Goal: Task Accomplishment & Management: Use online tool/utility

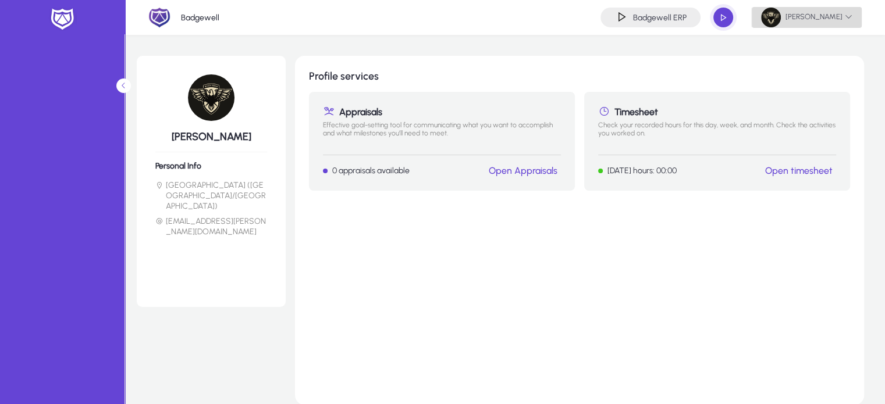
click at [814, 17] on span "[PERSON_NAME]" at bounding box center [806, 18] width 91 height 20
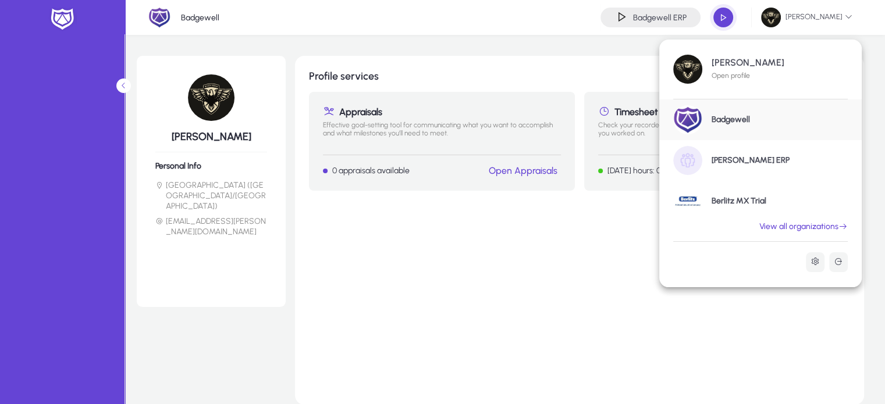
click at [822, 225] on link "View all organizations" at bounding box center [803, 227] width 116 height 10
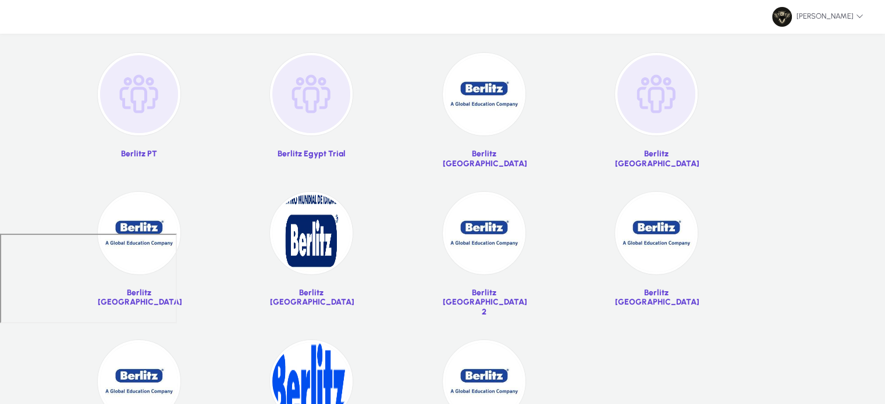
scroll to position [216, 0]
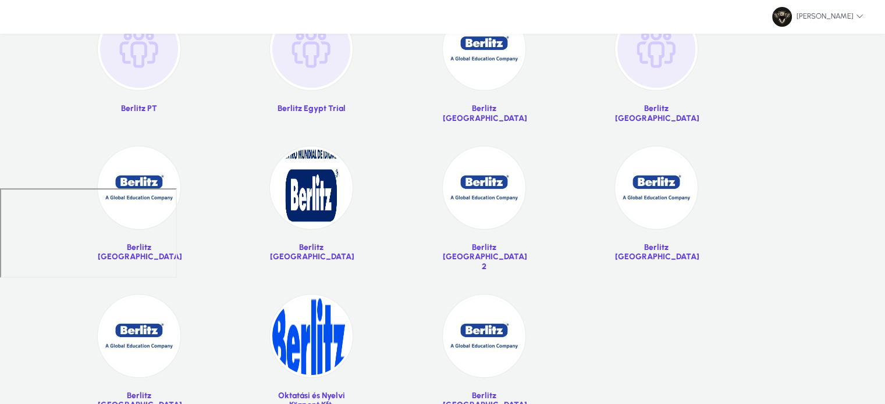
click at [468, 62] on img at bounding box center [484, 49] width 83 height 83
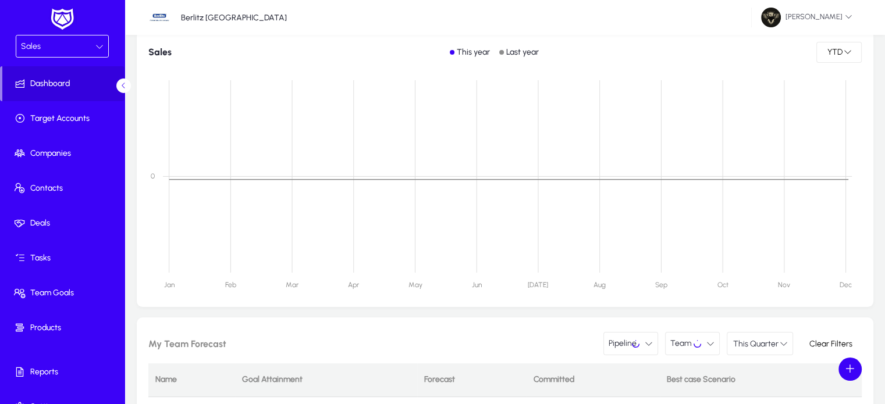
click at [58, 44] on div "Sales" at bounding box center [58, 46] width 74 height 15
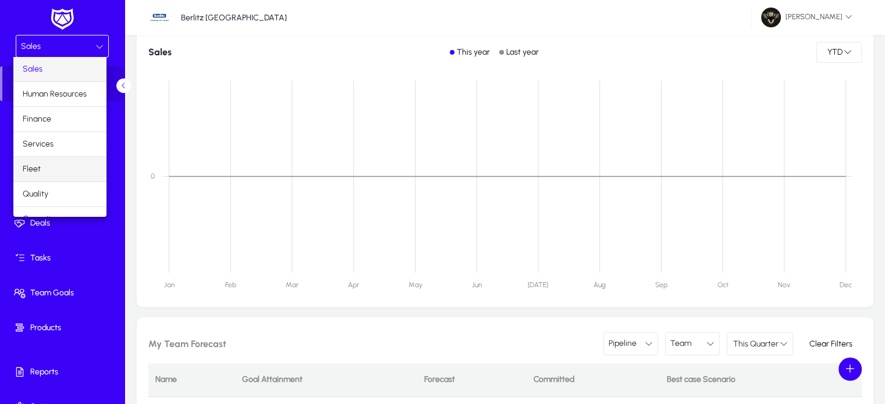
scroll to position [38, 0]
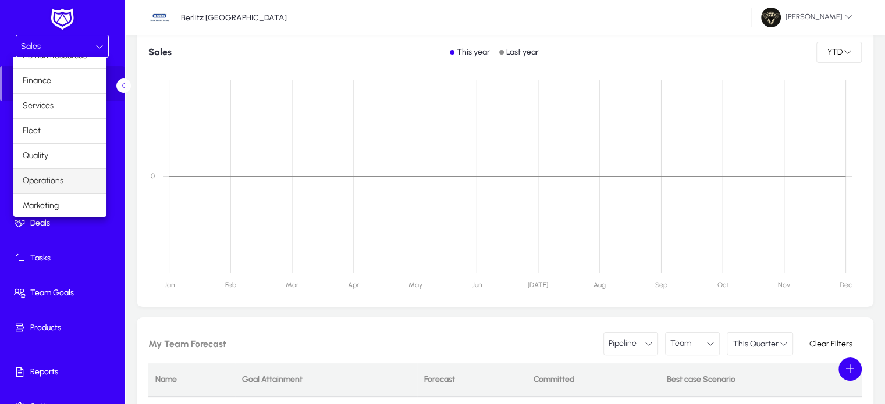
click at [44, 177] on span "Operations" at bounding box center [43, 181] width 41 height 14
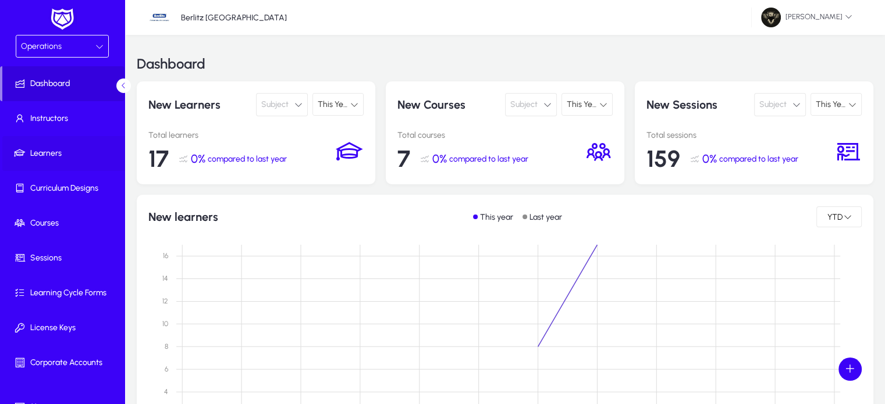
click at [41, 155] on span "Learners" at bounding box center [64, 154] width 124 height 12
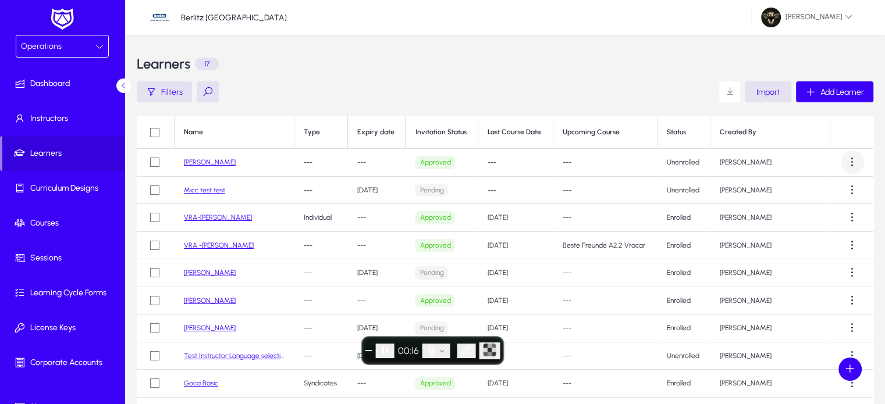
click at [847, 163] on span at bounding box center [851, 162] width 23 height 23
click at [805, 218] on span "Edit" at bounding box center [821, 215] width 55 height 10
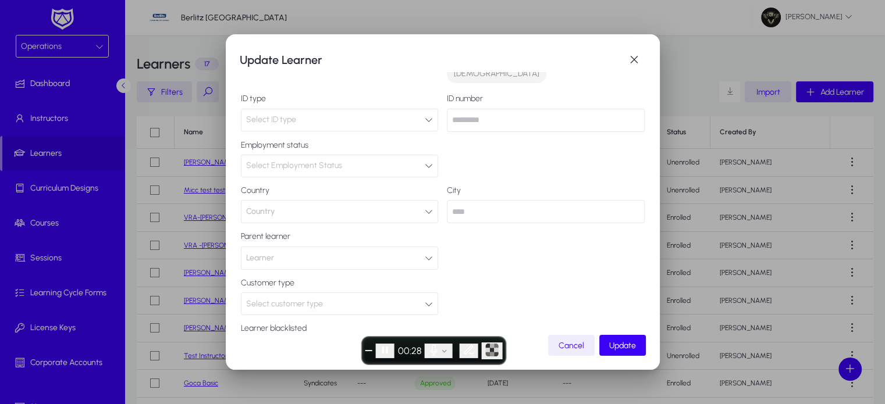
scroll to position [220, 0]
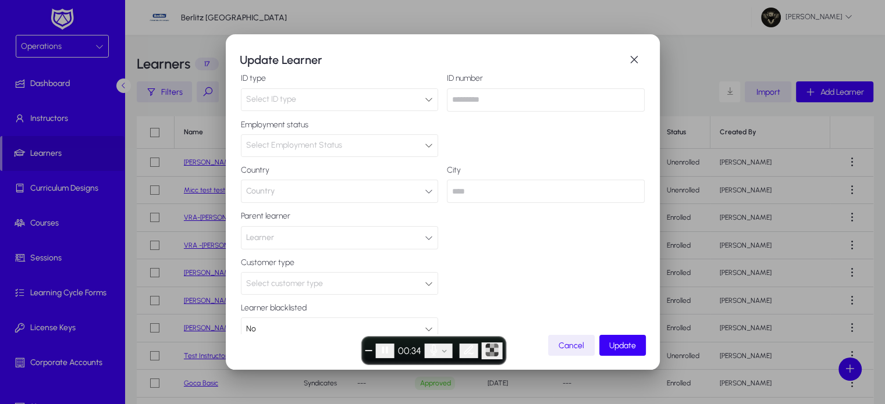
click at [369, 351] on span "End recording" at bounding box center [369, 351] width 0 height 0
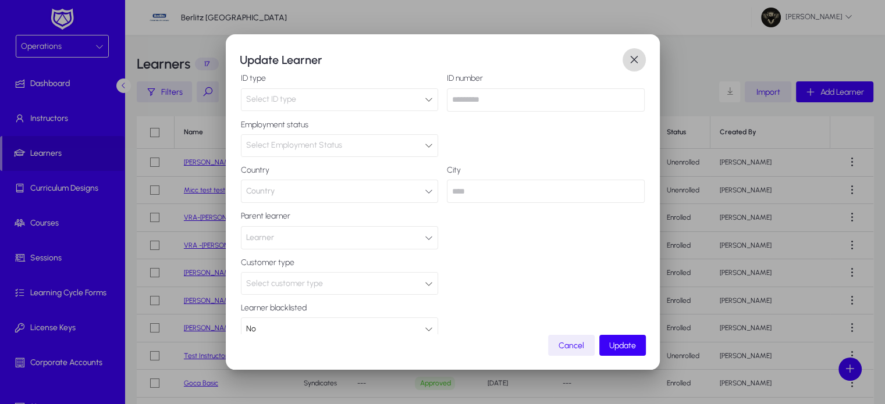
click at [640, 56] on span "button" at bounding box center [633, 59] width 23 height 23
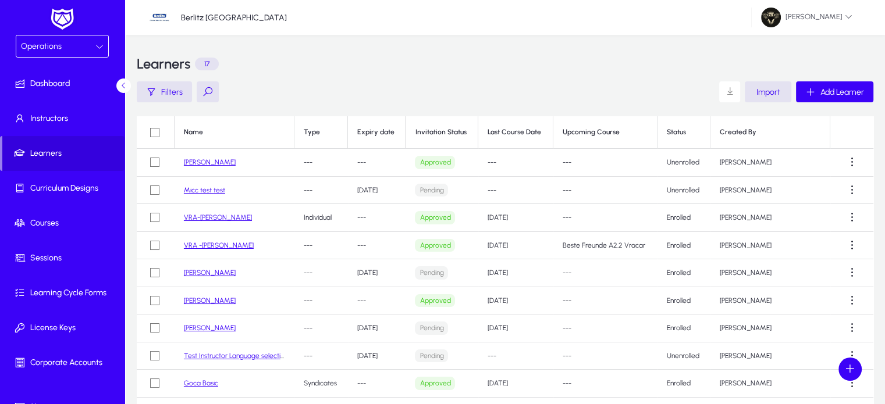
click at [202, 165] on link "Mia Korjenic" at bounding box center [210, 162] width 52 height 8
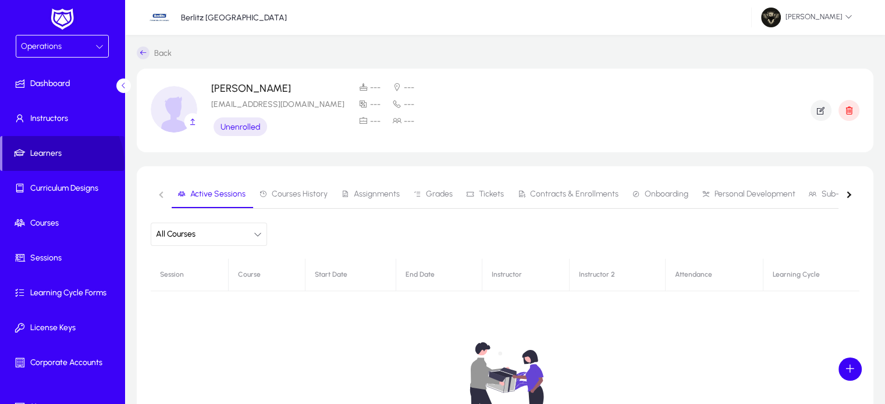
click at [48, 165] on span at bounding box center [63, 154] width 122 height 28
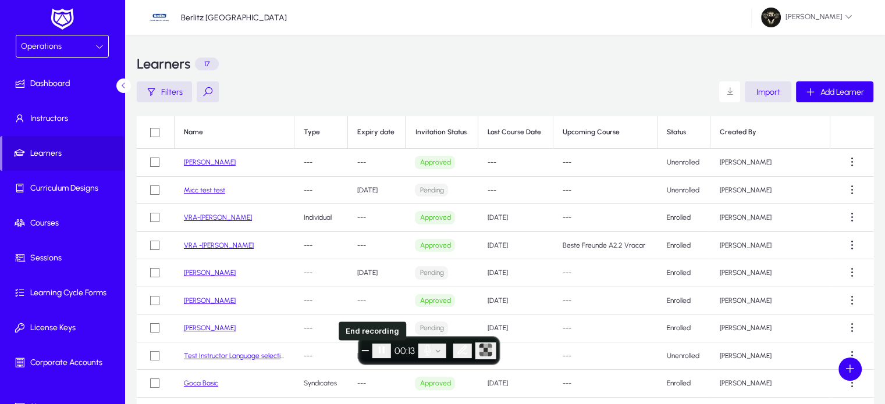
click at [364, 350] on button "End recording" at bounding box center [365, 350] width 7 height 1
click at [849, 304] on span at bounding box center [851, 300] width 23 height 23
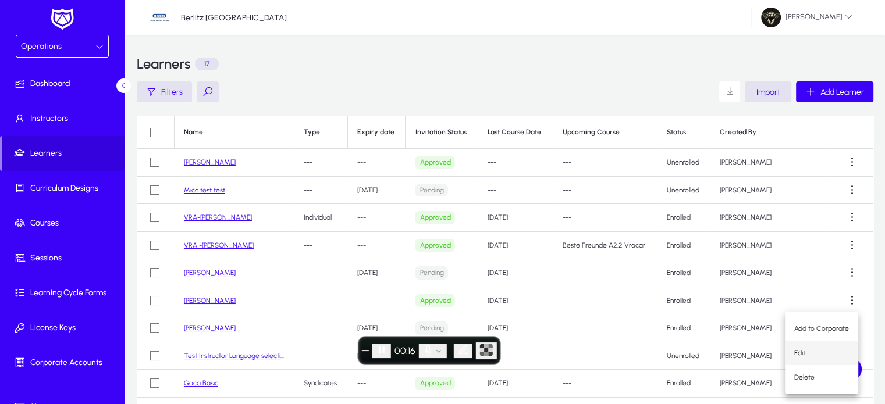
click at [814, 351] on span "Edit" at bounding box center [821, 353] width 55 height 10
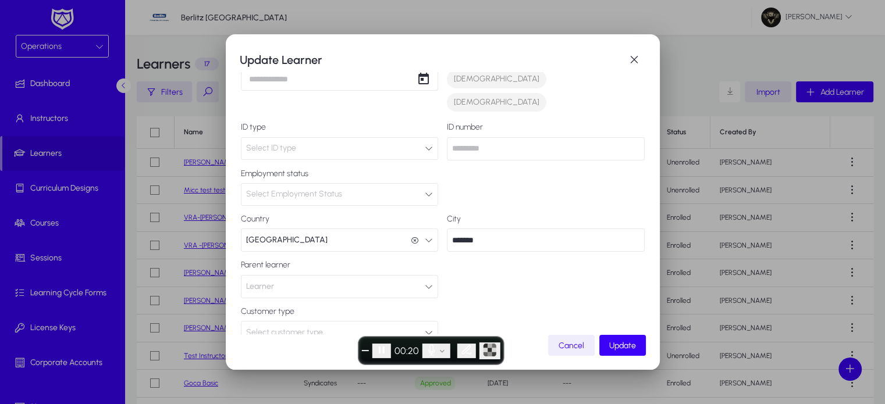
scroll to position [220, 0]
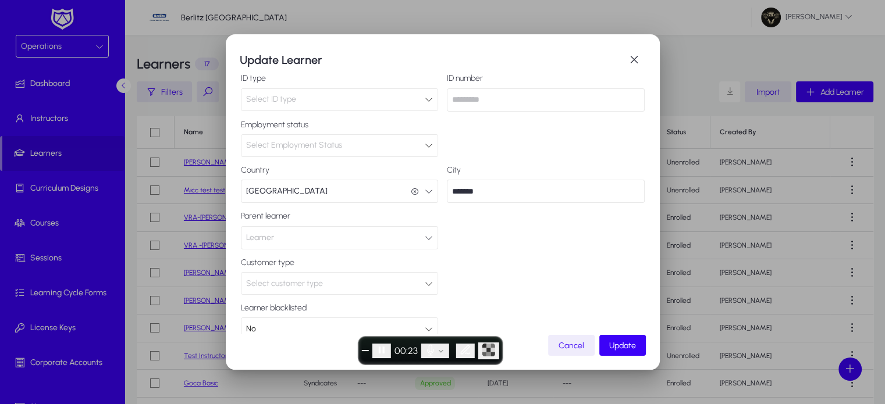
drag, startPoint x: 301, startPoint y: 196, endPoint x: 219, endPoint y: 191, distance: 82.1
click at [219, 191] on div "**********" at bounding box center [442, 202] width 885 height 404
click at [298, 185] on div "**********" at bounding box center [443, 103] width 404 height 475
drag, startPoint x: 293, startPoint y: 194, endPoint x: 241, endPoint y: 191, distance: 52.4
click at [241, 212] on label "Parent learner" at bounding box center [340, 216] width 198 height 9
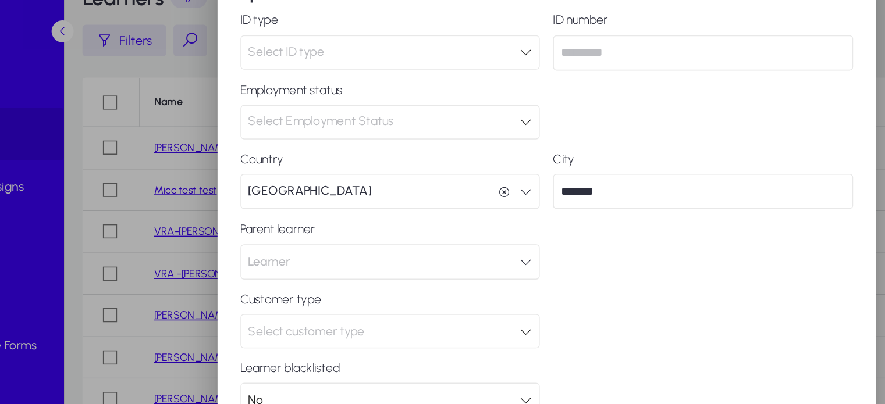
click at [326, 226] on button "Learner" at bounding box center [340, 237] width 198 height 23
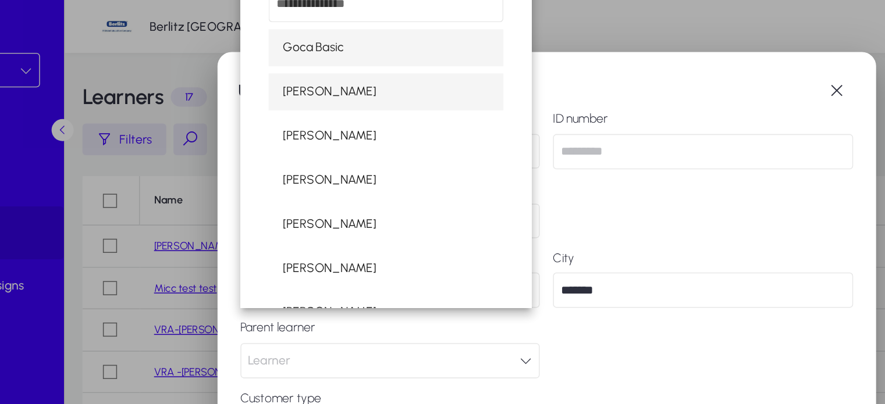
click at [300, 59] on span "Hazem Mourad" at bounding box center [300, 61] width 62 height 14
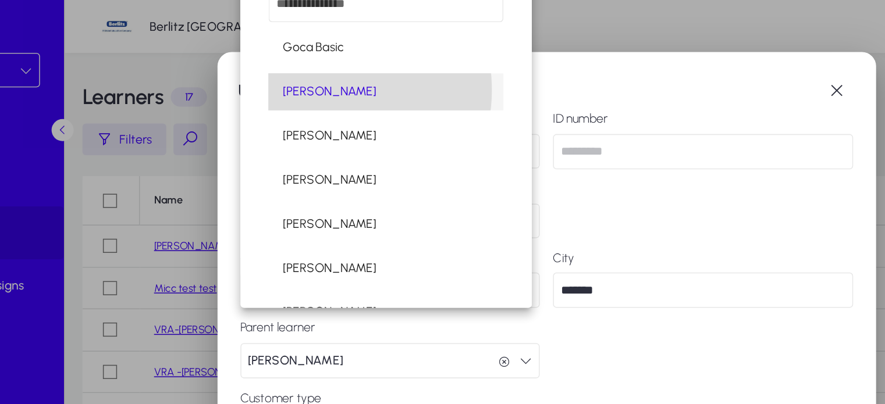
scroll to position [0, 0]
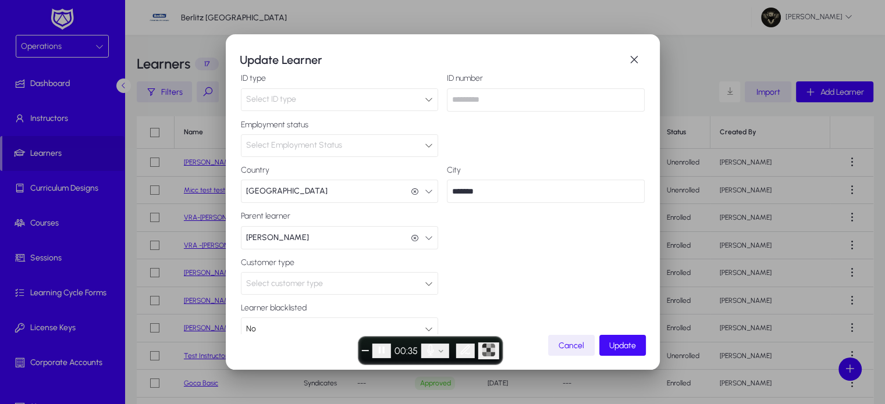
click at [639, 344] on span "button" at bounding box center [622, 346] width 47 height 28
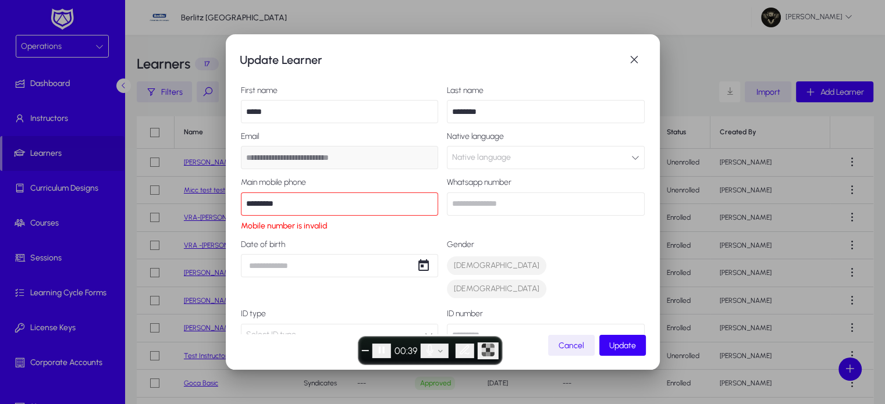
click at [245, 204] on input "*********" at bounding box center [340, 204] width 198 height 23
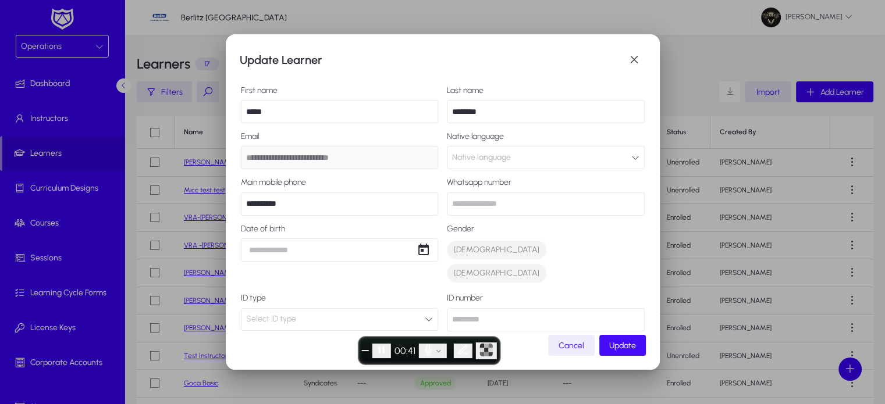
type input "**********"
click at [621, 348] on span "Update" at bounding box center [622, 346] width 27 height 10
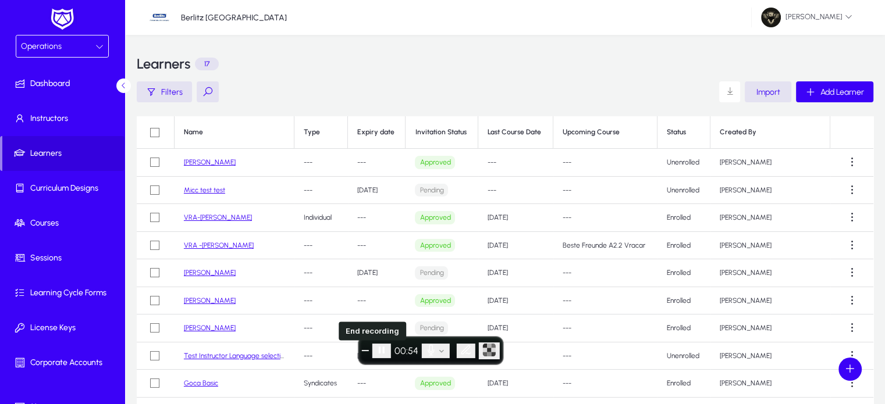
click at [366, 350] on button "End recording" at bounding box center [365, 350] width 7 height 1
click at [850, 154] on span at bounding box center [851, 162] width 23 height 23
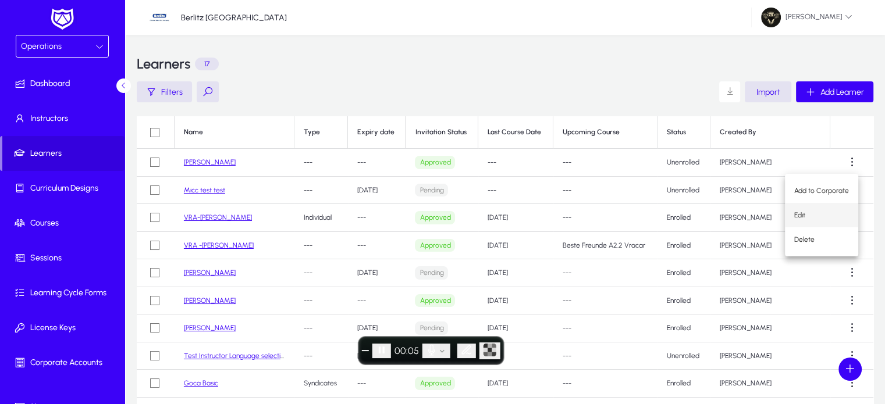
click at [811, 220] on span "Edit" at bounding box center [821, 215] width 55 height 10
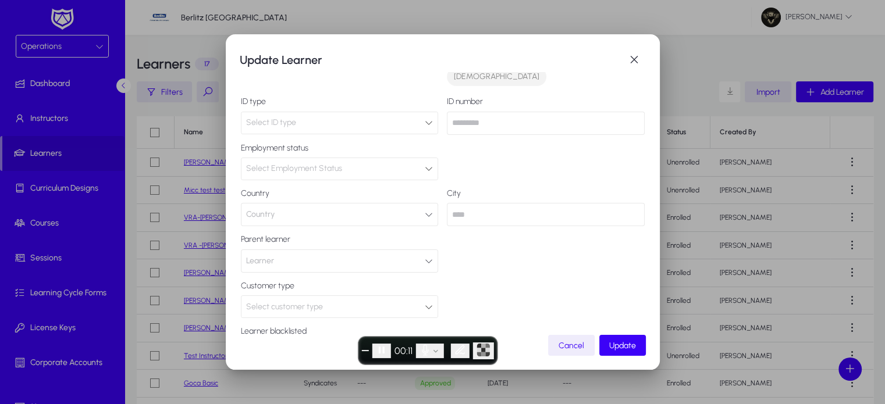
scroll to position [220, 0]
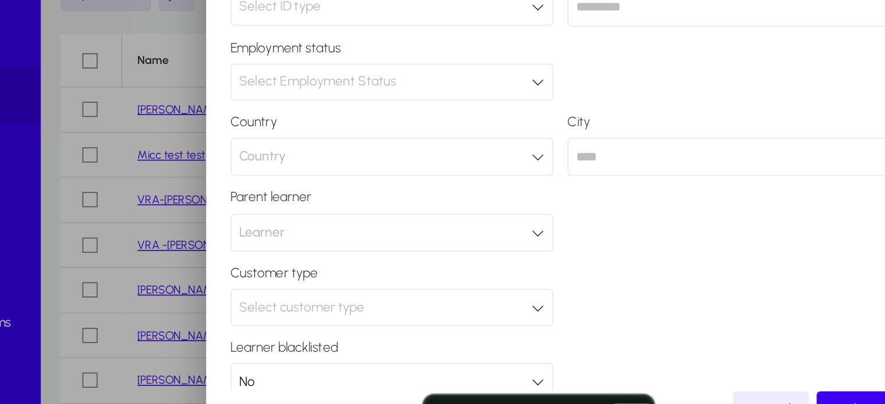
click at [295, 279] on span "Select customer type" at bounding box center [284, 284] width 77 height 10
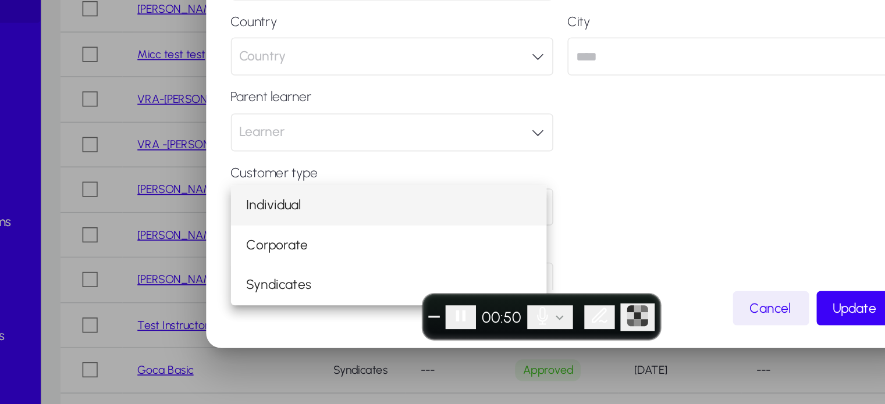
drag, startPoint x: 305, startPoint y: 191, endPoint x: 243, endPoint y: 188, distance: 62.9
click at [243, 188] on div at bounding box center [442, 202] width 885 height 404
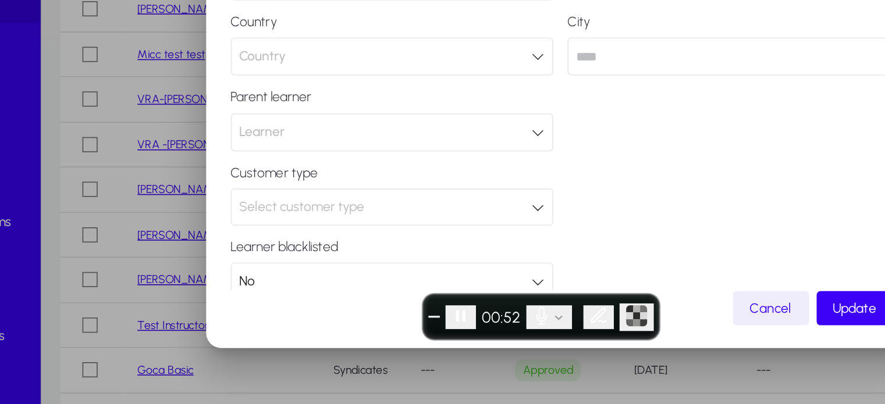
drag, startPoint x: 299, startPoint y: 194, endPoint x: 230, endPoint y: 193, distance: 69.2
click at [230, 193] on div "**********" at bounding box center [443, 202] width 434 height 336
click at [259, 226] on span "Learner" at bounding box center [260, 237] width 28 height 23
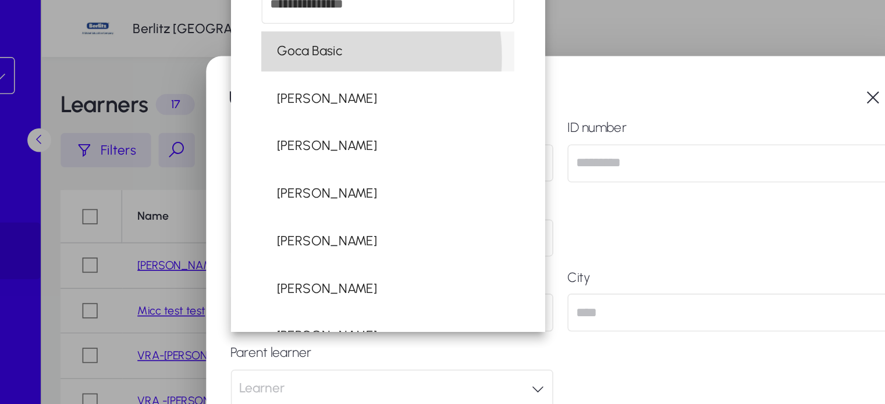
click at [288, 35] on span "Goca Basic" at bounding box center [289, 31] width 40 height 14
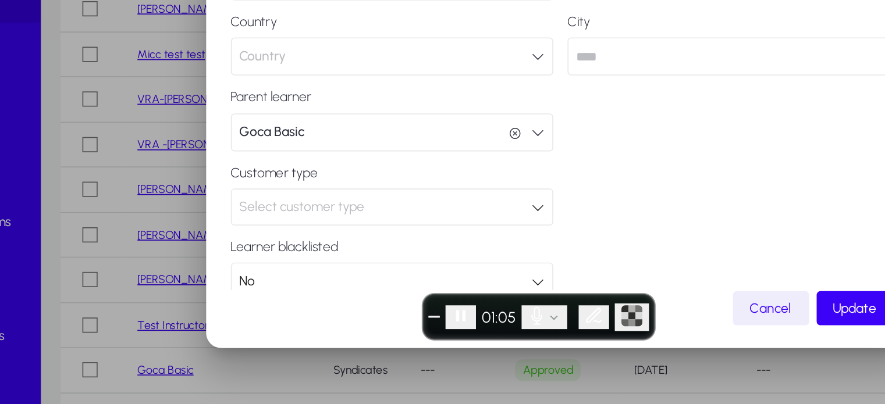
click at [606, 360] on div "**********" at bounding box center [443, 202] width 434 height 336
click at [617, 347] on span "Update" at bounding box center [622, 346] width 27 height 10
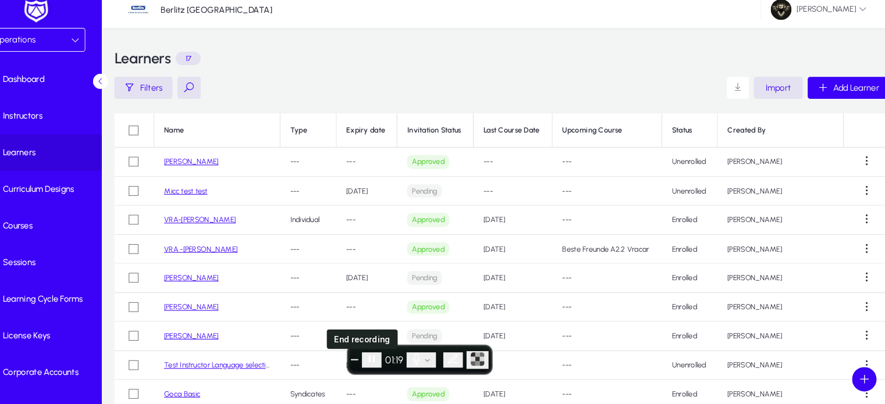
click at [365, 351] on span "End recording" at bounding box center [365, 351] width 0 height 0
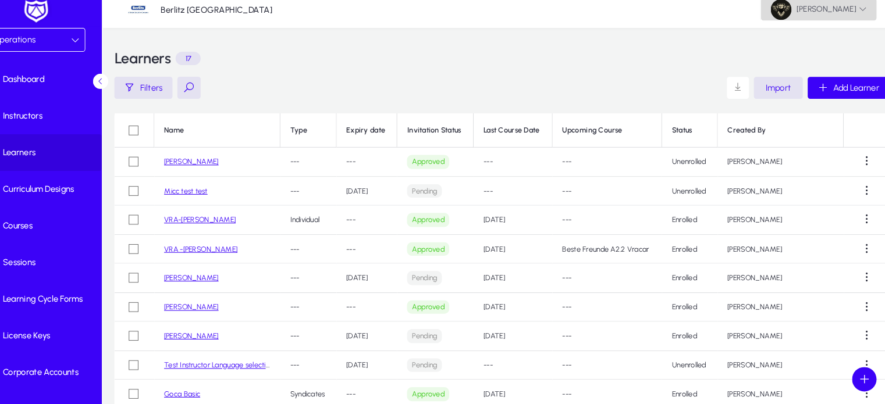
click at [823, 26] on span "[PERSON_NAME]" at bounding box center [806, 18] width 91 height 20
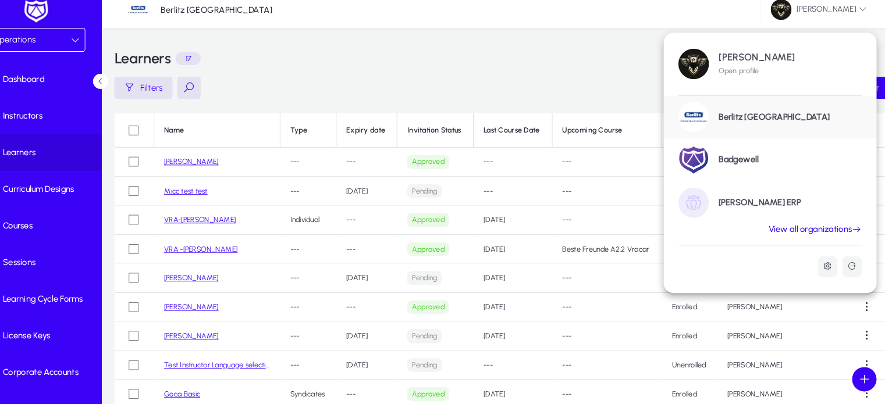
click at [741, 210] on link "GENNIE ERP" at bounding box center [760, 201] width 202 height 41
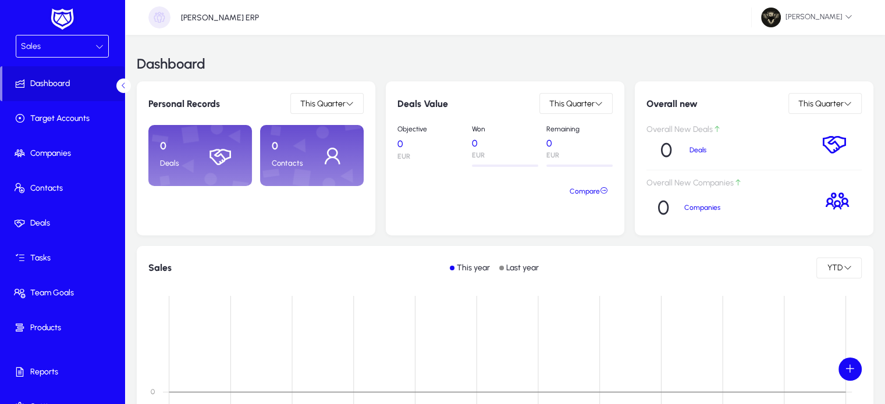
click at [60, 47] on div "Sales" at bounding box center [58, 46] width 74 height 15
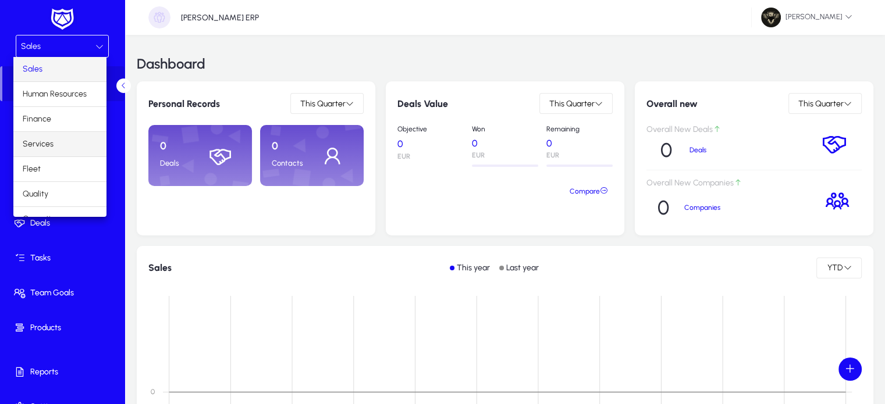
scroll to position [38, 0]
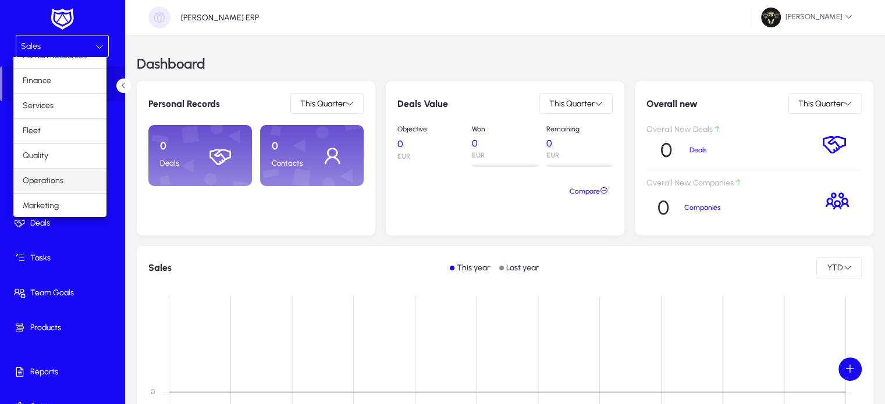
click at [38, 176] on span "Operations" at bounding box center [43, 181] width 41 height 14
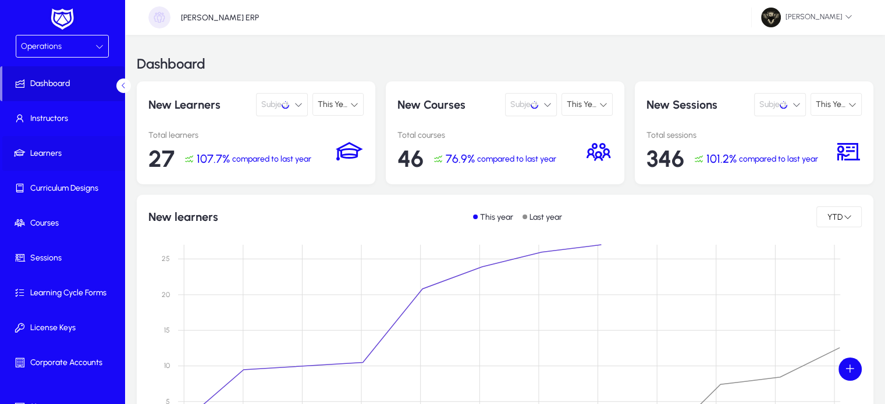
click at [47, 150] on span "Learners" at bounding box center [64, 154] width 124 height 12
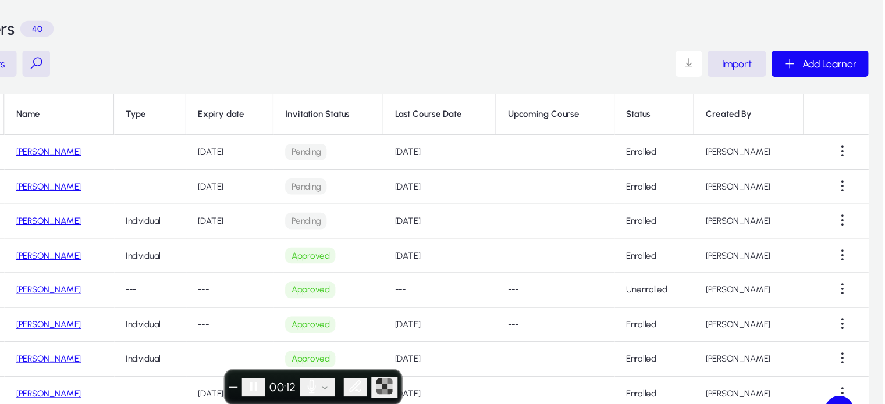
drag, startPoint x: 706, startPoint y: 160, endPoint x: 663, endPoint y: 158, distance: 42.5
click at [663, 158] on tr "Hazem Mourad --- Aug 26, 2025 Pending 29 Aug 2025 --- Enrolled Hazem Mourad" at bounding box center [505, 163] width 736 height 28
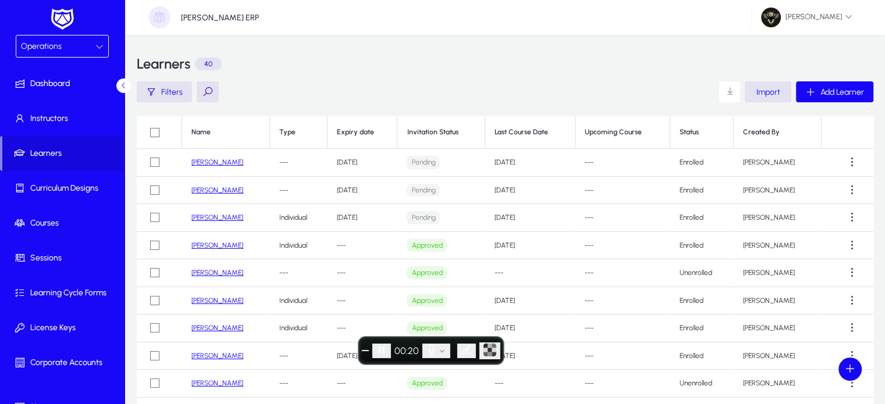
drag, startPoint x: 713, startPoint y: 271, endPoint x: 669, endPoint y: 273, distance: 43.7
click at [670, 273] on td "Unenrolled" at bounding box center [701, 273] width 63 height 28
click at [369, 350] on button "End recording" at bounding box center [365, 350] width 7 height 1
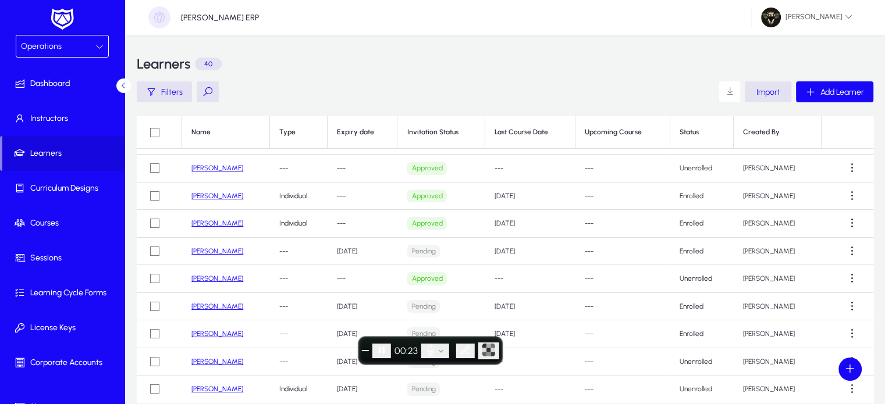
scroll to position [26, 0]
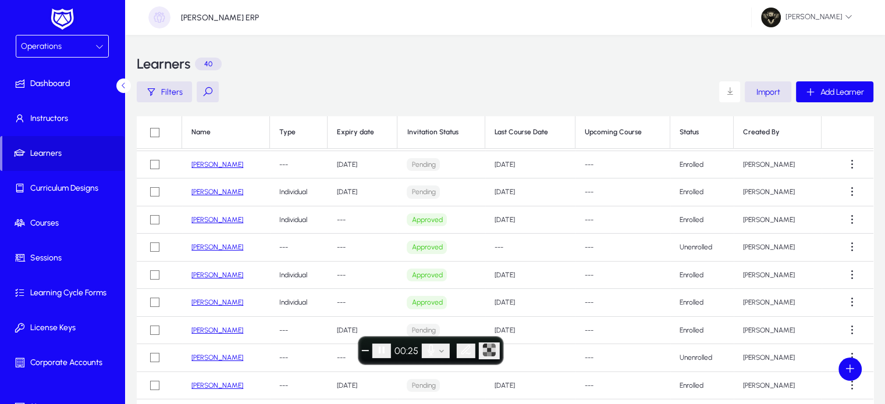
click at [206, 223] on link "Jane Milton" at bounding box center [217, 220] width 52 height 8
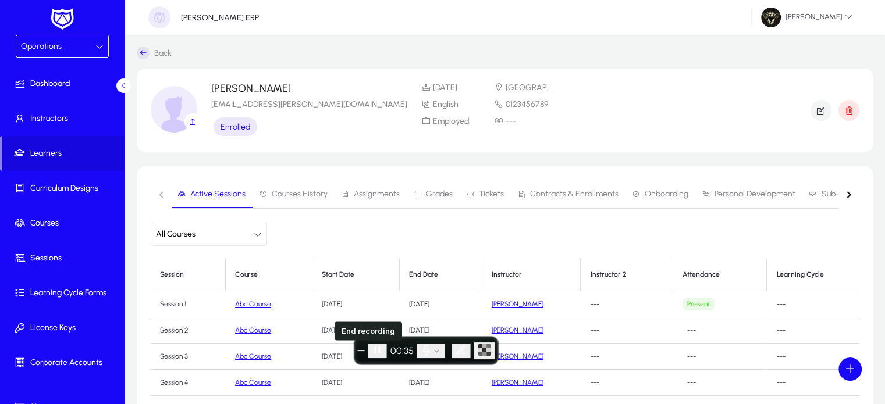
click at [361, 351] on span "End recording" at bounding box center [361, 351] width 0 height 0
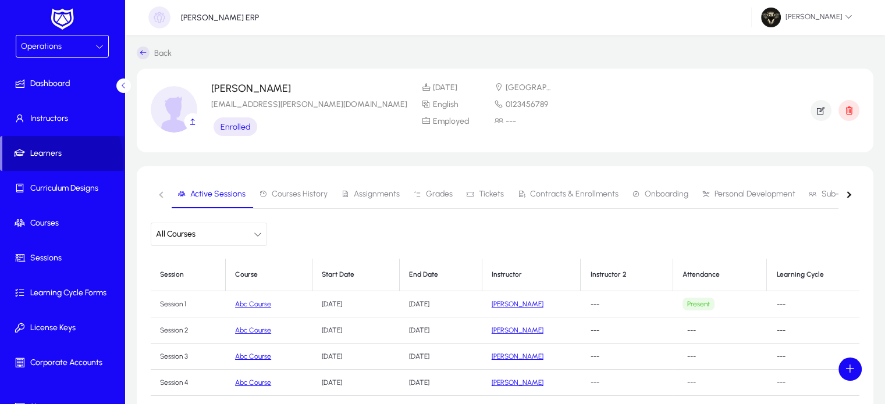
click at [48, 161] on span at bounding box center [63, 154] width 122 height 28
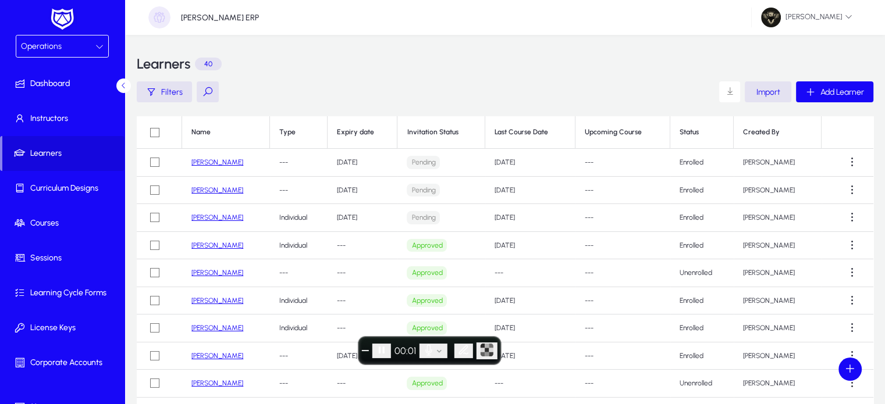
click at [533, 390] on td "---" at bounding box center [530, 384] width 90 height 28
click at [205, 246] on link "Jane Milton" at bounding box center [217, 245] width 52 height 8
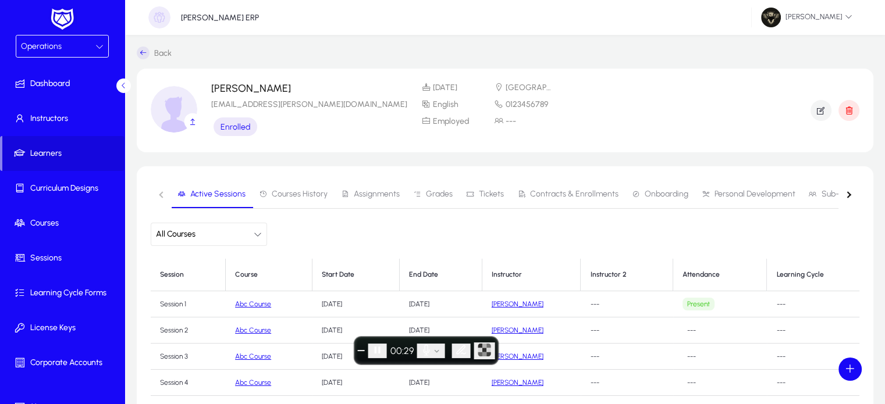
drag, startPoint x: 252, startPoint y: 127, endPoint x: 215, endPoint y: 125, distance: 36.7
click at [215, 125] on div "Enrolled" at bounding box center [235, 126] width 44 height 19
click at [547, 190] on span "Contracts & Enrollments" at bounding box center [574, 194] width 88 height 8
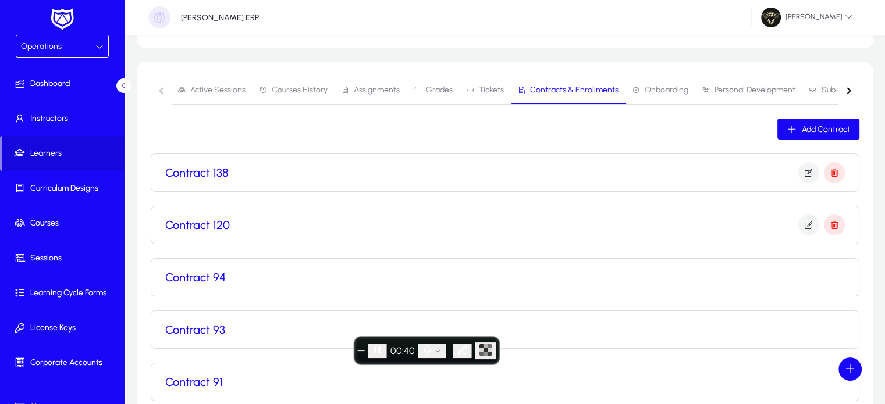
scroll to position [109, 0]
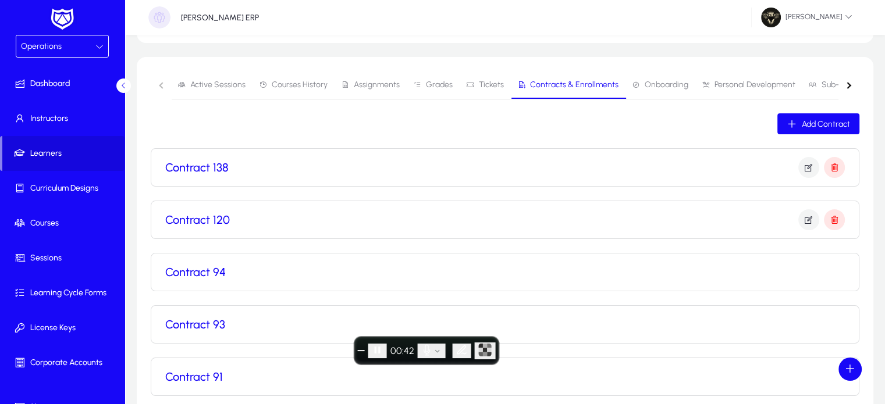
click at [455, 162] on div "Contract 138" at bounding box center [504, 167] width 679 height 21
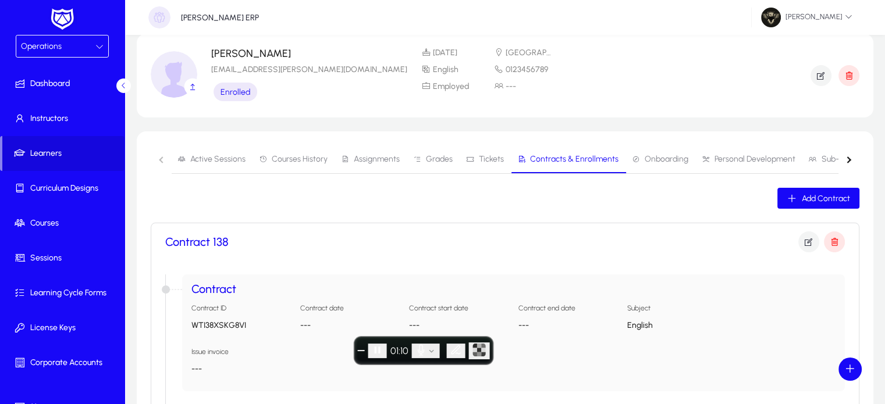
scroll to position [35, 0]
click at [659, 164] on span "Onboarding" at bounding box center [660, 159] width 56 height 28
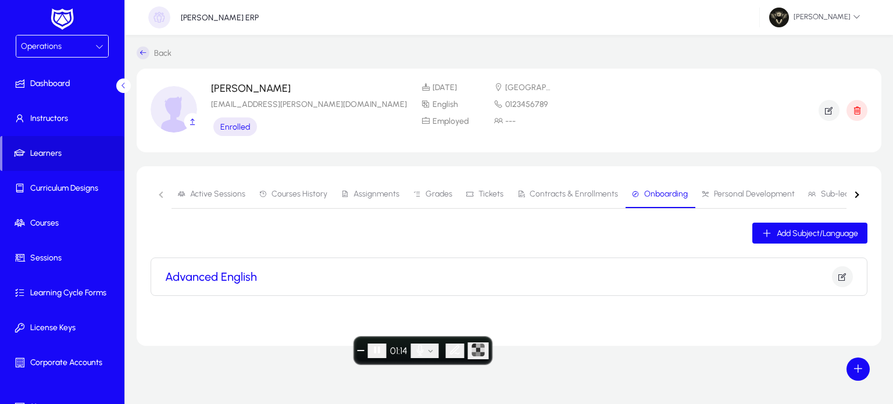
click at [547, 279] on div "Advanced English" at bounding box center [509, 276] width 688 height 21
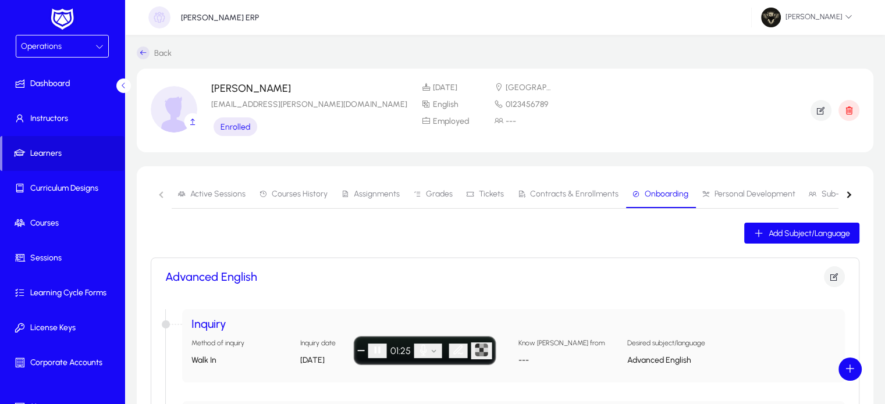
click at [741, 191] on span "Personal Development" at bounding box center [754, 194] width 81 height 8
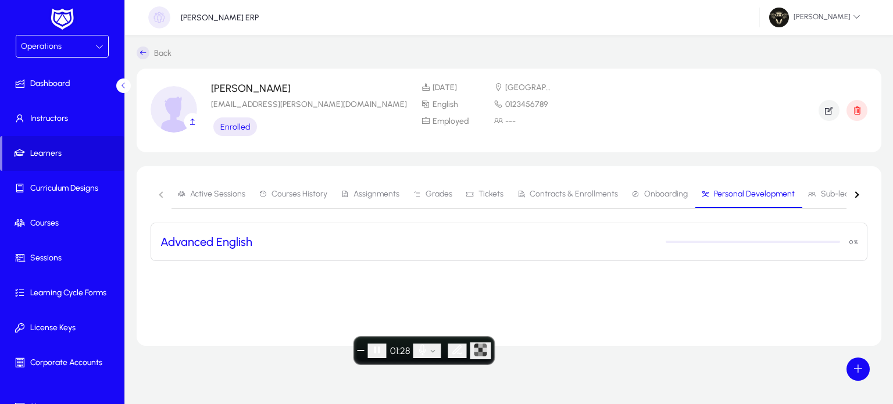
click at [365, 244] on mat-panel-title "Advanced English 0 %" at bounding box center [509, 242] width 697 height 14
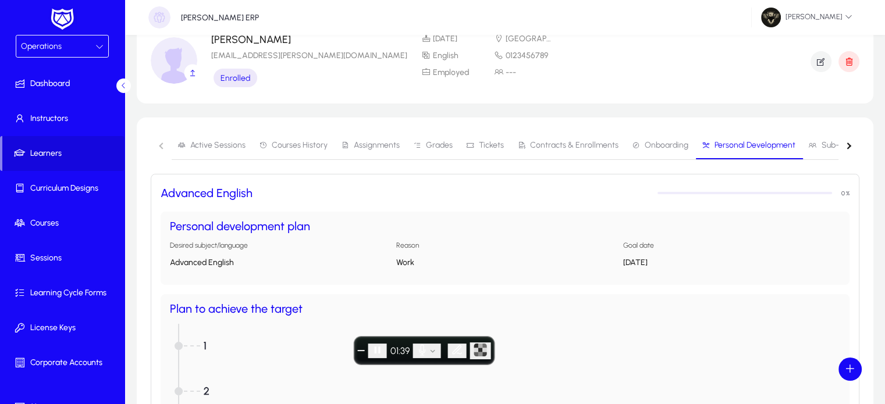
scroll to position [48, 0]
click at [361, 351] on span "End recording" at bounding box center [361, 351] width 0 height 0
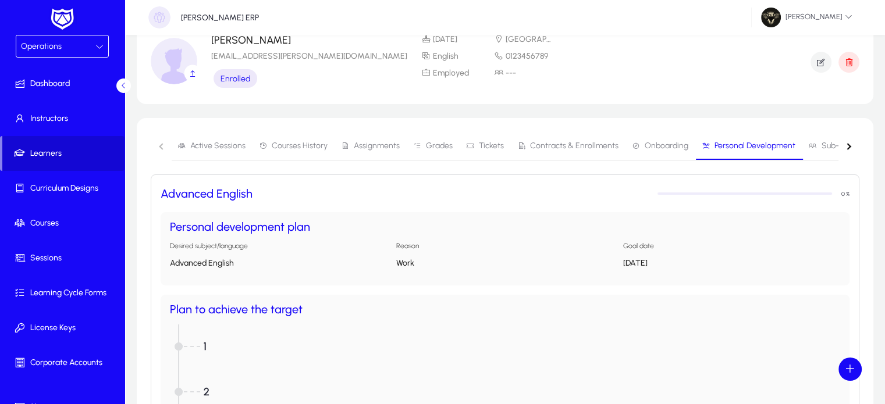
click at [62, 148] on span "Learners" at bounding box center [63, 154] width 122 height 12
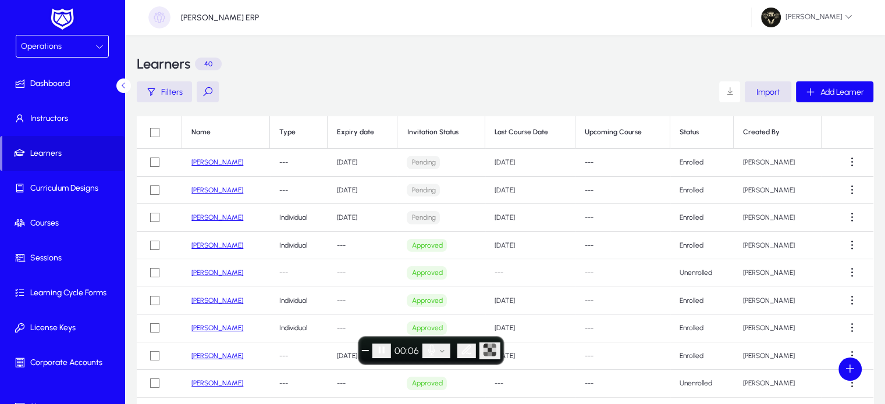
click at [166, 97] on span "Filters" at bounding box center [172, 92] width 22 height 10
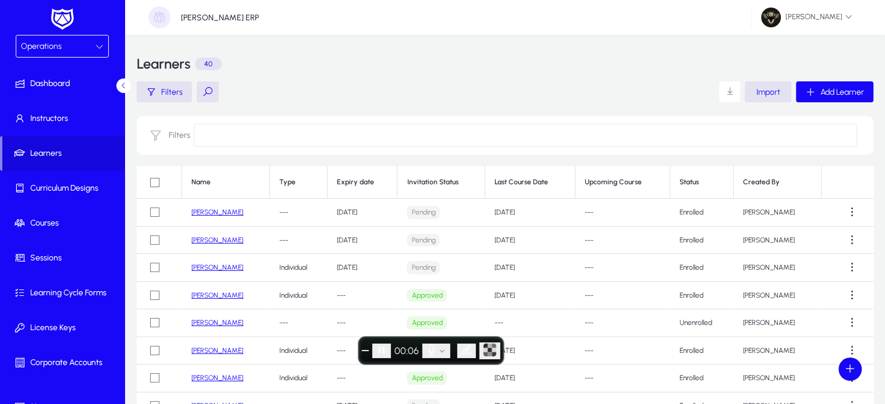
click at [231, 131] on input at bounding box center [525, 135] width 663 height 23
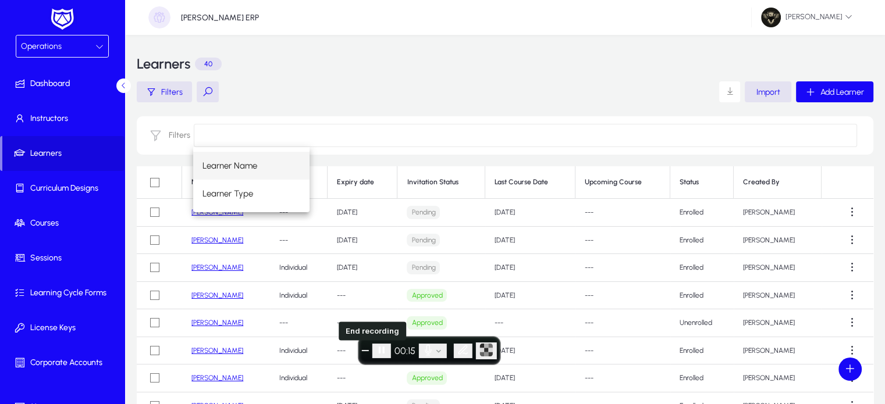
click at [365, 351] on span "End recording" at bounding box center [365, 351] width 0 height 0
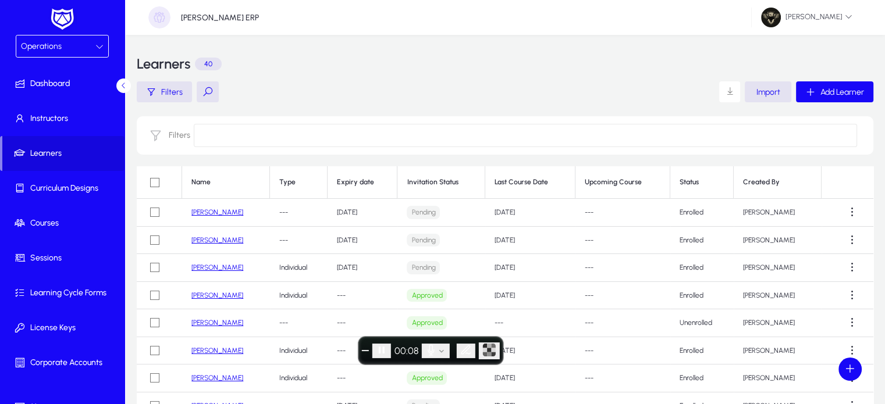
click at [209, 297] on link "Jane Milton" at bounding box center [217, 295] width 52 height 8
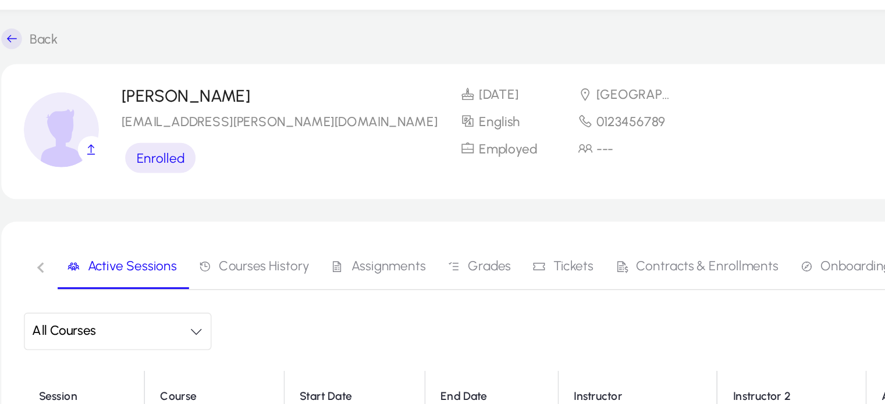
drag, startPoint x: 398, startPoint y: 88, endPoint x: 354, endPoint y: 88, distance: 44.2
click at [421, 88] on div "31 Oct 2001 Cairo English 0123456789 Employed ---" at bounding box center [488, 105] width 134 height 44
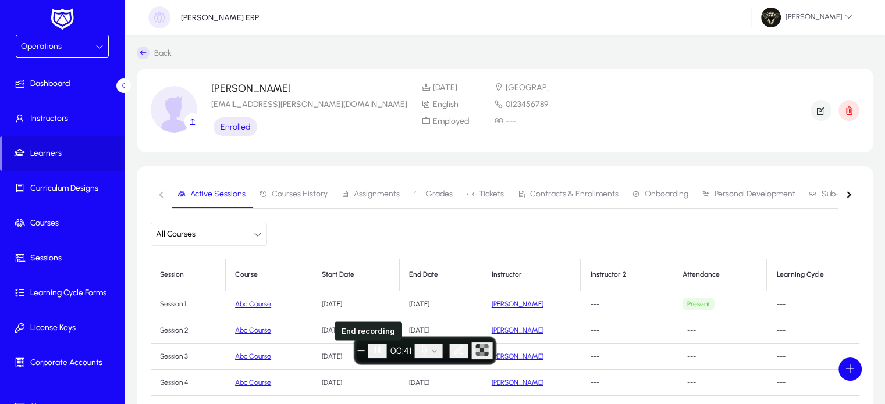
click at [361, 351] on span "End recording" at bounding box center [361, 351] width 0 height 0
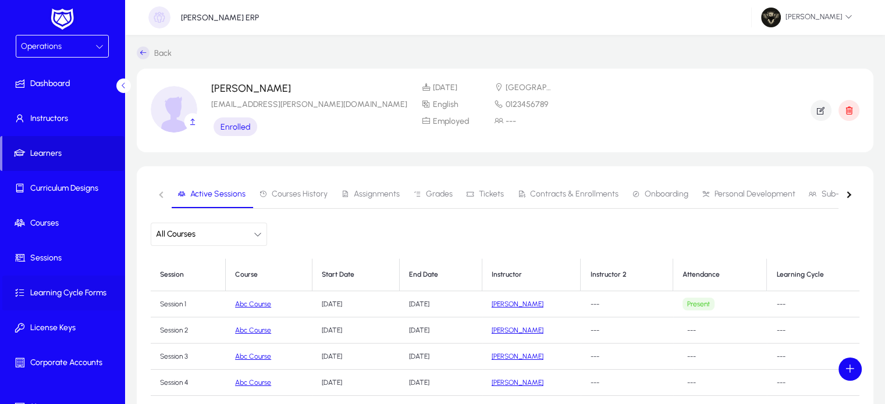
scroll to position [55, 0]
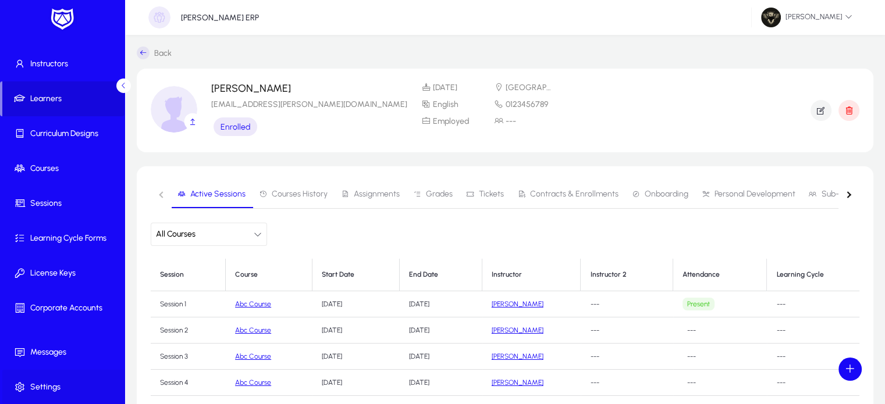
click at [45, 376] on span at bounding box center [64, 387] width 124 height 28
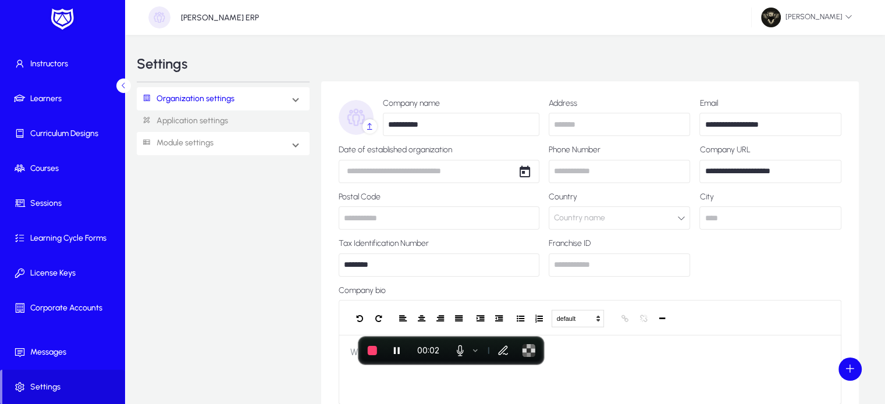
click at [212, 144] on link "Module settings" at bounding box center [175, 144] width 77 height 22
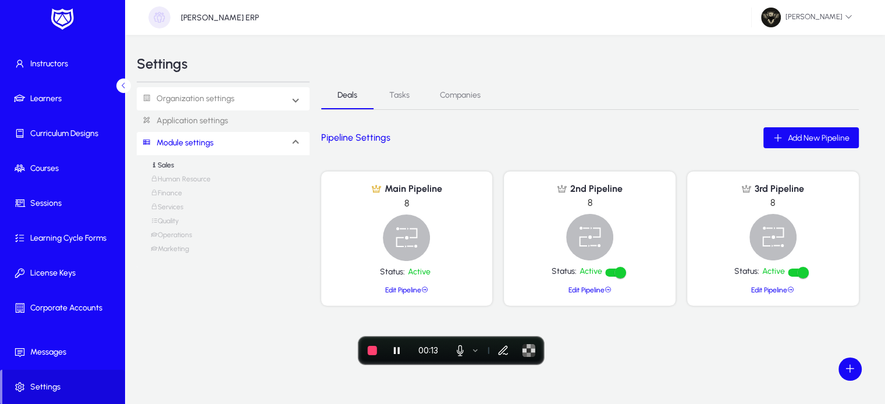
click at [191, 103] on link "Organization settings" at bounding box center [186, 99] width 98 height 22
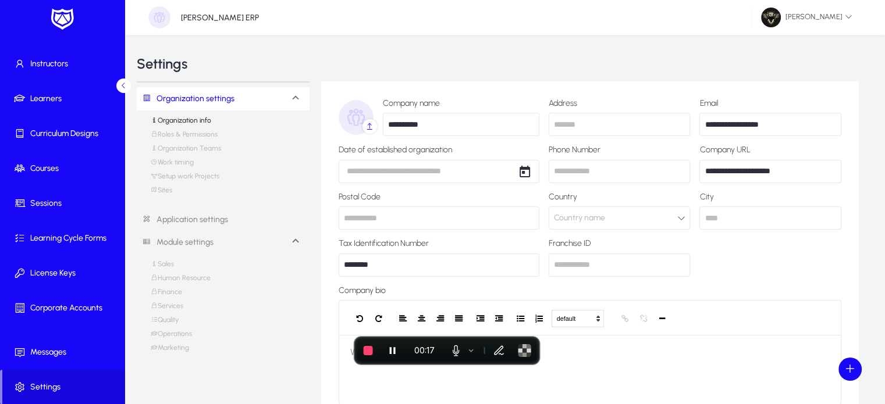
scroll to position [38, 0]
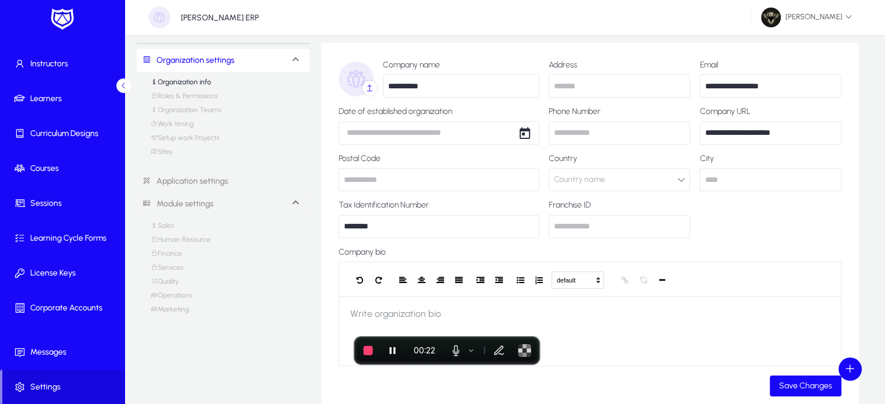
click at [176, 206] on link "Module settings" at bounding box center [175, 205] width 77 height 22
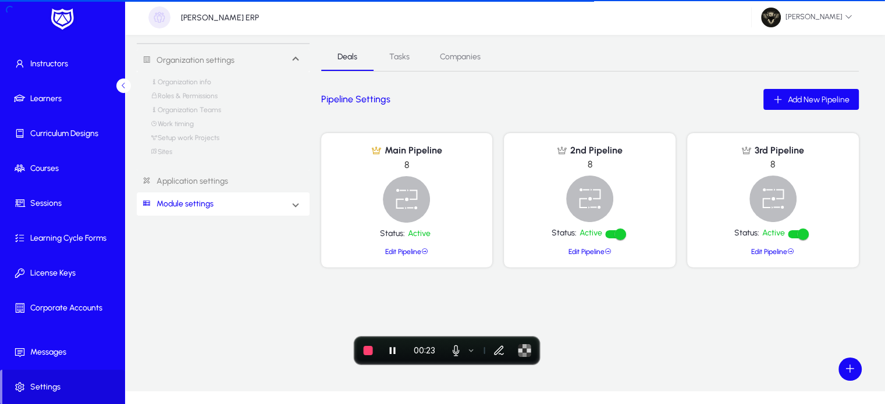
scroll to position [26, 0]
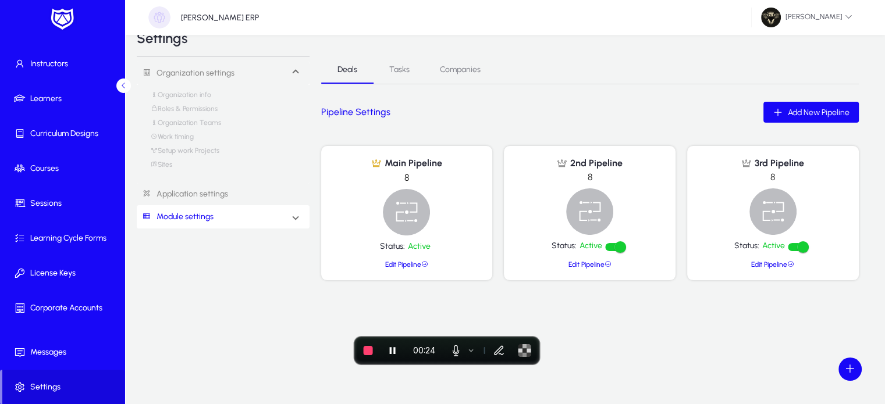
click at [220, 218] on span "Module settings" at bounding box center [180, 217] width 86 height 22
click at [181, 308] on link "Operations" at bounding box center [171, 311] width 41 height 14
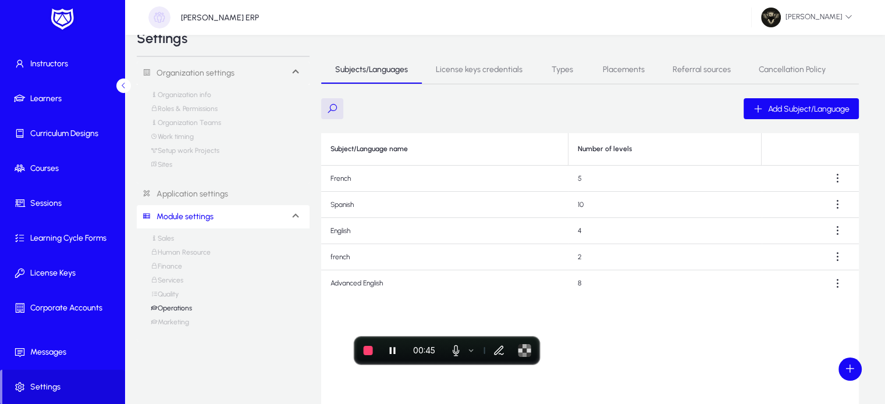
click at [565, 64] on span "Types" at bounding box center [562, 70] width 22 height 28
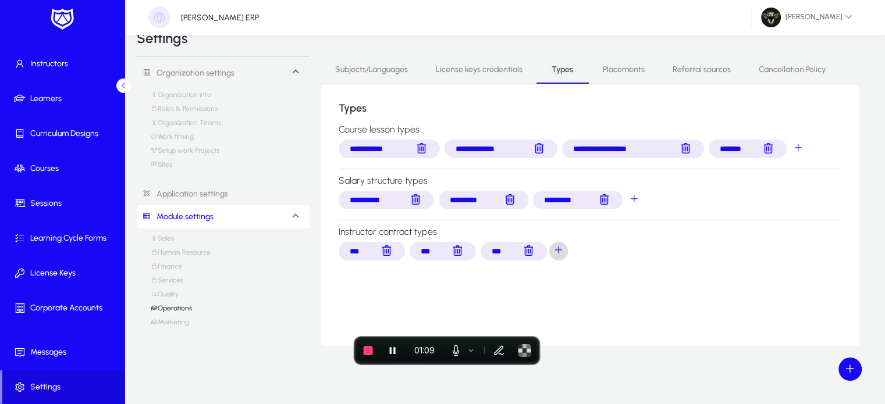
click at [558, 249] on span "instructorContractTypes selection" at bounding box center [558, 251] width 23 height 23
click at [670, 246] on input "**********" at bounding box center [619, 251] width 122 height 13
type input "*"
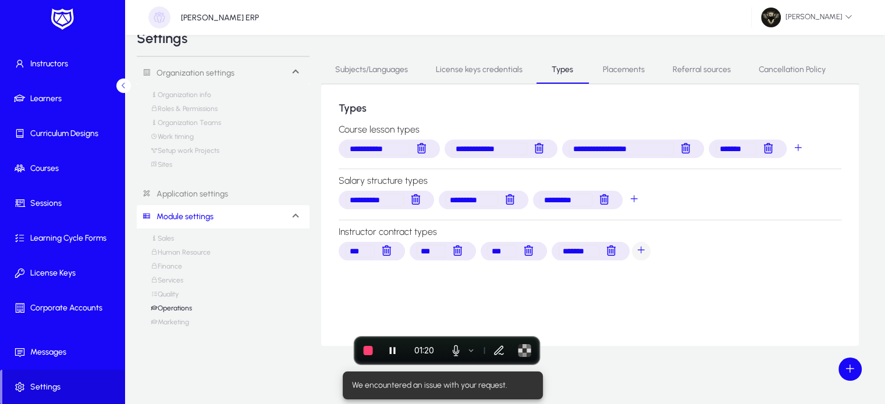
type input "******"
click at [642, 255] on span "instructorContractTypes selection" at bounding box center [640, 251] width 23 height 23
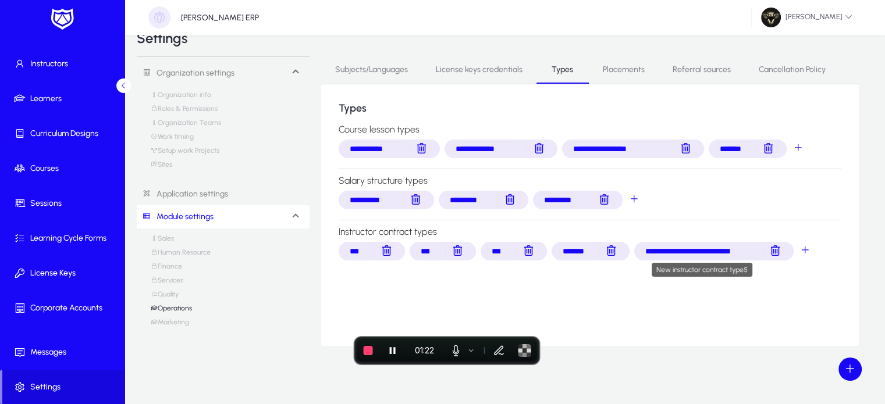
click at [750, 252] on input "**********" at bounding box center [702, 251] width 122 height 13
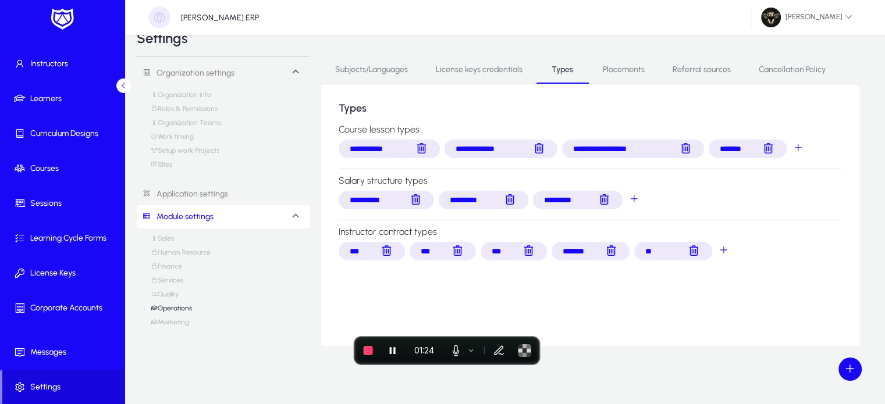
type input "*"
type input "**********"
drag, startPoint x: 427, startPoint y: 129, endPoint x: 318, endPoint y: 123, distance: 109.5
click at [318, 123] on div "**********" at bounding box center [505, 201] width 736 height 290
click at [474, 115] on div "**********" at bounding box center [589, 215] width 537 height 262
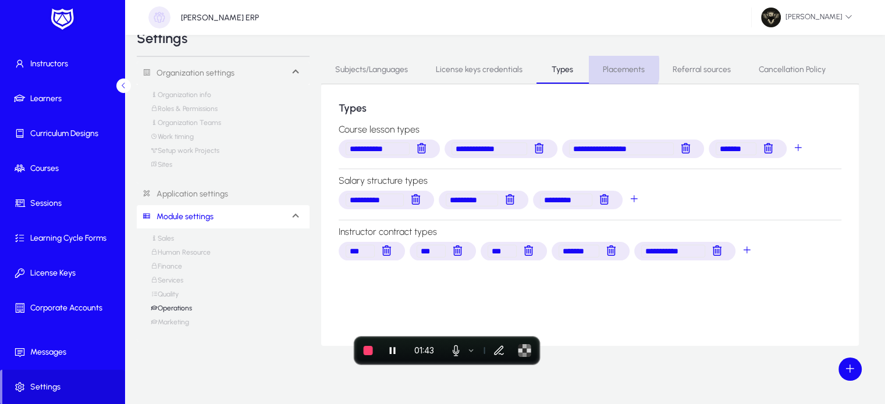
click at [614, 69] on span "Placements" at bounding box center [624, 70] width 42 height 8
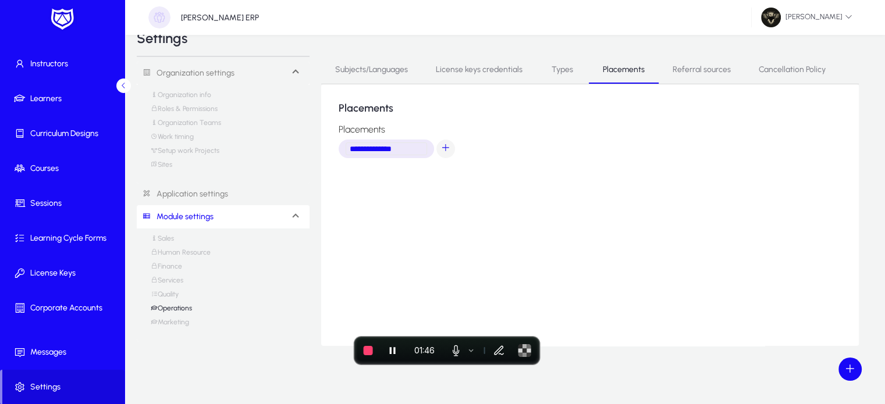
click at [447, 146] on span "placements selection" at bounding box center [445, 148] width 23 height 23
click at [540, 143] on input "**********" at bounding box center [509, 149] width 81 height 13
type input "*"
type input "**********"
click at [561, 183] on div "**********" at bounding box center [589, 215] width 537 height 262
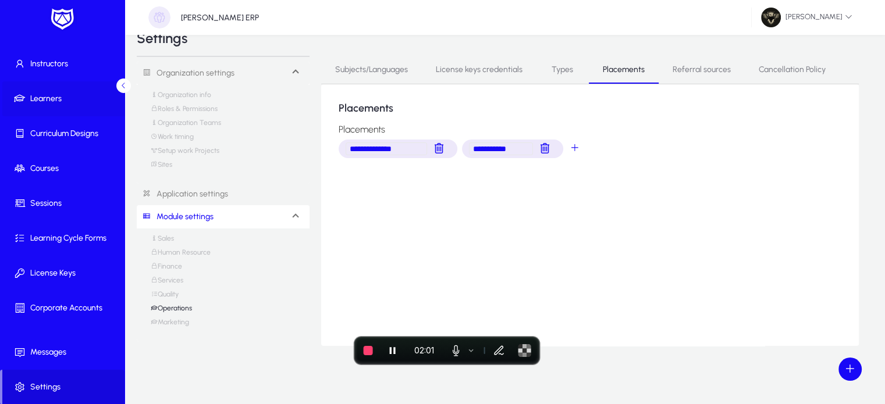
click at [33, 108] on span at bounding box center [64, 99] width 124 height 28
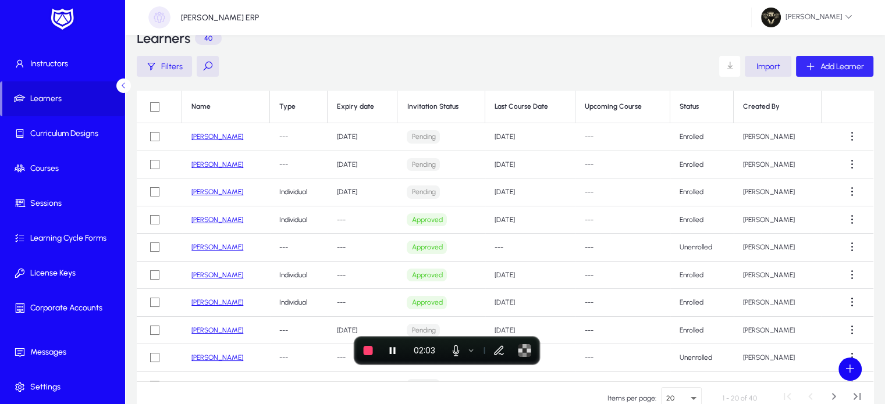
click at [834, 60] on span "button" at bounding box center [834, 66] width 77 height 28
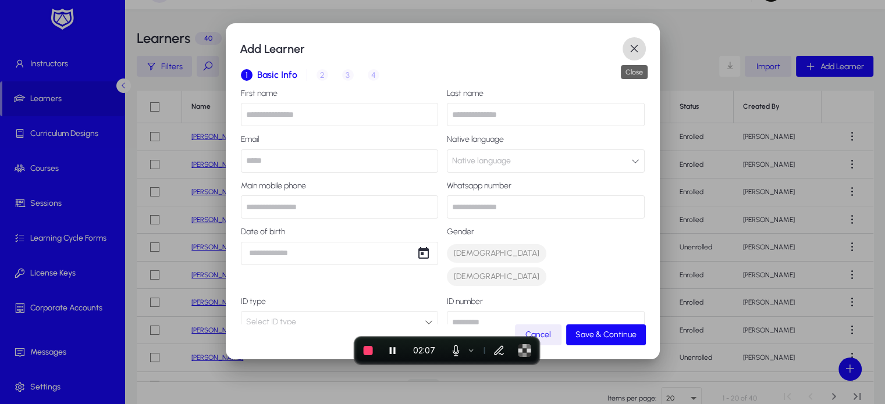
click at [636, 49] on span "button" at bounding box center [633, 48] width 23 height 23
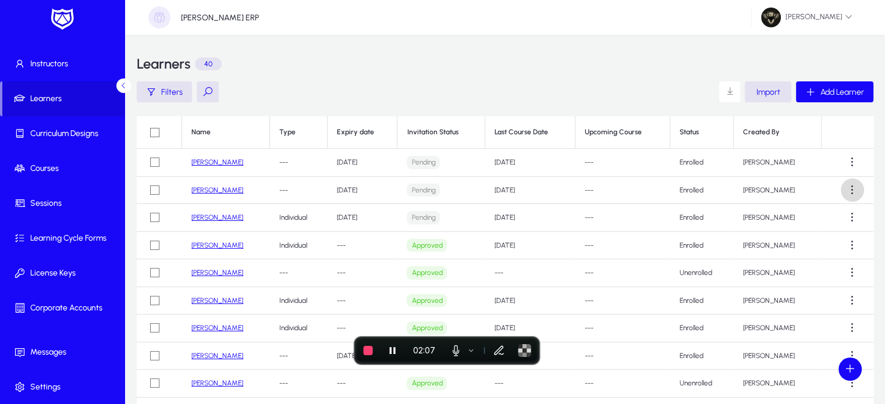
click at [851, 179] on span at bounding box center [851, 190] width 23 height 23
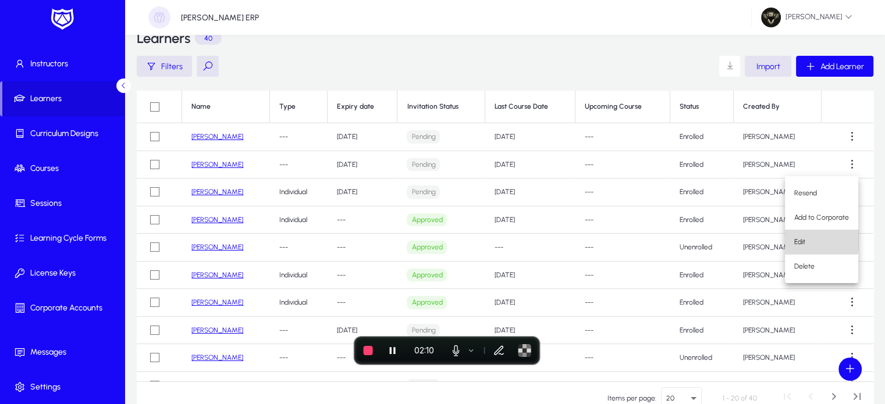
click at [810, 239] on span "Edit" at bounding box center [821, 242] width 55 height 10
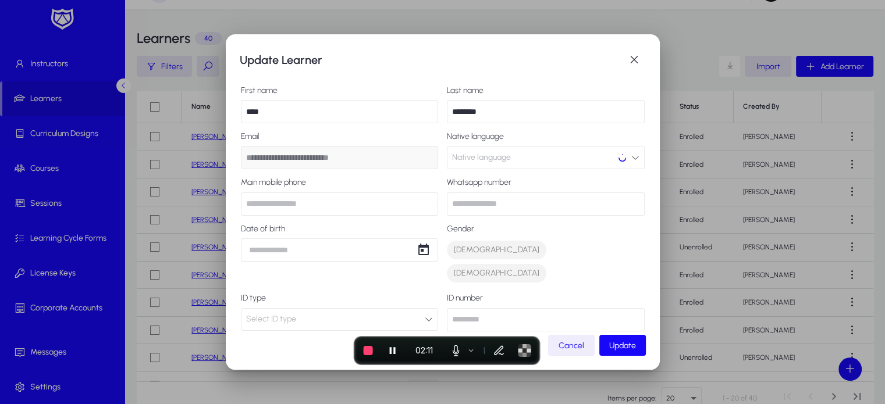
scroll to position [0, 0]
click at [629, 344] on span "Update" at bounding box center [622, 346] width 27 height 10
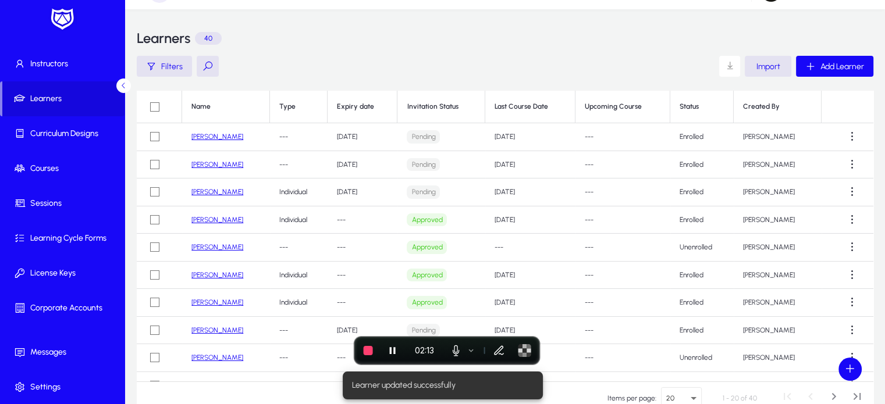
scroll to position [26, 0]
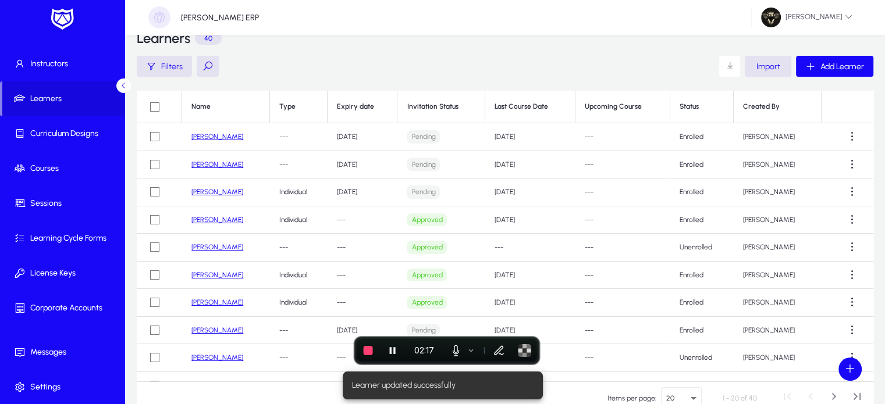
click at [202, 163] on link "[PERSON_NAME]" at bounding box center [217, 165] width 52 height 8
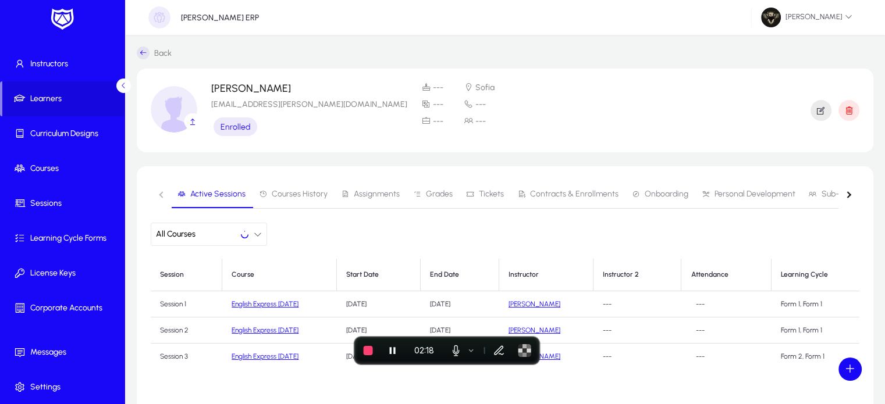
click at [822, 113] on icon "button" at bounding box center [820, 110] width 10 height 10
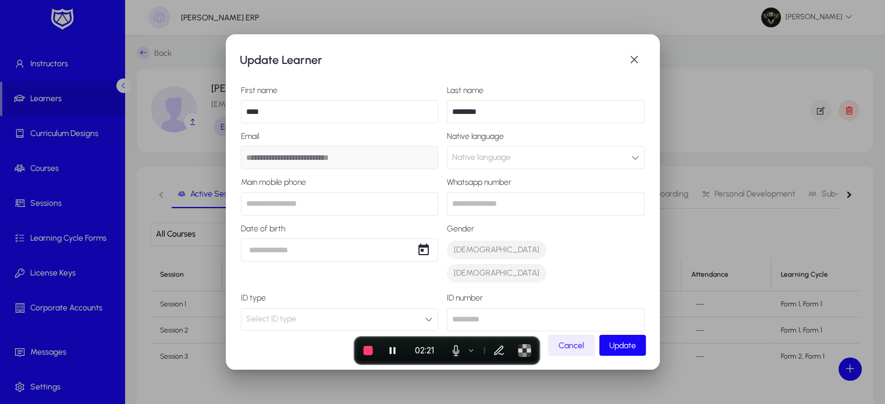
scroll to position [220, 0]
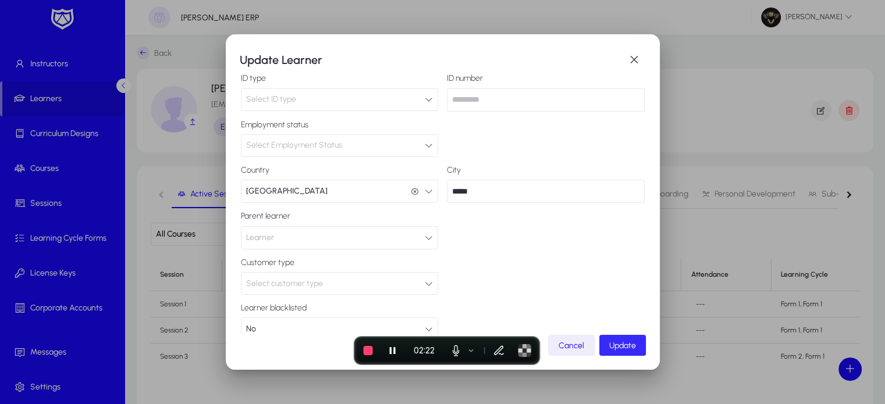
click at [639, 356] on span "button" at bounding box center [622, 346] width 47 height 28
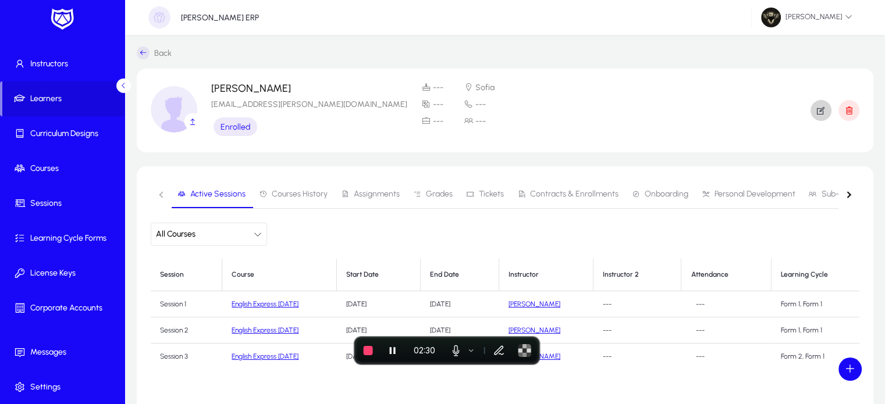
click at [735, 198] on span "Personal Development" at bounding box center [754, 194] width 81 height 8
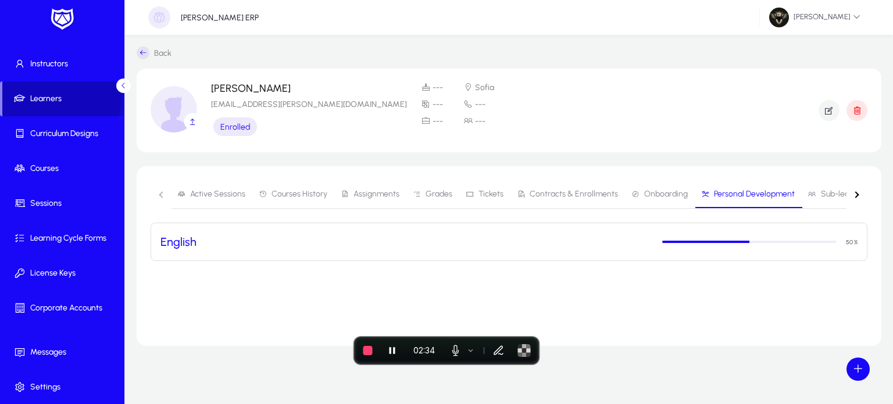
click at [33, 90] on span at bounding box center [63, 99] width 122 height 28
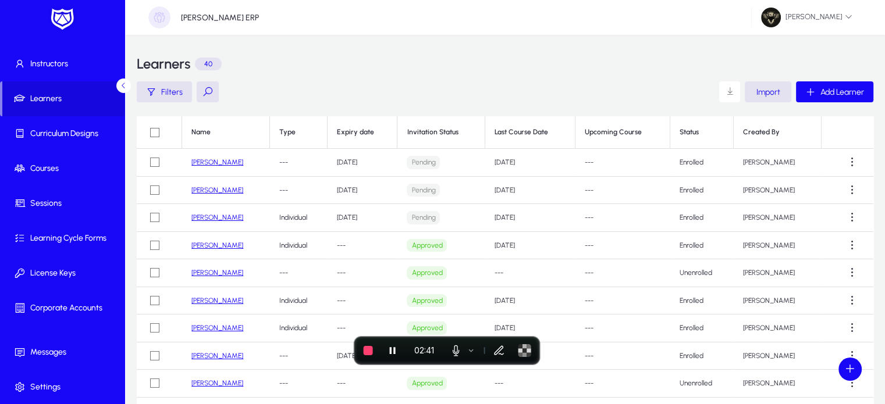
click at [204, 193] on link "Hazem Mourad" at bounding box center [217, 190] width 52 height 8
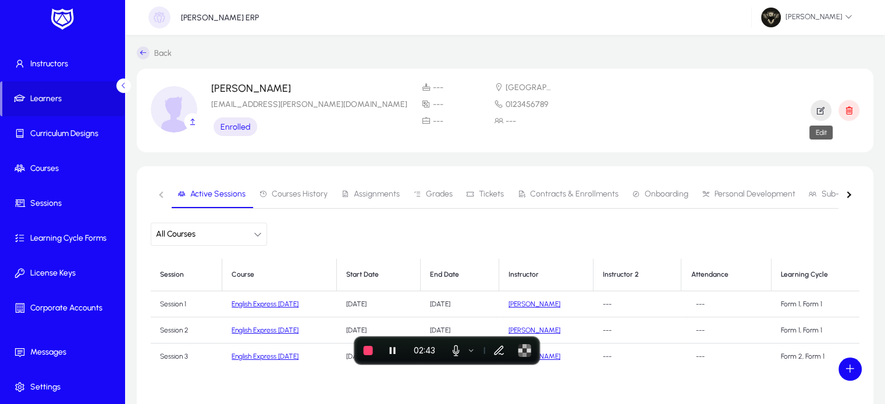
click at [821, 111] on icon "button" at bounding box center [820, 110] width 10 height 10
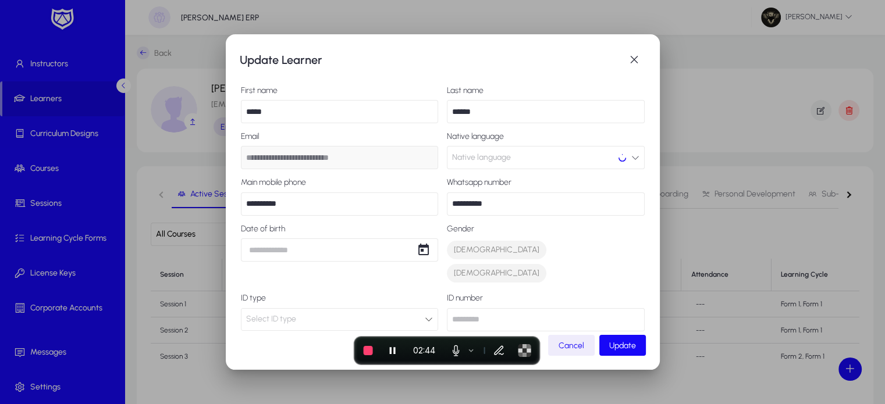
scroll to position [220, 0]
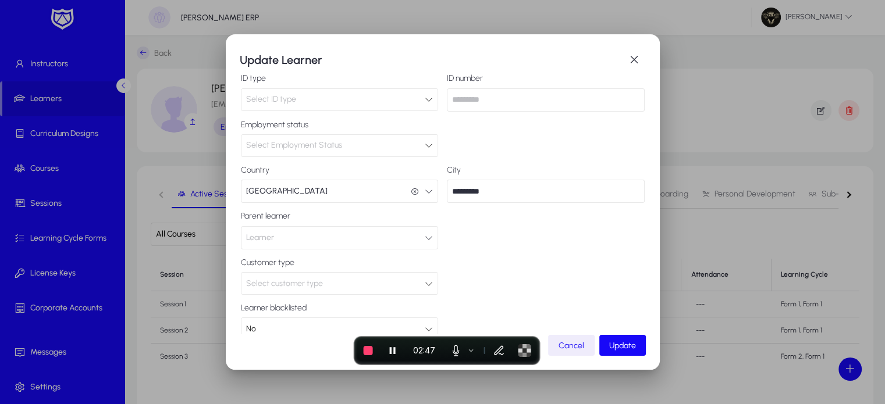
click at [323, 226] on button "Learner" at bounding box center [340, 237] width 198 height 23
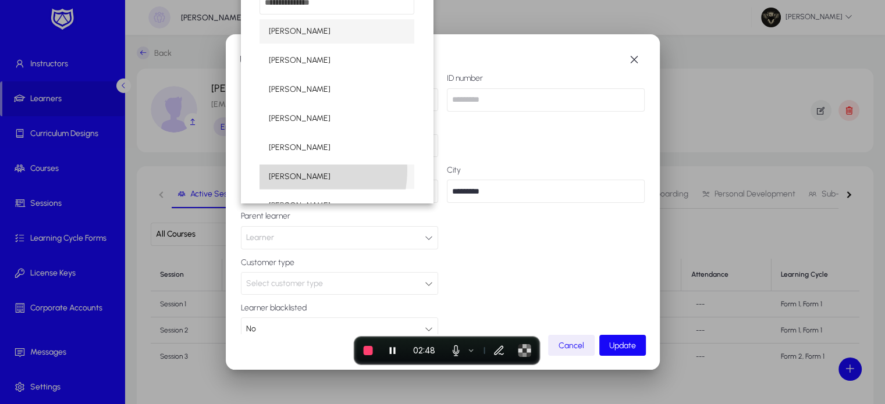
click at [284, 170] on span "ahmed ali" at bounding box center [300, 177] width 62 height 14
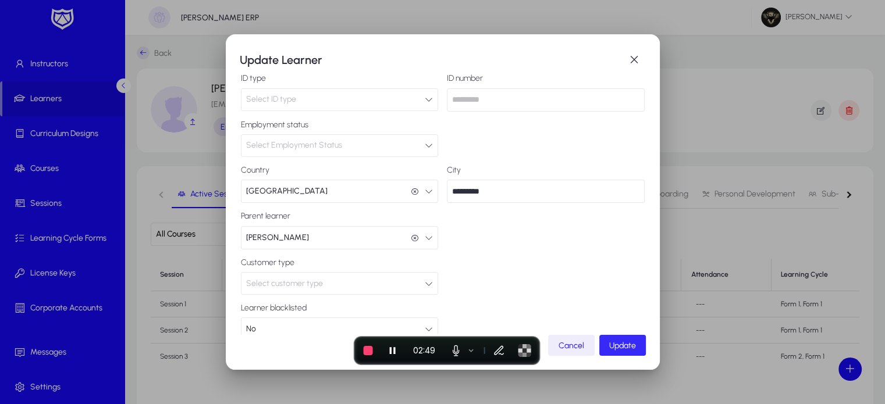
click at [626, 339] on span "button" at bounding box center [622, 346] width 47 height 28
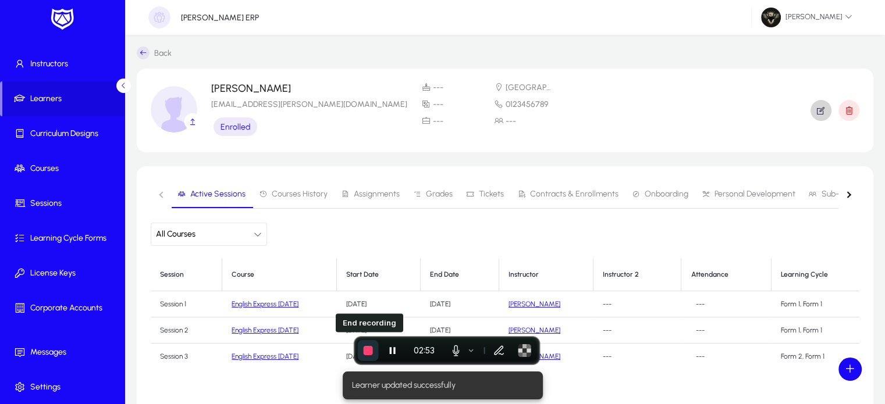
click at [366, 351] on span "End recording" at bounding box center [368, 350] width 9 height 9
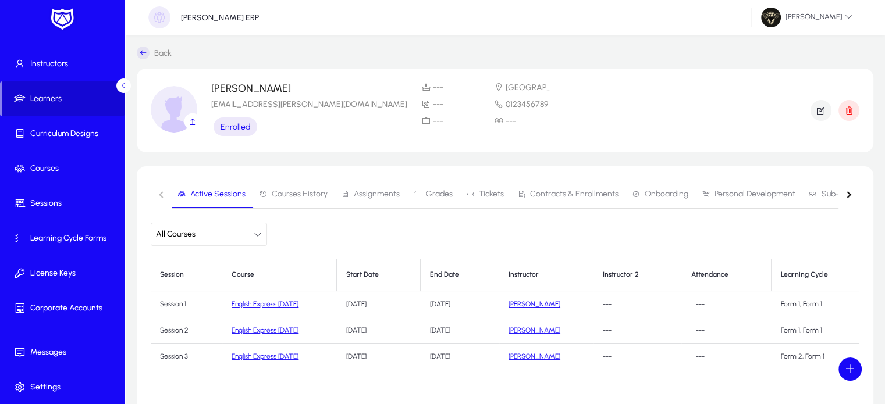
click at [49, 97] on span "Learners" at bounding box center [63, 99] width 122 height 12
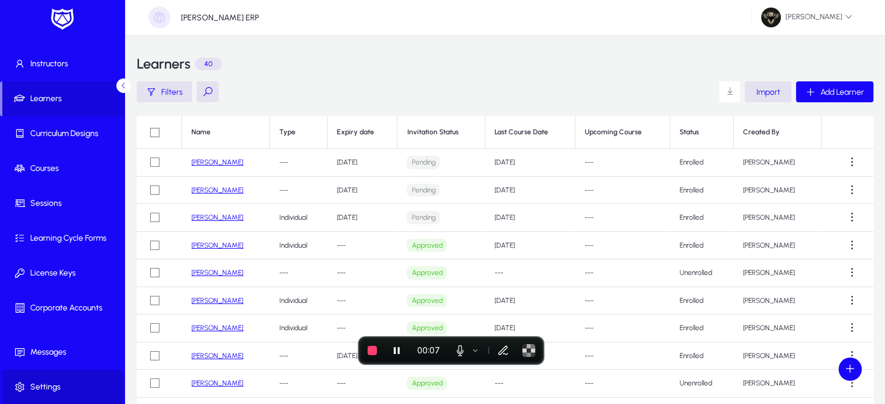
click at [21, 389] on icon at bounding box center [22, 388] width 16 height 12
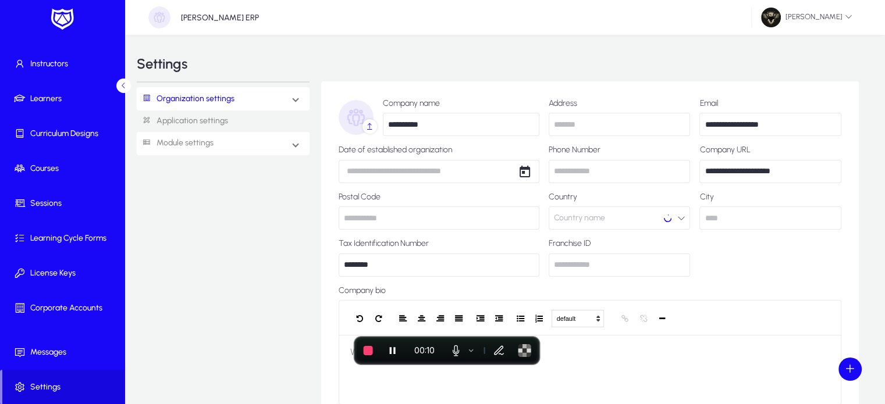
click at [191, 144] on link "Module settings" at bounding box center [175, 144] width 77 height 22
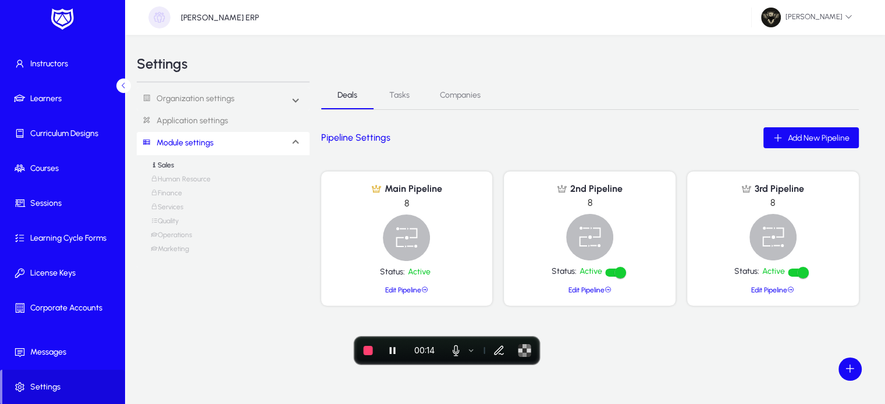
click at [179, 229] on link "Quality" at bounding box center [165, 224] width 28 height 14
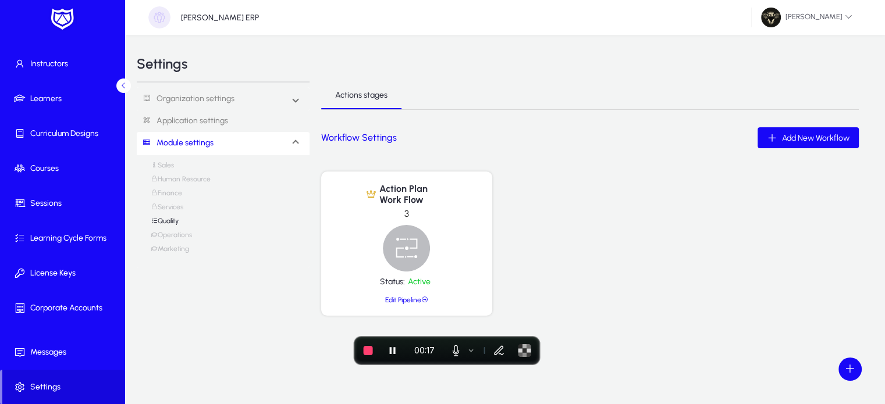
click at [188, 241] on link "Operations" at bounding box center [171, 238] width 41 height 14
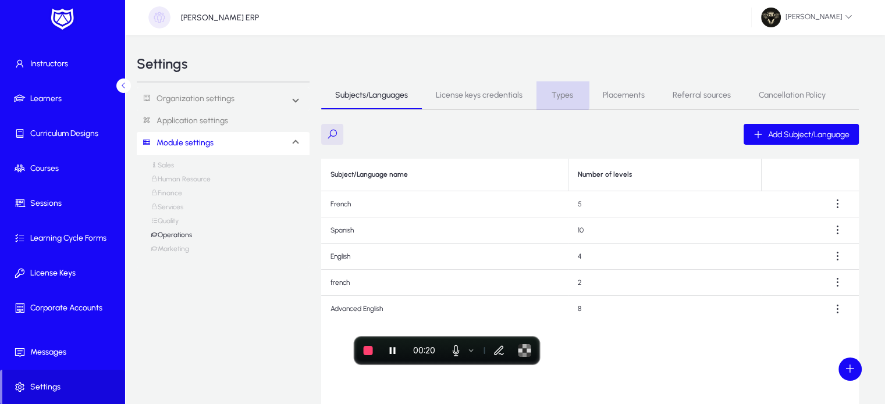
click at [556, 92] on span "Types" at bounding box center [562, 95] width 22 height 8
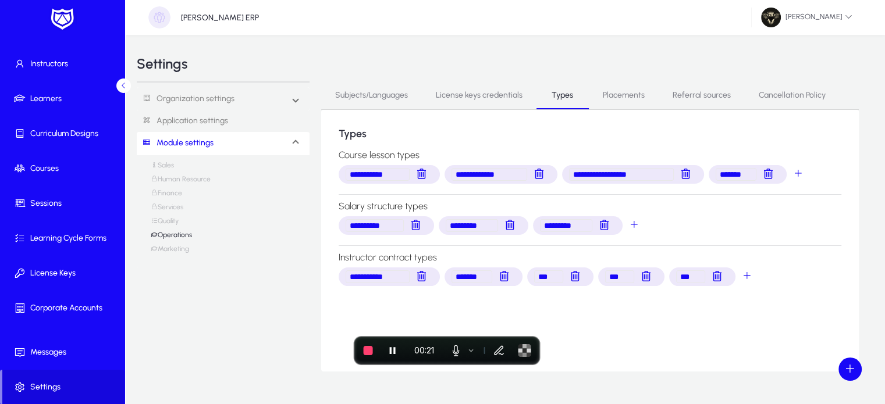
scroll to position [26, 0]
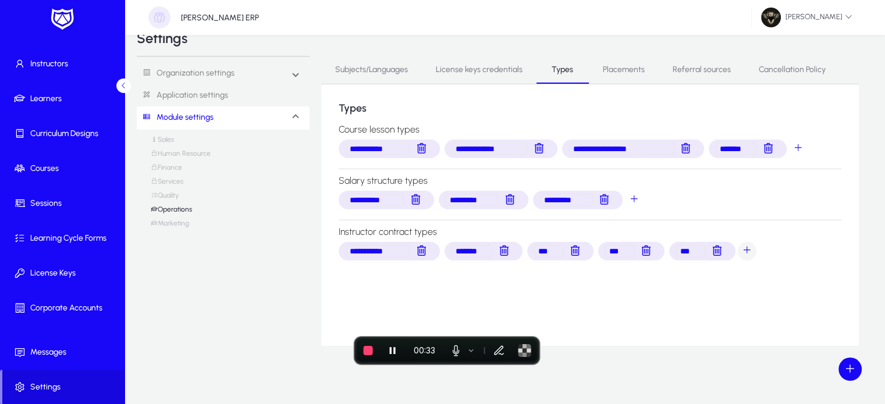
click at [749, 250] on span "instructorContractTypes selection" at bounding box center [746, 251] width 23 height 23
click at [459, 275] on input "**********" at bounding box center [406, 274] width 122 height 13
type input "*"
type input "**********"
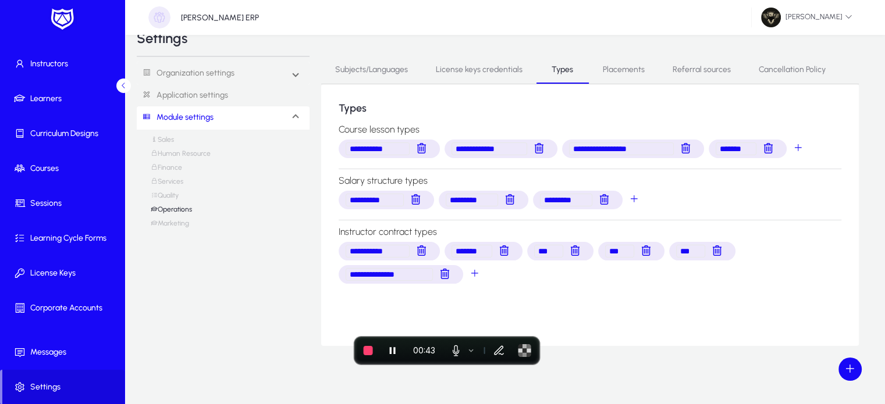
click at [744, 323] on div "**********" at bounding box center [589, 215] width 537 height 262
click at [639, 200] on span "salaryStructureTypes selection" at bounding box center [633, 199] width 23 height 23
click at [738, 202] on input "**********" at bounding box center [695, 200] width 122 height 13
drag, startPoint x: 738, startPoint y: 202, endPoint x: 620, endPoint y: 200, distance: 117.5
click at [620, 200] on div "**********" at bounding box center [589, 199] width 507 height 23
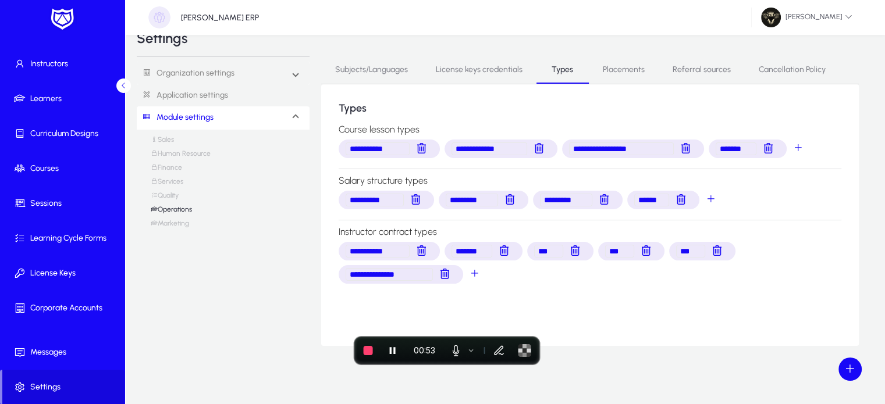
type input "******"
click at [868, 171] on div "**********" at bounding box center [505, 201] width 736 height 290
click at [800, 149] on span "courseLessonTypes selection" at bounding box center [797, 148] width 23 height 23
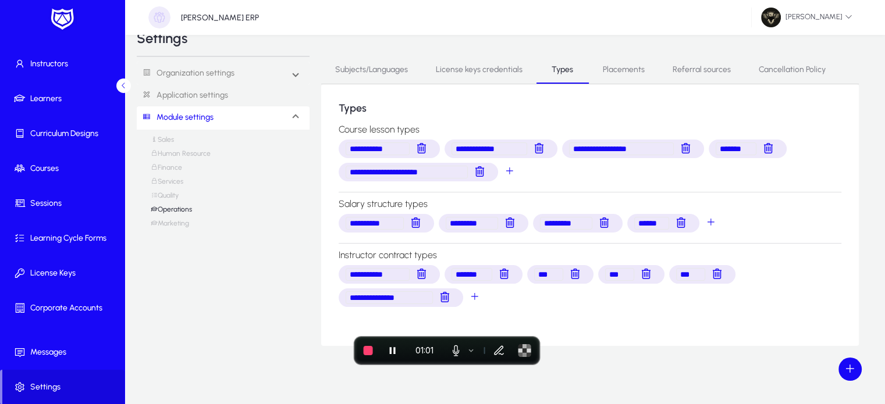
click at [444, 176] on input "**********" at bounding box center [406, 172] width 122 height 13
type input "*"
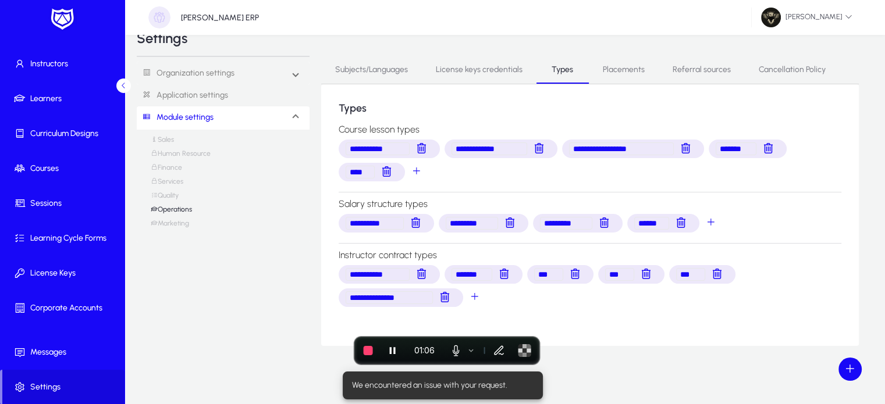
type input "****"
click at [455, 177] on div "**********" at bounding box center [589, 160] width 507 height 47
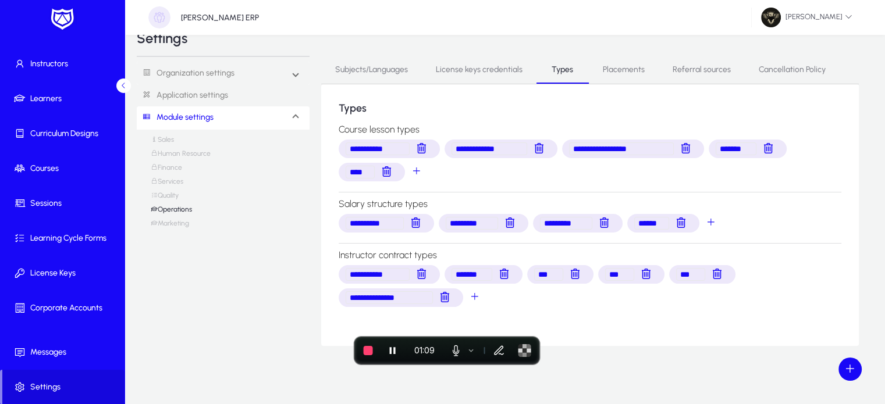
click at [612, 72] on span "Placements" at bounding box center [624, 70] width 42 height 8
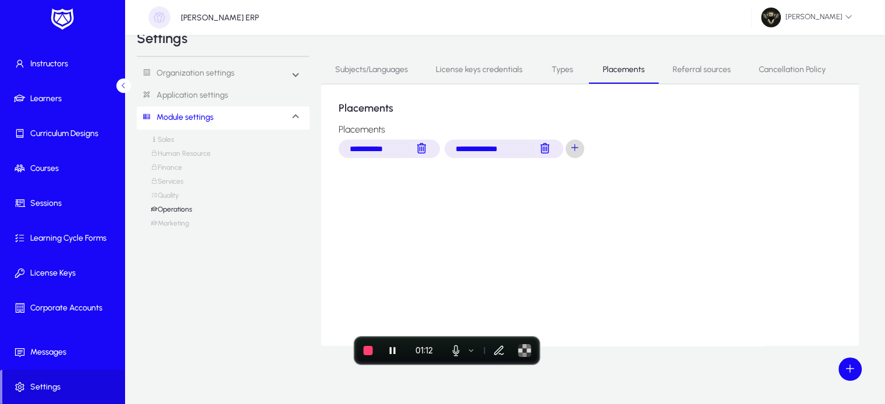
click at [577, 154] on span "placements selection" at bounding box center [574, 148] width 23 height 23
click at [645, 147] on input "**********" at bounding box center [615, 149] width 81 height 13
type input "*"
type input "****"
click at [662, 160] on div "**********" at bounding box center [589, 148] width 507 height 23
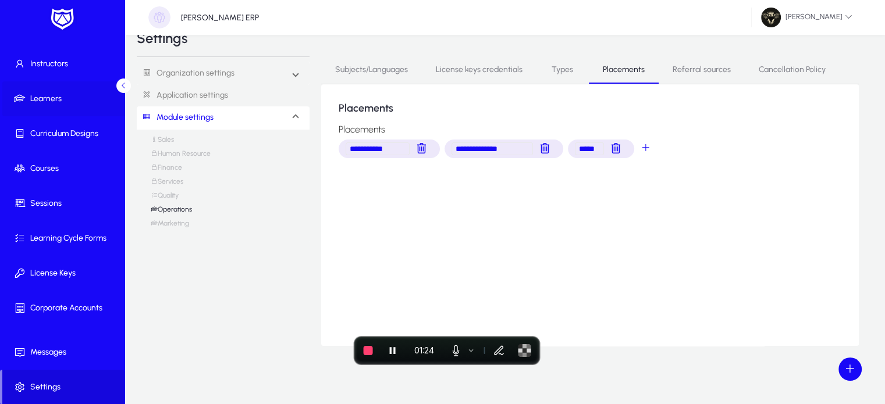
click at [45, 101] on span "Learners" at bounding box center [64, 99] width 124 height 12
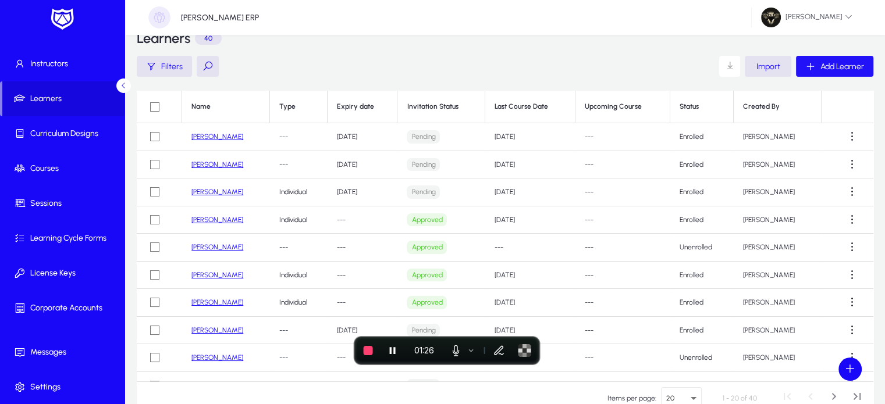
click at [832, 70] on span "Add Learner" at bounding box center [842, 67] width 44 height 10
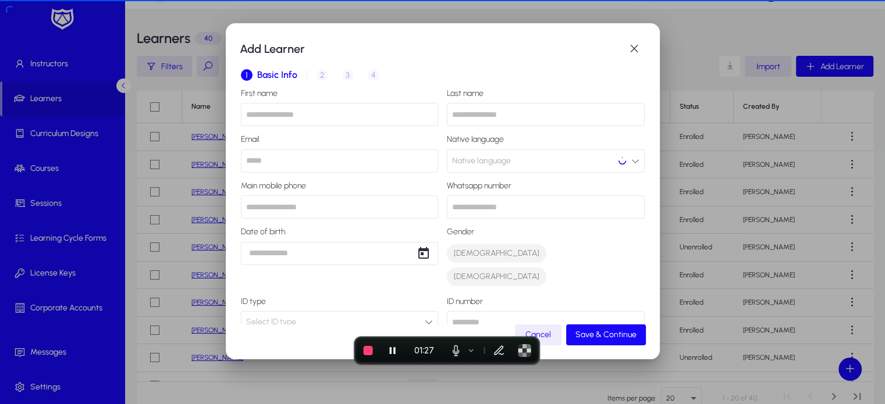
click at [300, 137] on div "First name Last name Email Native language Native language Main mobile phone Wh…" at bounding box center [443, 326] width 404 height 475
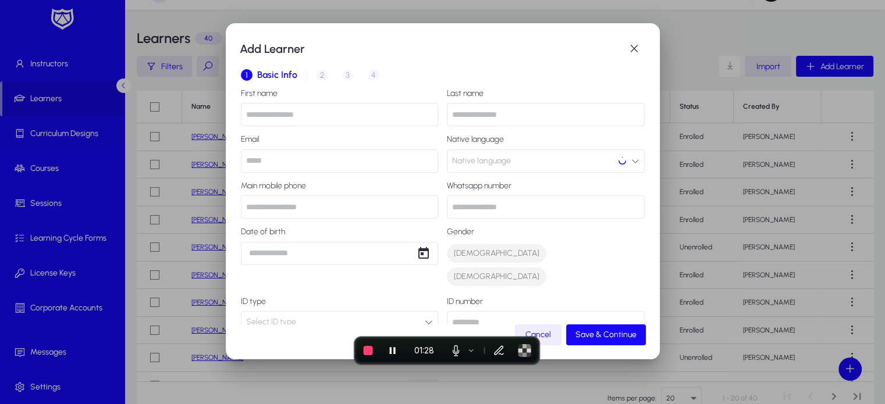
click at [289, 118] on input "text" at bounding box center [340, 114] width 198 height 23
type input "**********"
type input "*********"
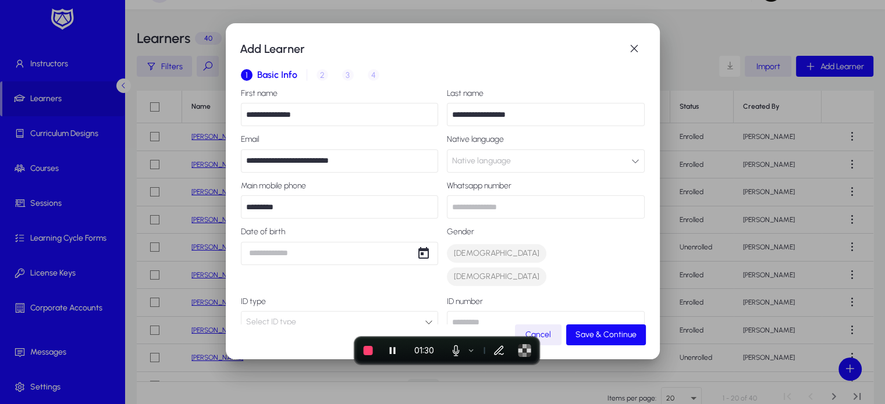
type input "*****"
click at [314, 114] on input "**********" at bounding box center [340, 114] width 198 height 23
type input "**********"
click at [302, 154] on input "**********" at bounding box center [340, 160] width 198 height 23
click at [305, 166] on input "**********" at bounding box center [340, 160] width 198 height 23
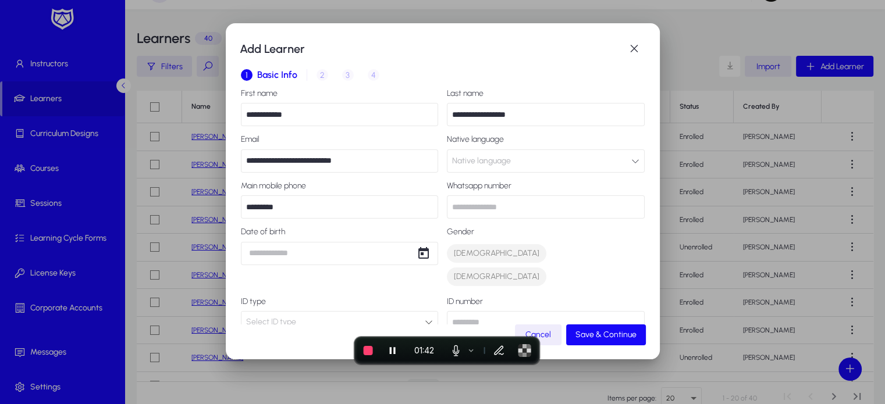
type input "**********"
click at [314, 205] on input "*********" at bounding box center [340, 206] width 198 height 23
type input "*"
type input "**********"
click at [515, 197] on input "text" at bounding box center [546, 206] width 198 height 23
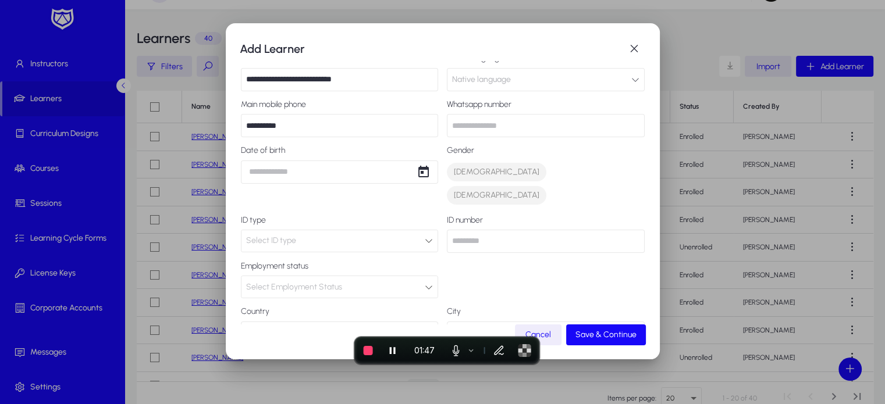
scroll to position [92, 0]
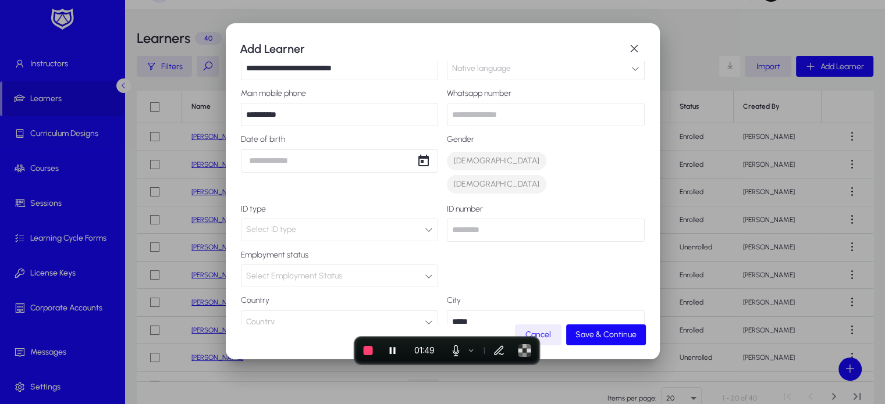
click at [346, 269] on div "Select Employment Status" at bounding box center [335, 276] width 179 height 15
click at [290, 269] on mat-option "Employed" at bounding box center [337, 275] width 193 height 24
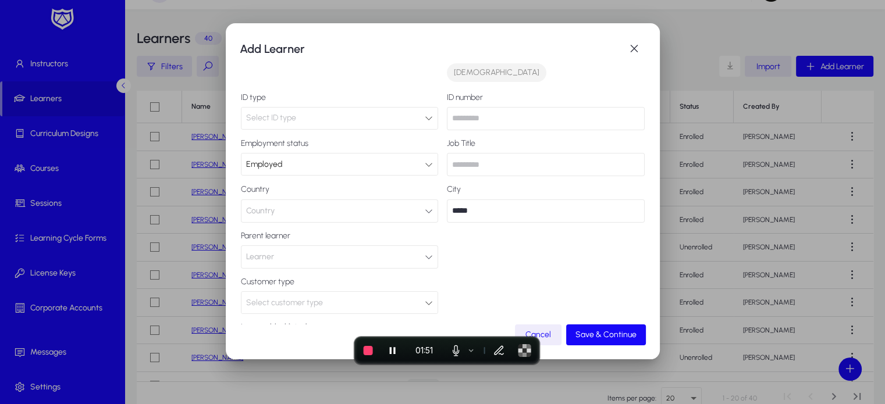
scroll to position [235, 0]
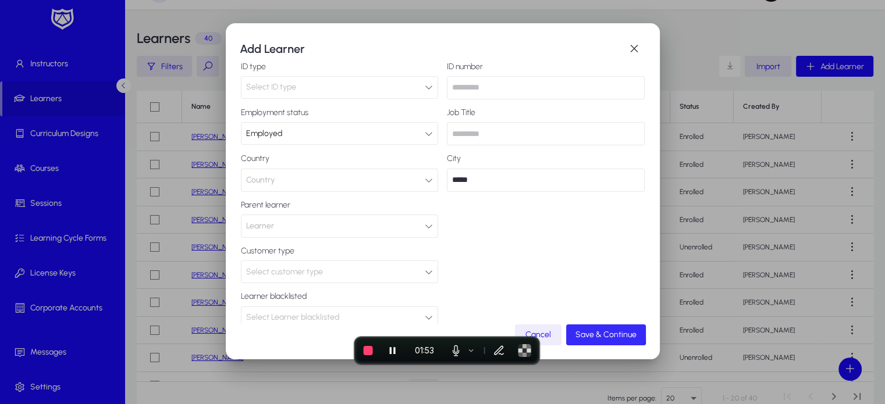
click at [604, 332] on span "Save & Continue" at bounding box center [605, 335] width 61 height 10
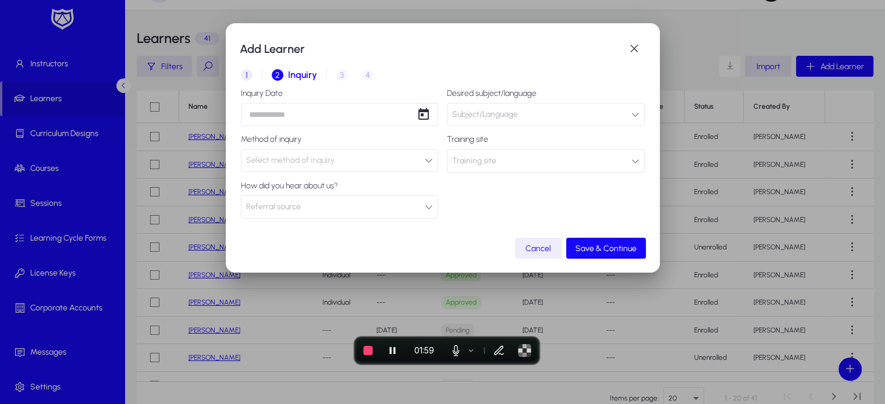
click at [365, 165] on div "Select method of inquiry" at bounding box center [335, 160] width 179 height 15
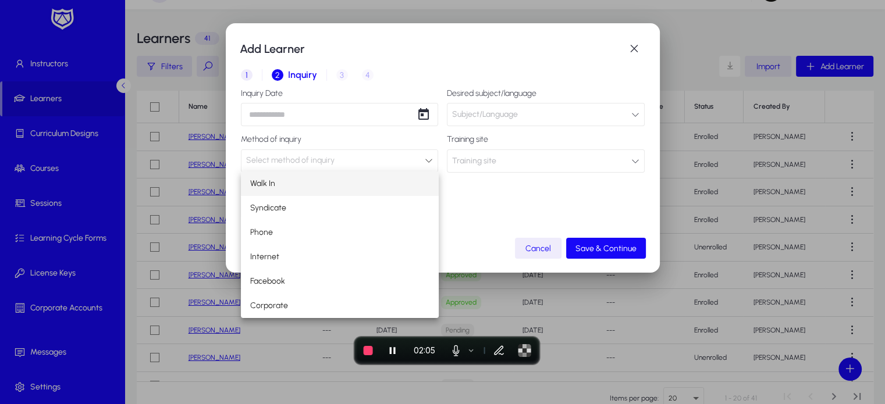
click at [551, 228] on div at bounding box center [442, 202] width 885 height 404
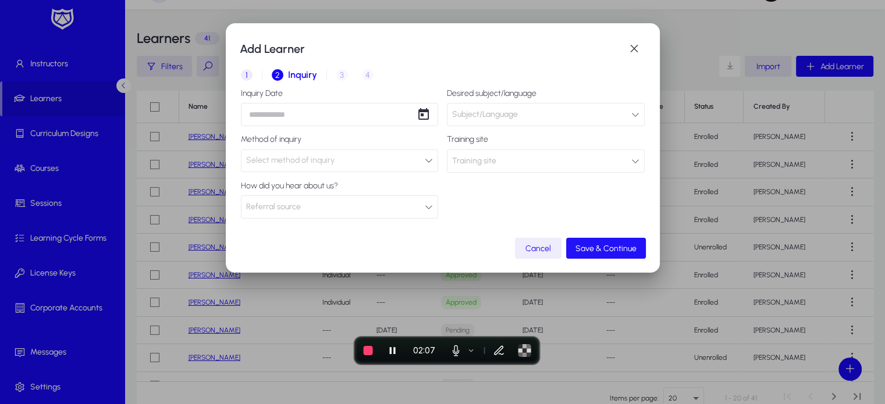
click at [635, 257] on span "button" at bounding box center [606, 248] width 80 height 28
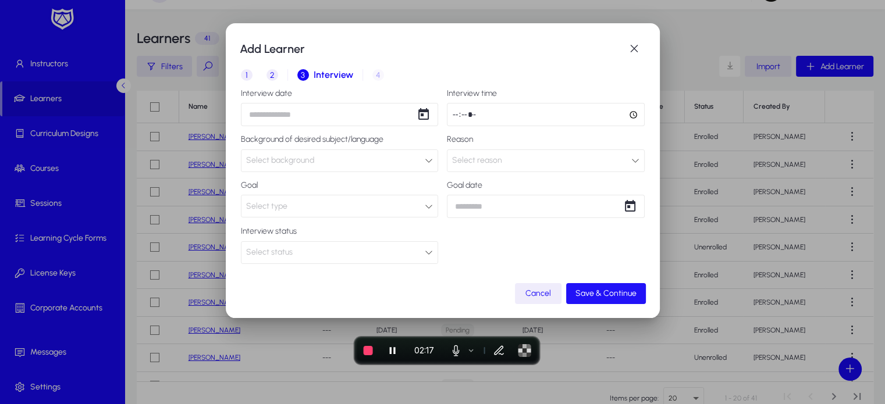
click at [596, 287] on span "button" at bounding box center [606, 294] width 80 height 28
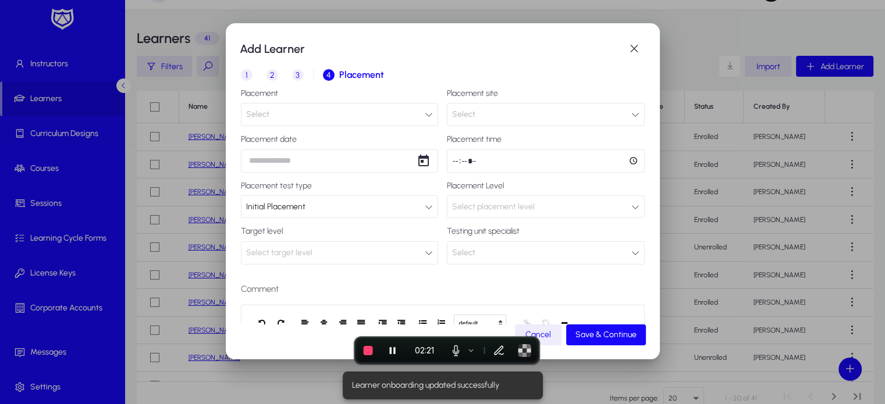
click at [323, 111] on button "Select" at bounding box center [340, 114] width 198 height 23
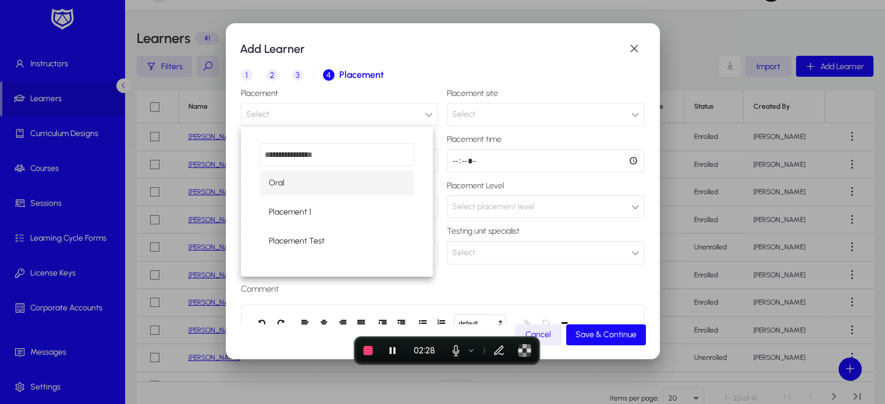
click at [509, 141] on div at bounding box center [442, 202] width 885 height 404
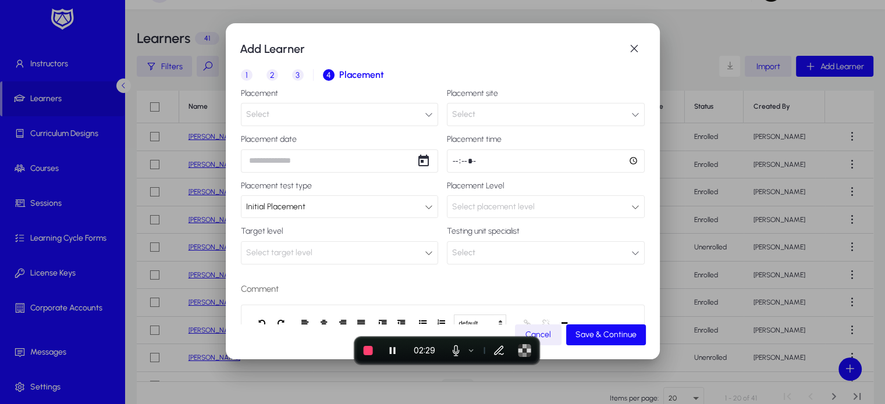
click at [366, 209] on div "Initial Placement" at bounding box center [335, 207] width 179 height 15
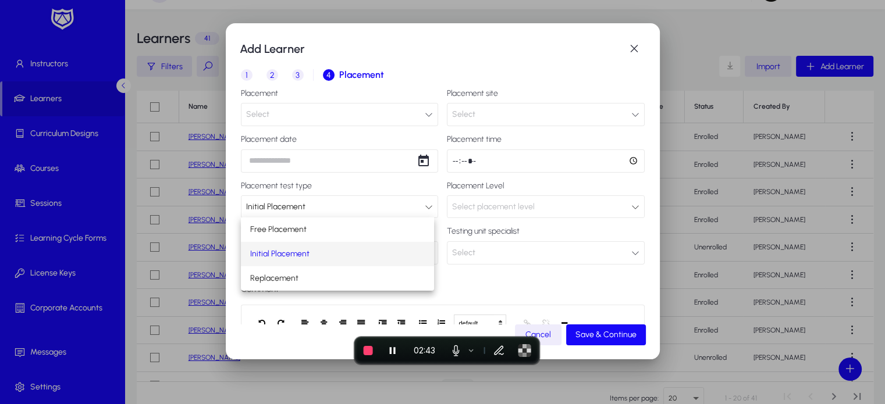
click at [630, 53] on div at bounding box center [442, 202] width 885 height 404
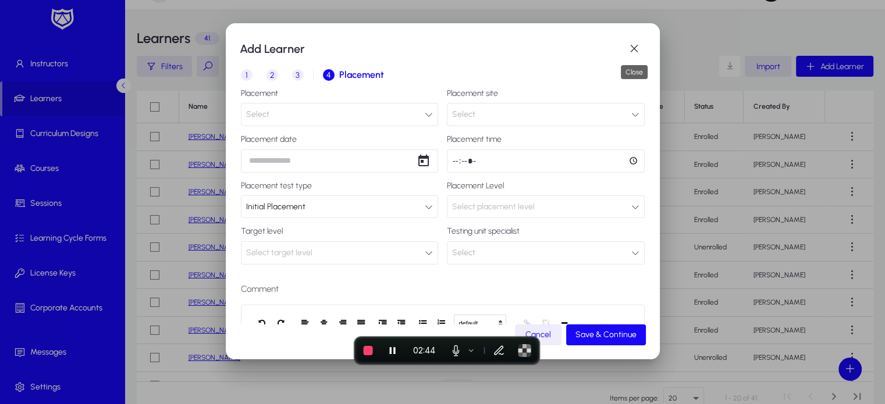
click at [630, 53] on span "button" at bounding box center [633, 48] width 23 height 23
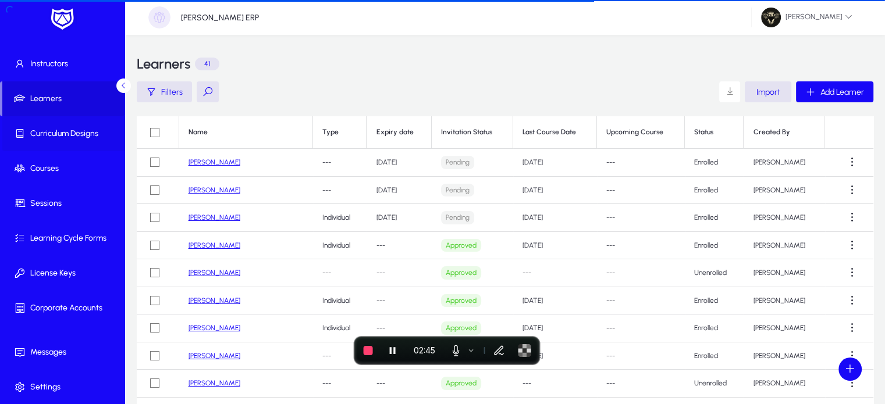
scroll to position [26, 0]
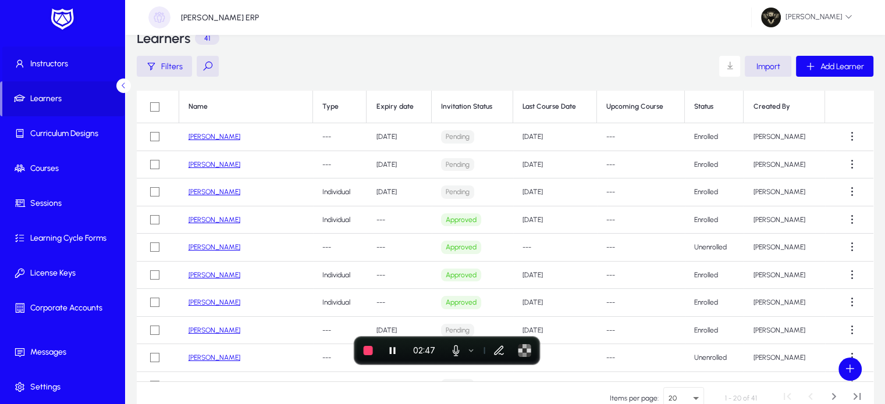
click at [42, 50] on span at bounding box center [64, 64] width 124 height 28
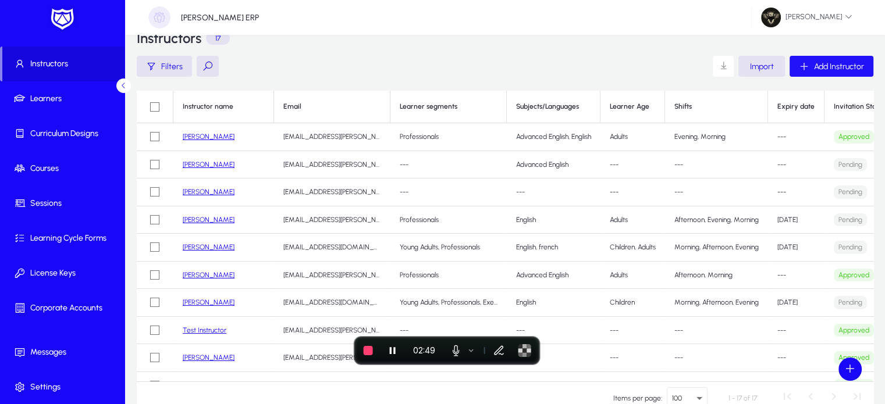
click at [833, 62] on span "Add Instructor" at bounding box center [839, 67] width 50 height 10
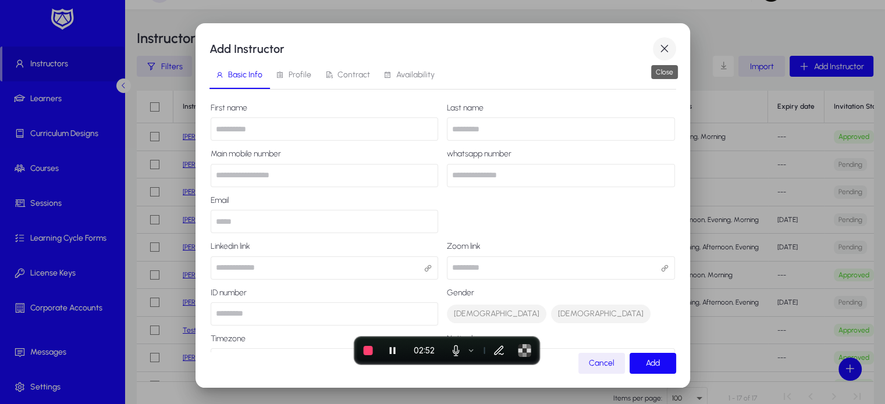
click at [664, 47] on span "button" at bounding box center [664, 48] width 23 height 23
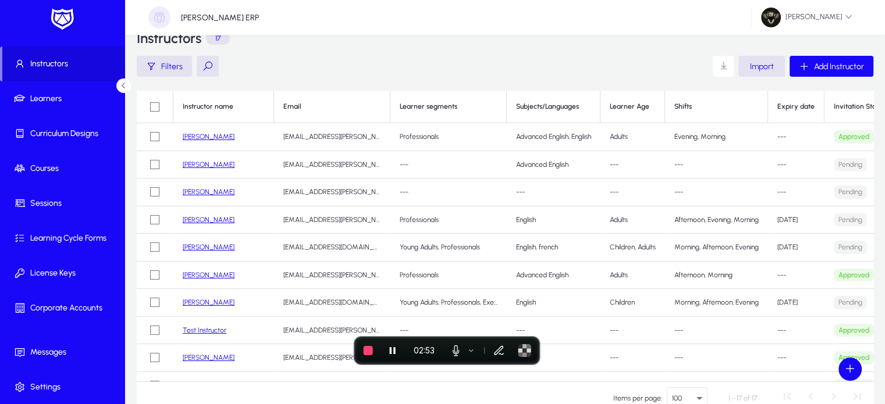
scroll to position [0, 71]
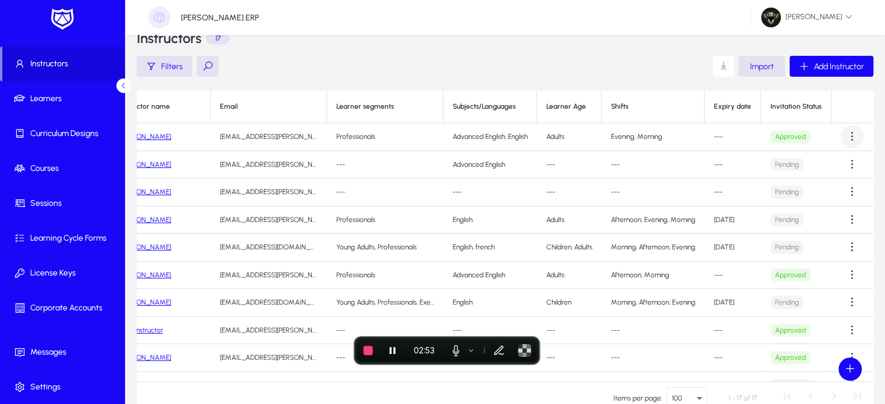
click at [840, 131] on span at bounding box center [851, 136] width 23 height 23
click at [813, 170] on button "Edit" at bounding box center [825, 165] width 65 height 24
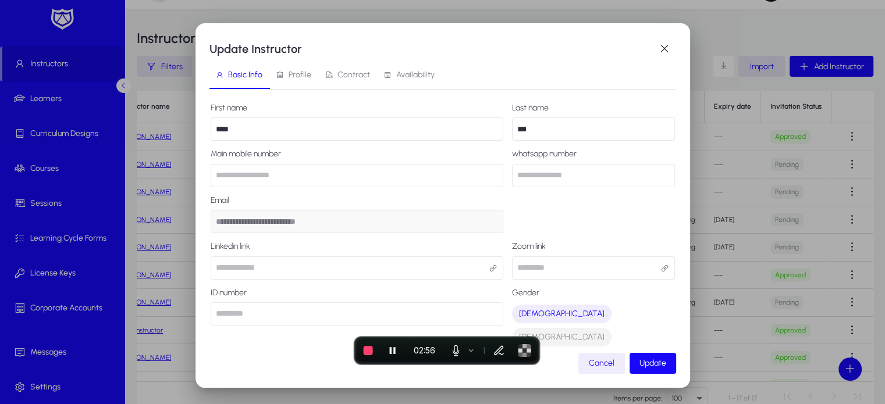
scroll to position [0, 0]
click at [333, 69] on span "Contract" at bounding box center [347, 75] width 45 height 28
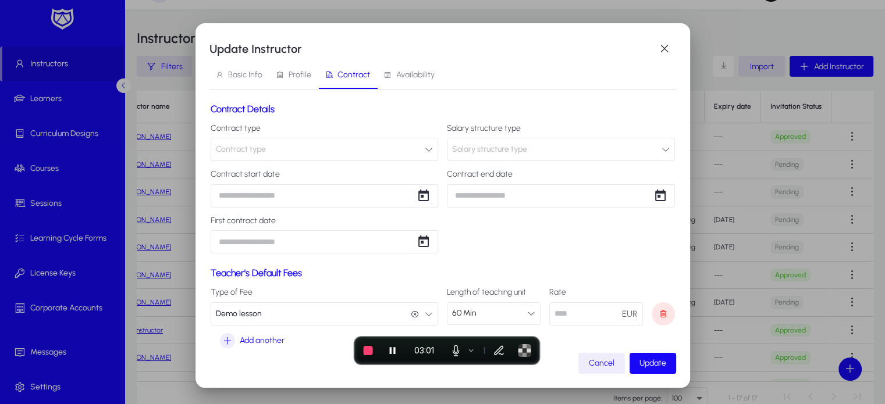
click at [289, 152] on button "Contract type" at bounding box center [325, 149] width 228 height 23
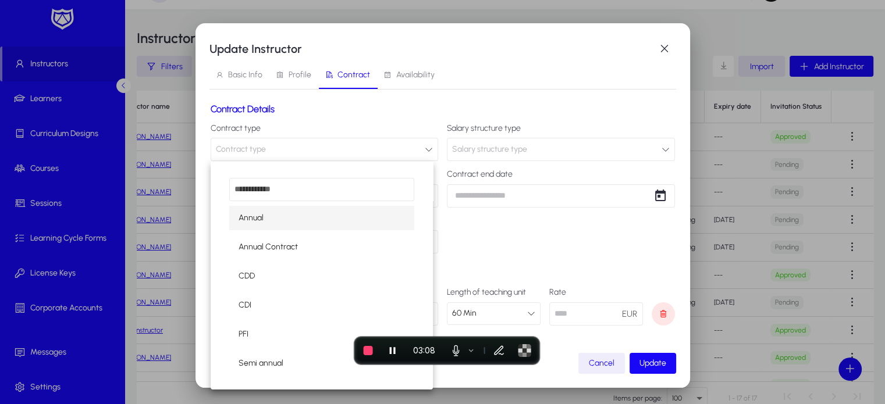
click at [514, 124] on div at bounding box center [442, 202] width 885 height 404
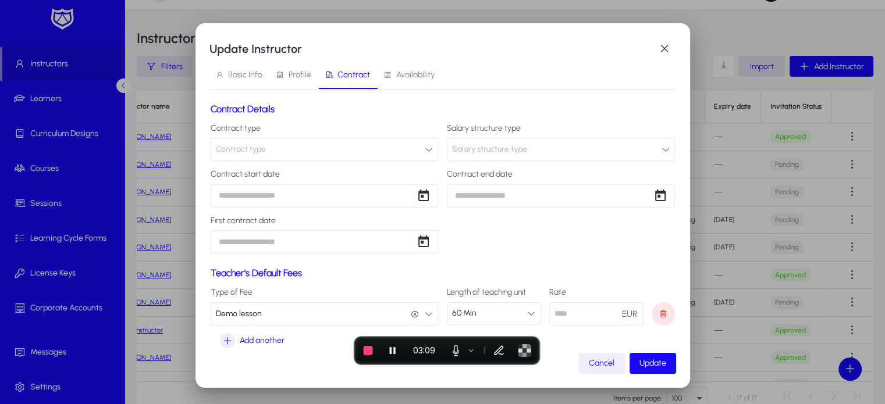
click at [492, 152] on span "Salary structure type" at bounding box center [489, 149] width 75 height 23
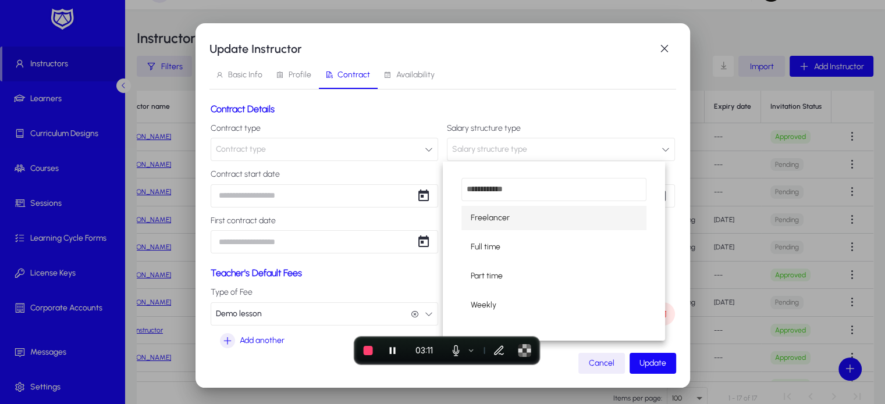
click at [359, 163] on div at bounding box center [442, 202] width 885 height 404
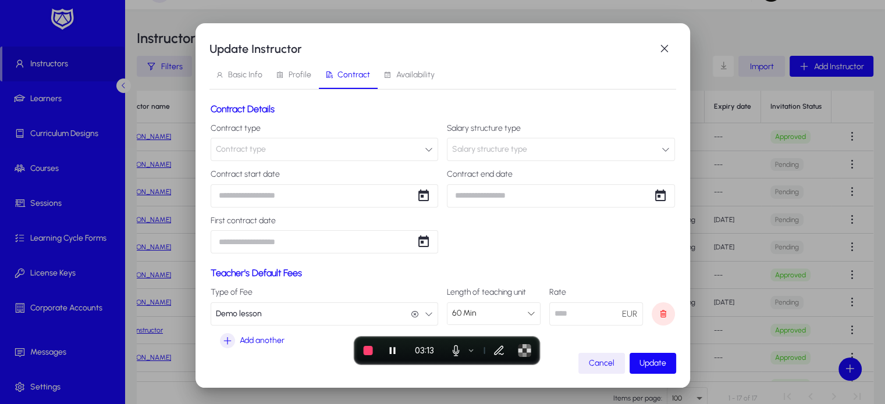
scroll to position [17, 0]
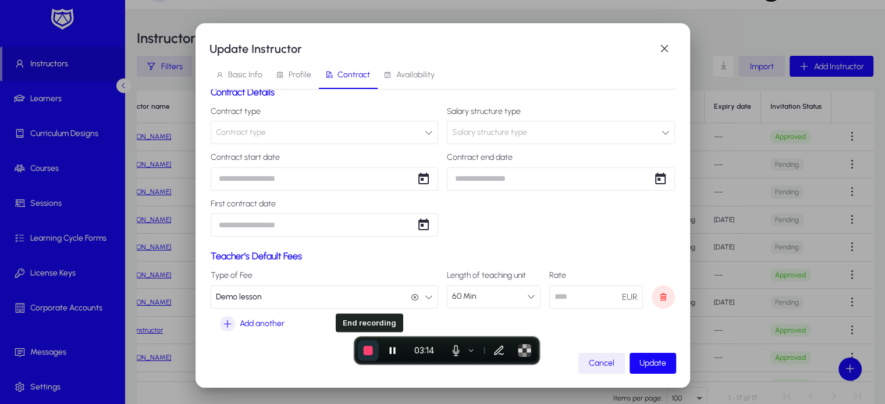
click at [368, 341] on button "End recording" at bounding box center [368, 350] width 21 height 21
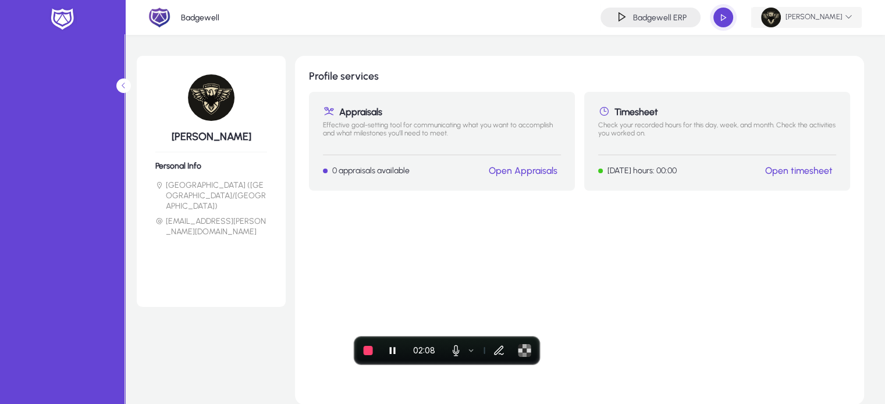
click at [828, 28] on span at bounding box center [806, 17] width 110 height 28
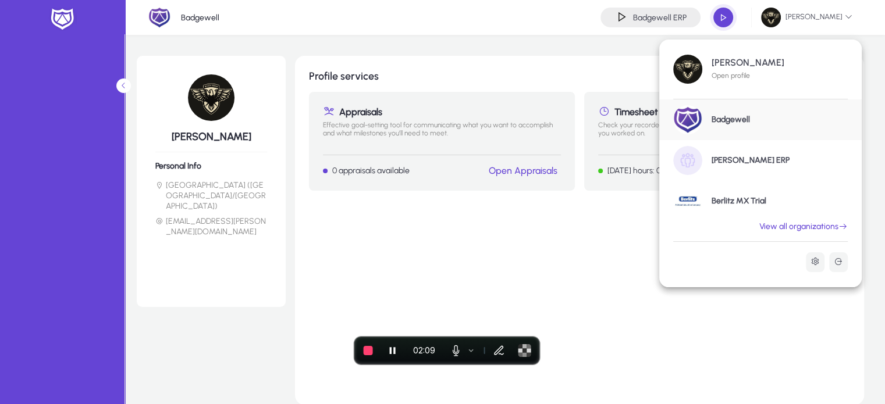
click at [743, 170] on link "[PERSON_NAME] ERP" at bounding box center [760, 160] width 202 height 41
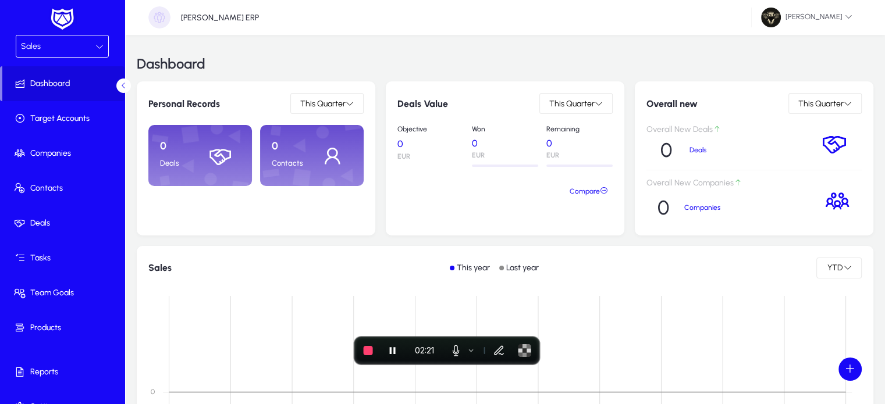
click at [61, 50] on div "Sales" at bounding box center [58, 46] width 74 height 15
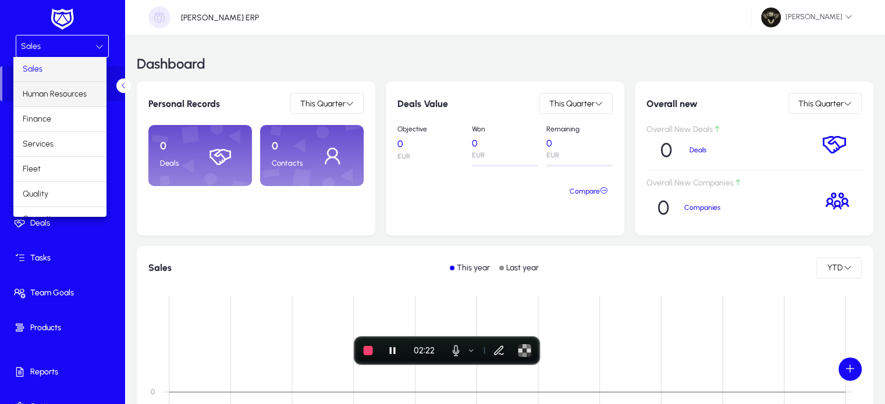
click at [51, 95] on span "Human Resources" at bounding box center [55, 94] width 64 height 14
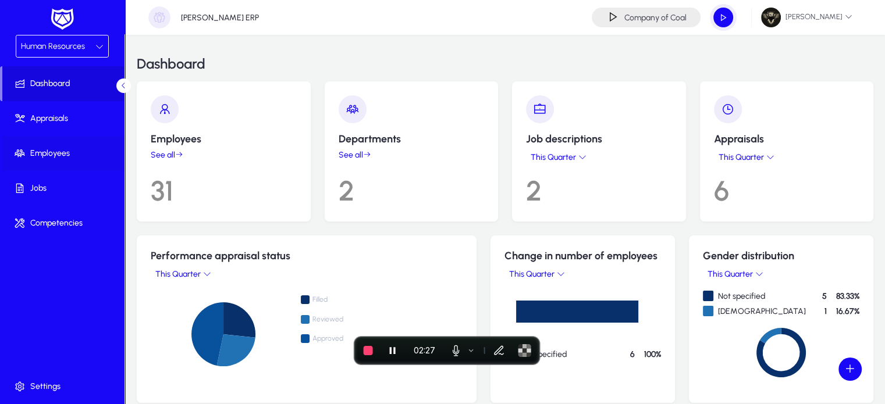
click at [71, 162] on span at bounding box center [64, 154] width 124 height 28
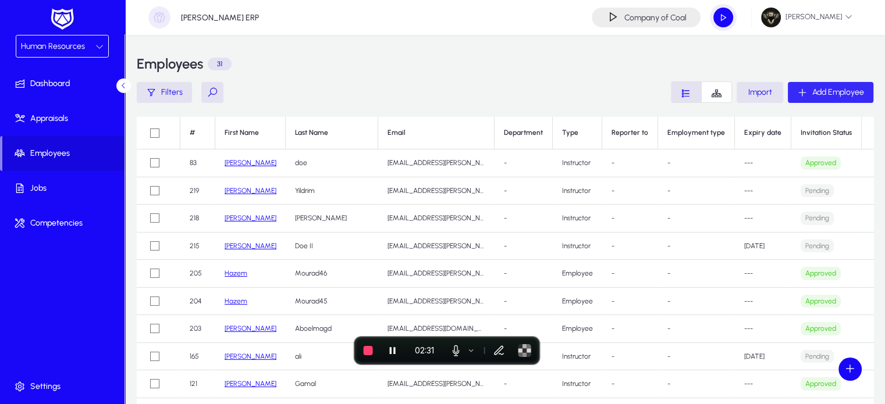
click at [818, 102] on span "button" at bounding box center [831, 93] width 86 height 28
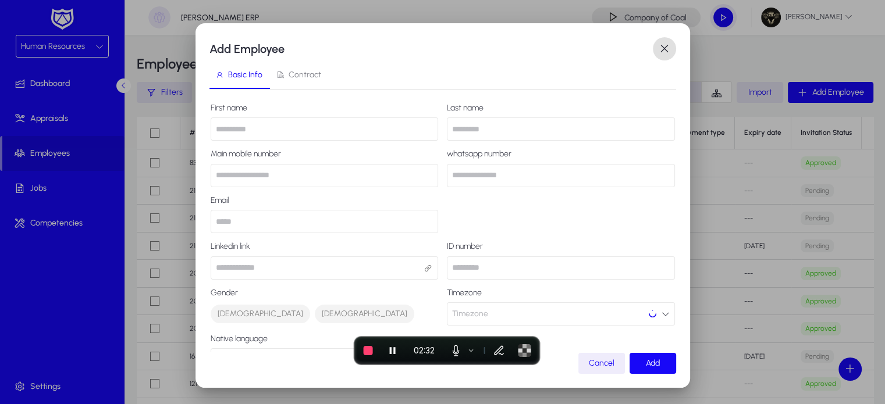
click at [290, 126] on input "text" at bounding box center [325, 128] width 228 height 23
type input "**********"
type input "*********"
type input "**********"
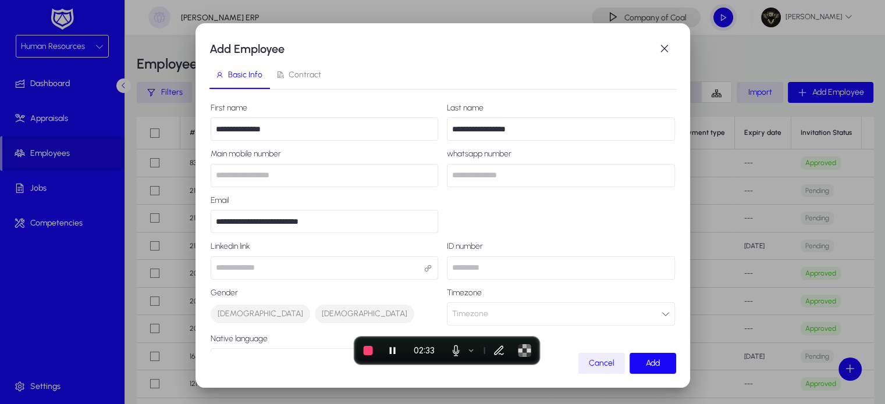
type input "******"
type input "*****"
click at [270, 225] on input "**********" at bounding box center [325, 221] width 228 height 23
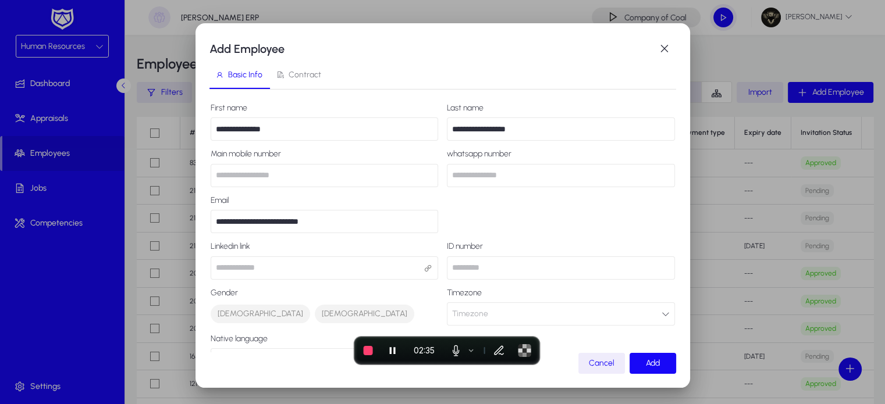
click at [270, 225] on input "**********" at bounding box center [325, 221] width 228 height 23
type input "**********"
click at [309, 275] on input "text" at bounding box center [325, 268] width 228 height 23
click at [270, 174] on input "*********" at bounding box center [325, 175] width 228 height 23
type input "*"
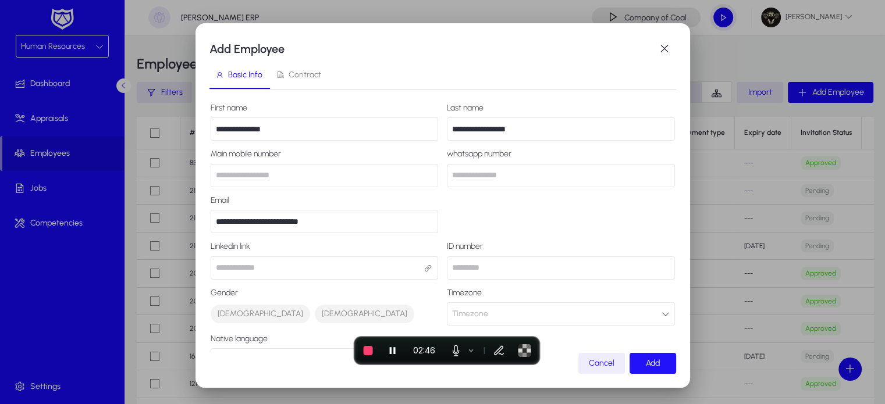
type input "**********"
click at [648, 364] on span "Add" at bounding box center [653, 363] width 14 height 10
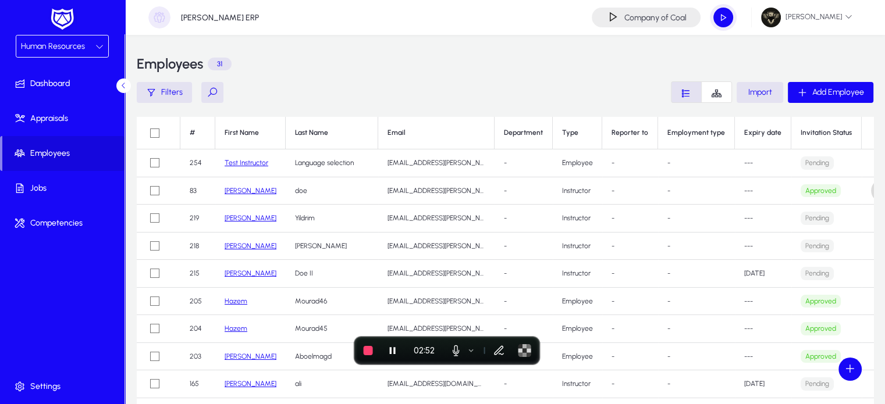
click at [871, 190] on span at bounding box center [882, 190] width 23 height 23
click at [821, 213] on span "Edit" at bounding box center [833, 218] width 47 height 10
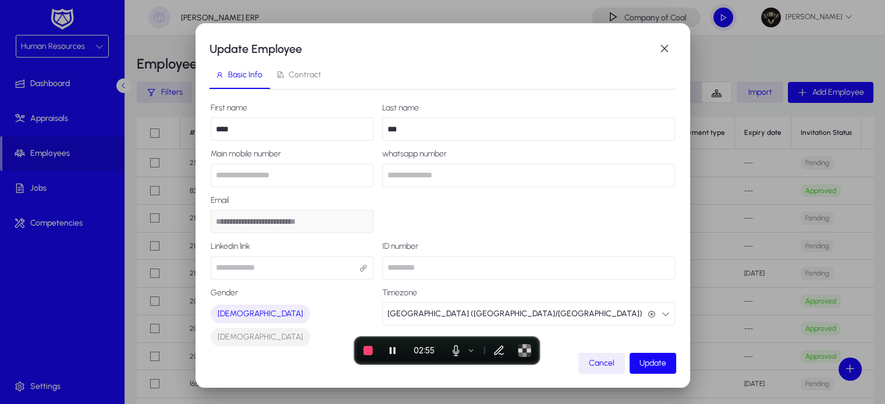
click at [214, 172] on input "**********" at bounding box center [292, 175] width 163 height 23
click at [644, 361] on span "Update" at bounding box center [652, 363] width 27 height 10
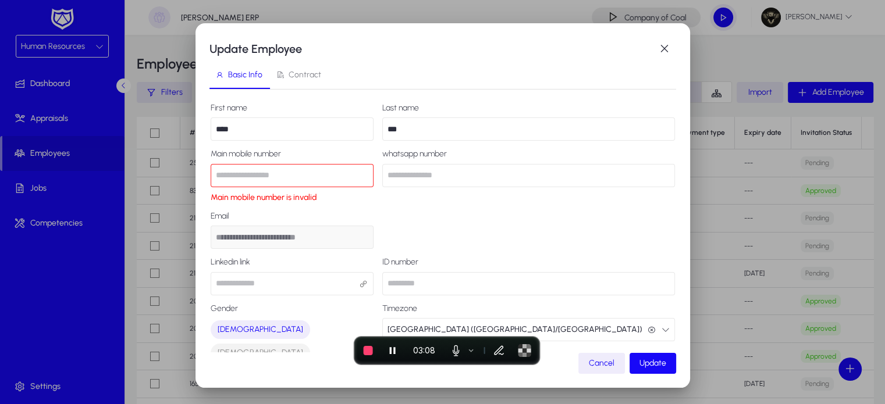
click at [229, 175] on input "**********" at bounding box center [292, 175] width 163 height 23
type input "**********"
click at [650, 371] on span "submit" at bounding box center [652, 364] width 47 height 28
click at [497, 177] on input "**********" at bounding box center [528, 175] width 293 height 23
click at [366, 355] on button "End recording" at bounding box center [368, 350] width 21 height 21
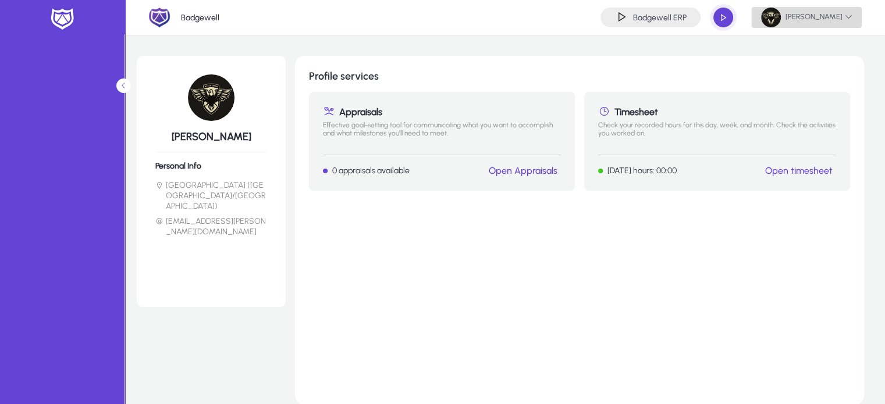
click at [824, 19] on span "[PERSON_NAME]" at bounding box center [806, 18] width 91 height 20
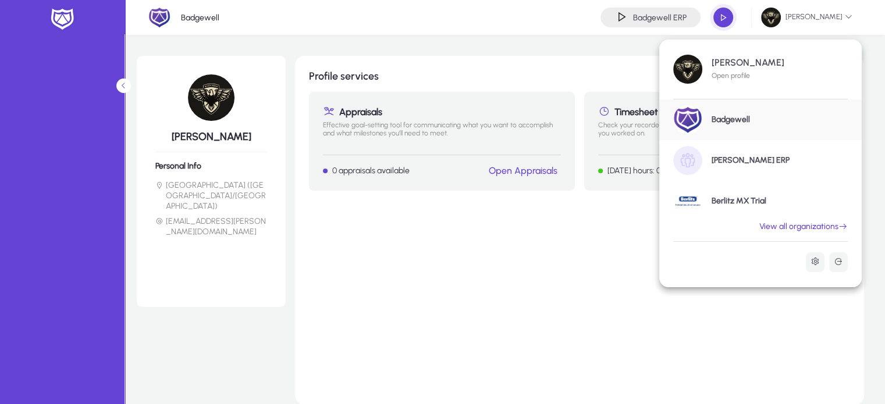
click at [828, 227] on link "View all organizations" at bounding box center [803, 227] width 116 height 10
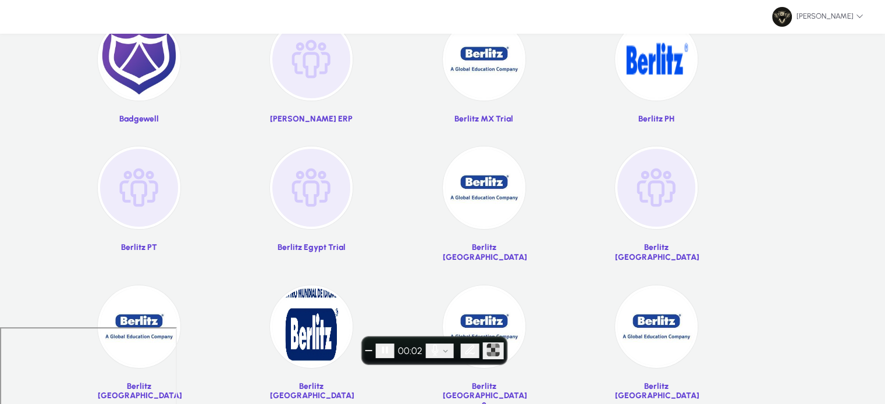
scroll to position [77, 0]
click at [372, 350] on button "End recording" at bounding box center [368, 350] width 7 height 1
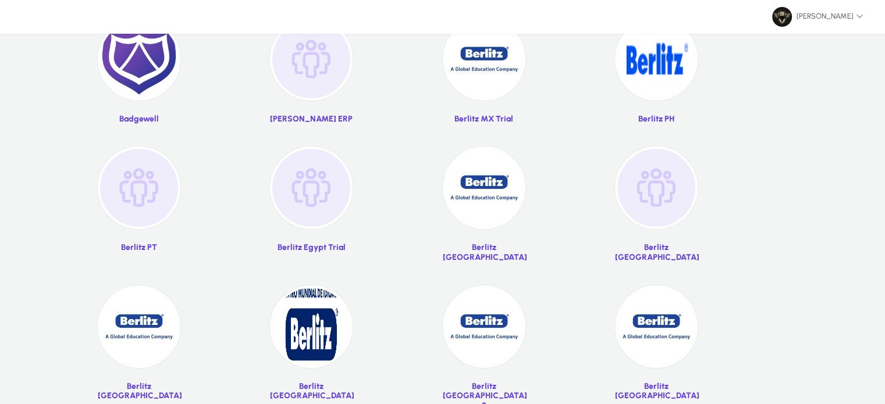
click at [504, 197] on img at bounding box center [484, 188] width 83 height 83
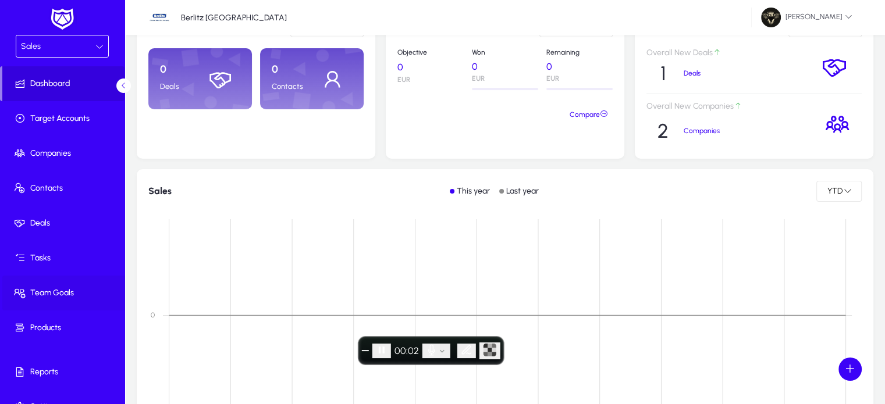
scroll to position [20, 0]
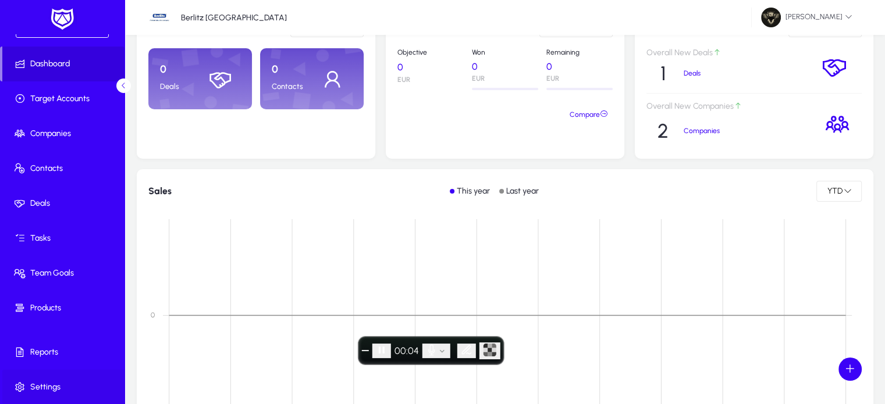
click at [54, 390] on span "Settings" at bounding box center [64, 388] width 124 height 12
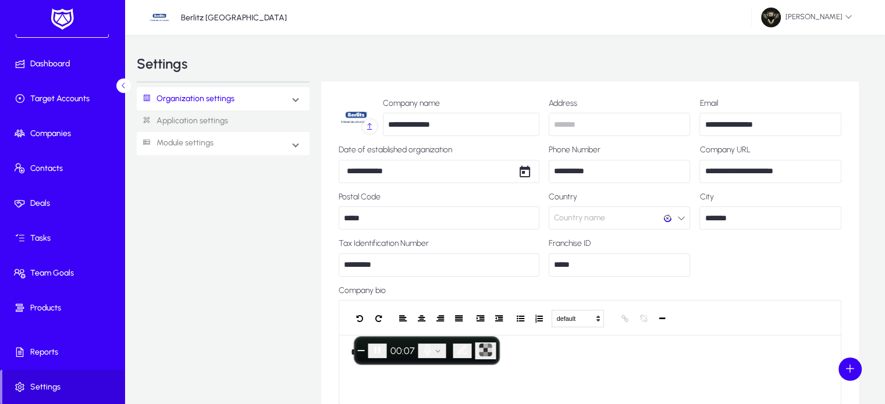
click at [176, 145] on link "Module settings" at bounding box center [175, 144] width 77 height 22
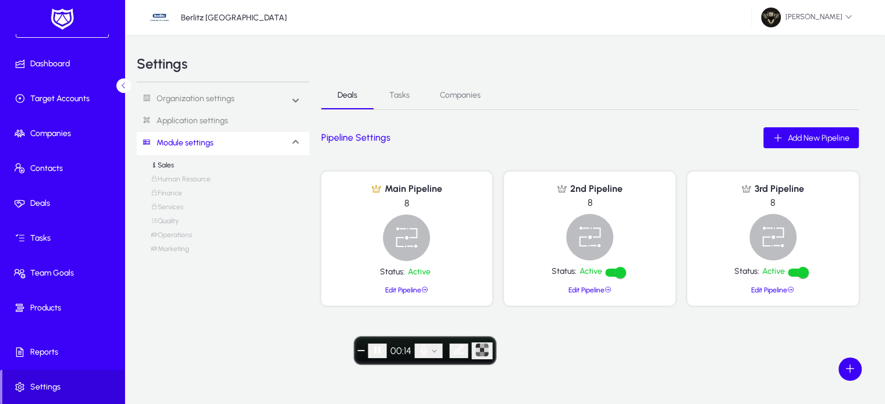
click at [173, 194] on link "Finance" at bounding box center [166, 196] width 31 height 14
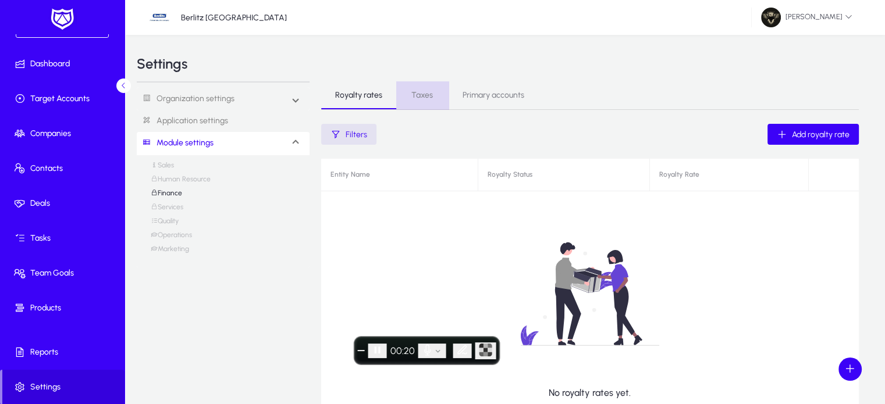
click at [430, 95] on span "Taxes" at bounding box center [422, 95] width 22 height 8
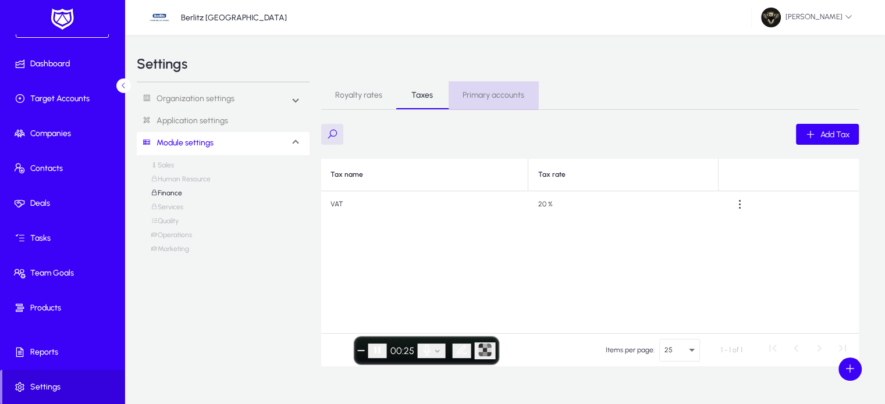
click at [491, 91] on span "Primary accounts" at bounding box center [493, 95] width 62 height 8
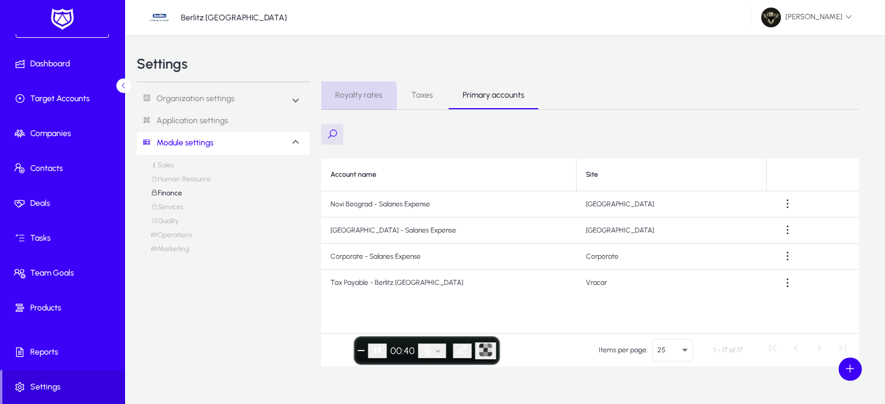
click at [327, 98] on link "Royalty rates" at bounding box center [358, 95] width 75 height 28
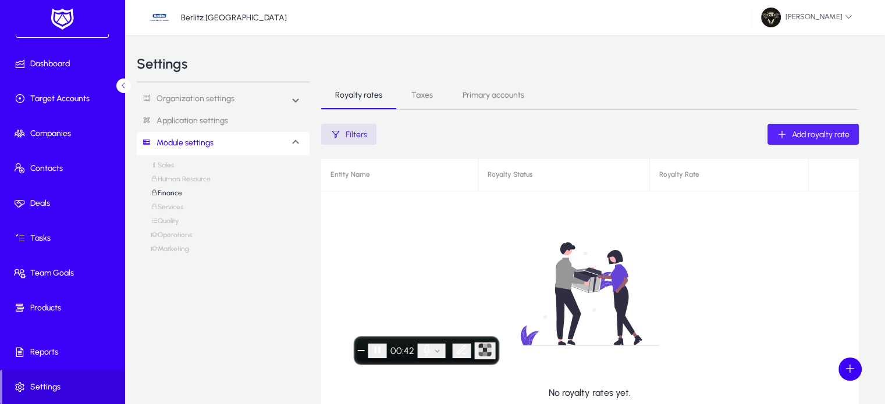
click at [835, 138] on span "Add royalty rate" at bounding box center [821, 135] width 58 height 10
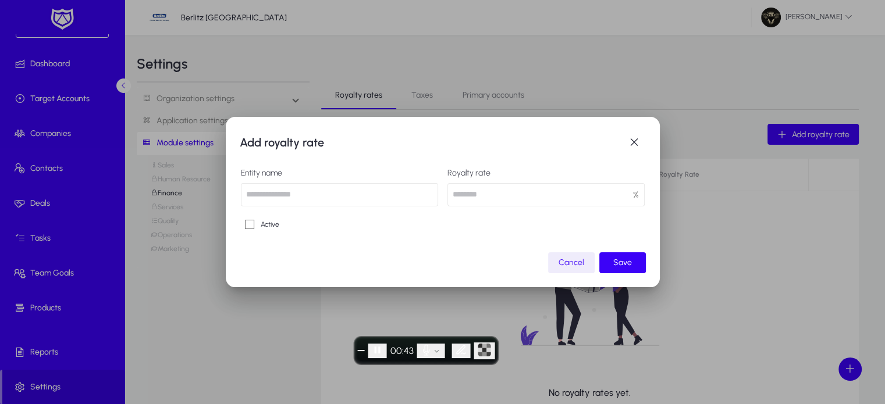
click at [275, 190] on input "text" at bounding box center [339, 194] width 197 height 23
type input "*****"
click at [486, 190] on input "number" at bounding box center [545, 194] width 197 height 23
type input "**"
click at [623, 256] on span "submit" at bounding box center [622, 263] width 47 height 28
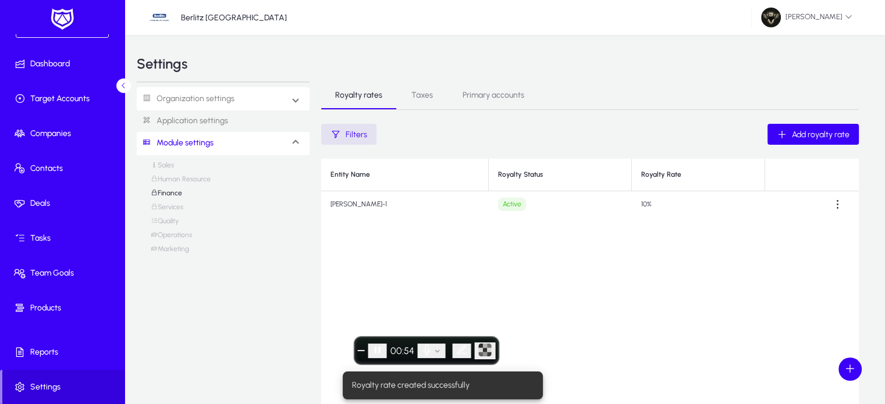
click at [219, 102] on link "Organization settings" at bounding box center [186, 99] width 98 height 22
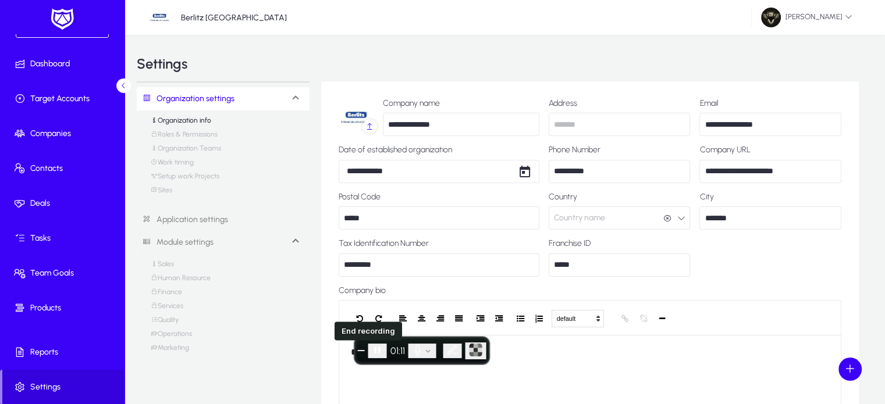
click at [361, 351] on span "End recording" at bounding box center [361, 351] width 0 height 0
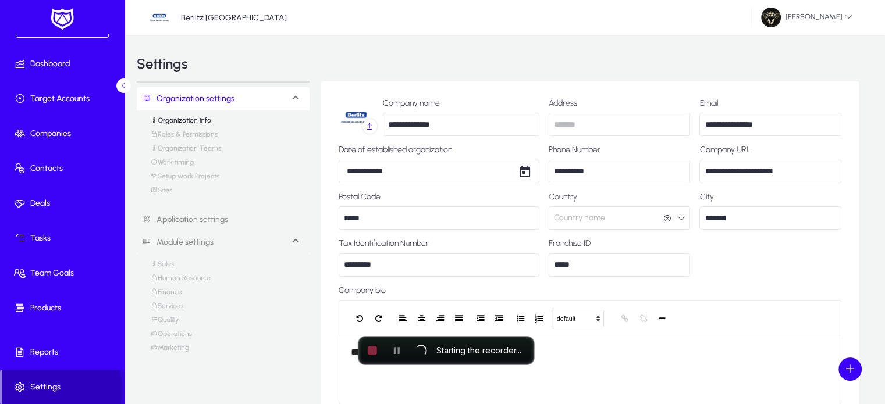
click at [56, 389] on span "Settings" at bounding box center [63, 388] width 122 height 12
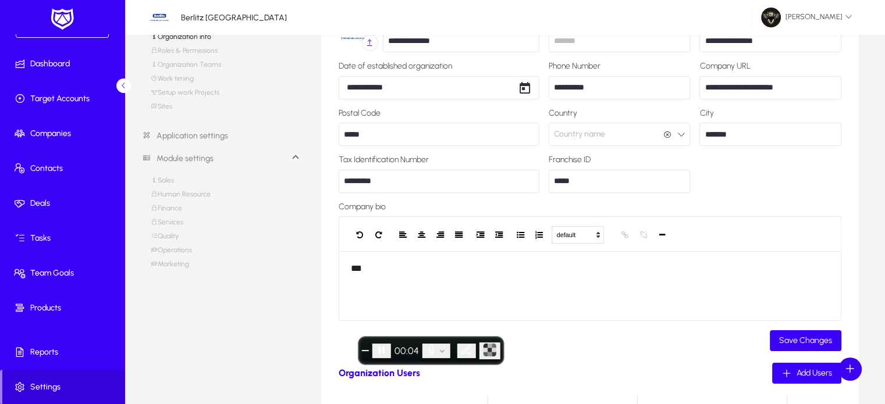
scroll to position [86, 0]
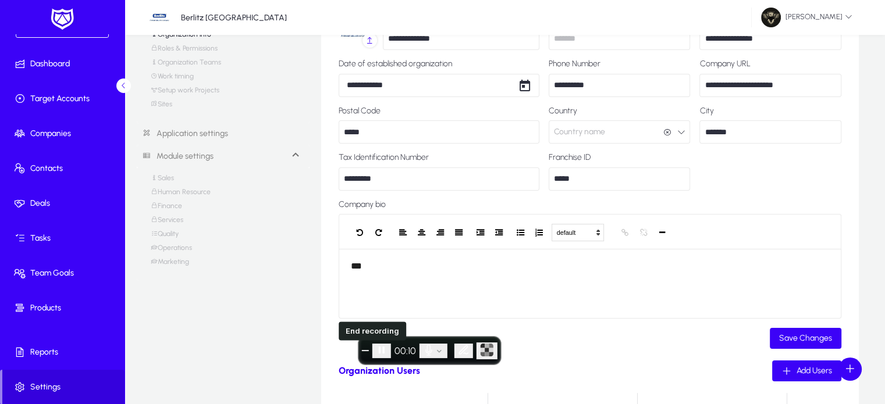
click at [368, 351] on button "End recording" at bounding box center [365, 350] width 7 height 1
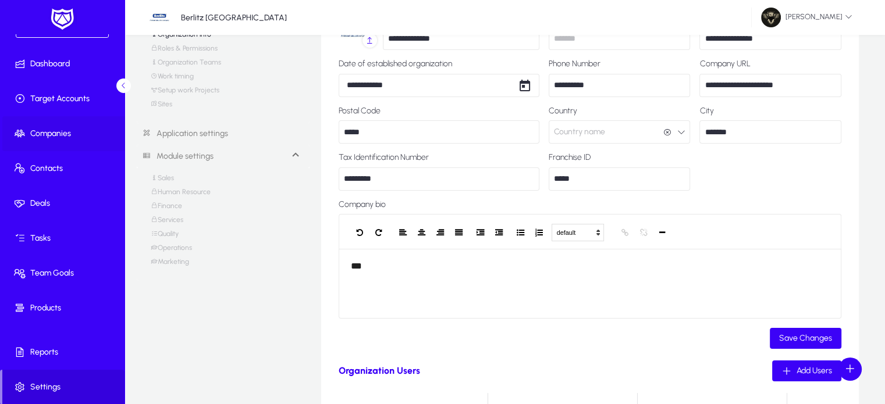
scroll to position [0, 0]
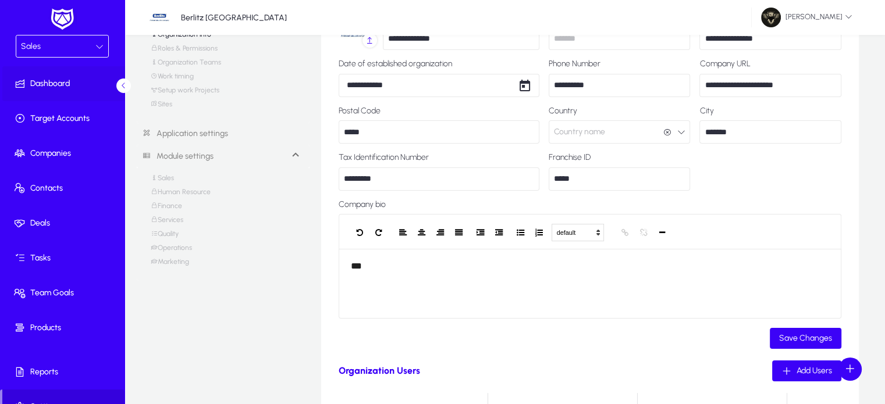
click at [46, 79] on span "Dashboard" at bounding box center [64, 84] width 124 height 12
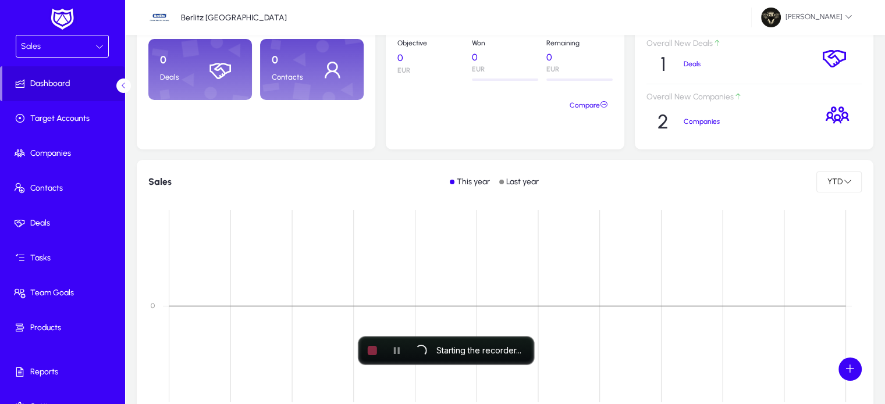
scroll to position [20, 0]
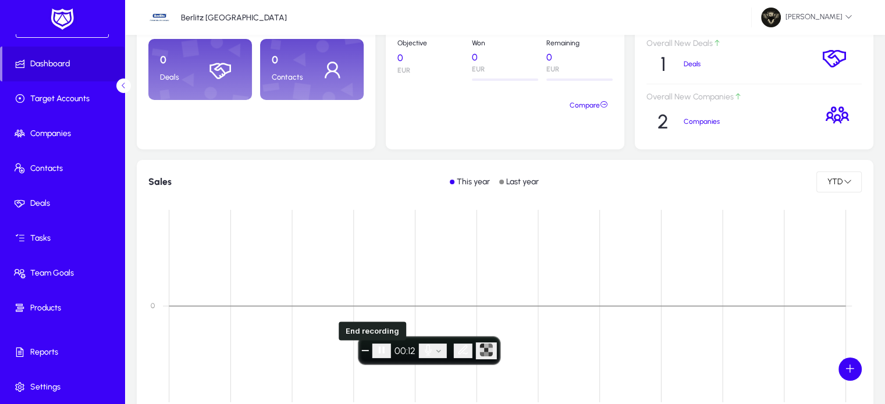
click at [365, 351] on span "End recording" at bounding box center [365, 351] width 0 height 0
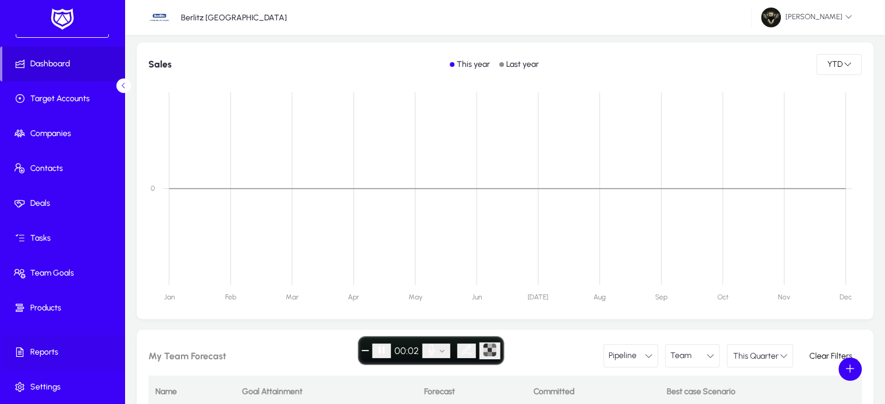
scroll to position [204, 0]
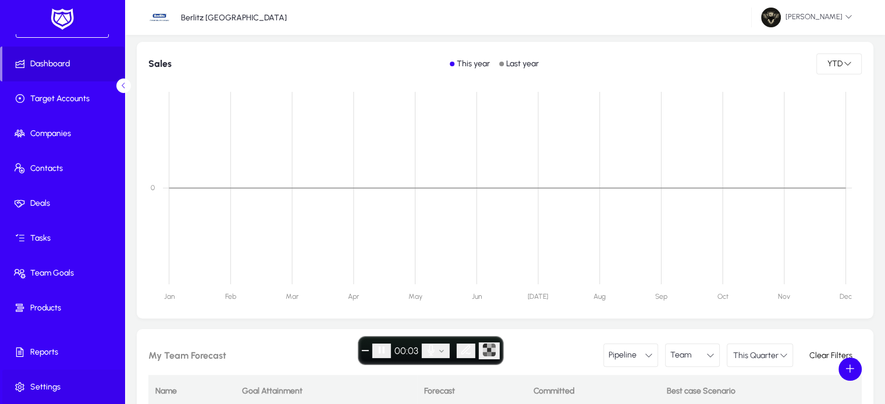
click at [42, 382] on span "Settings" at bounding box center [64, 388] width 124 height 12
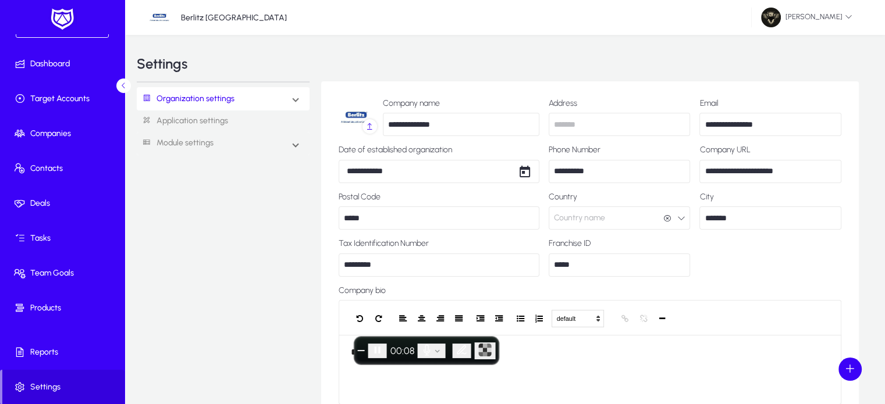
click at [172, 126] on link "Application settings" at bounding box center [223, 122] width 173 height 22
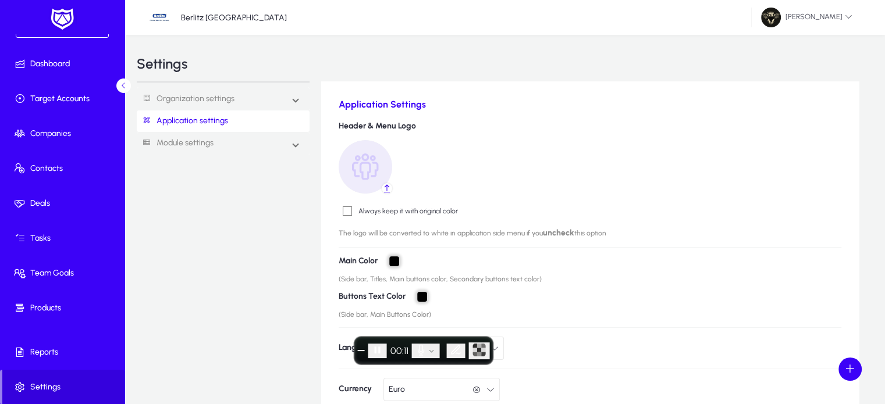
scroll to position [102, 0]
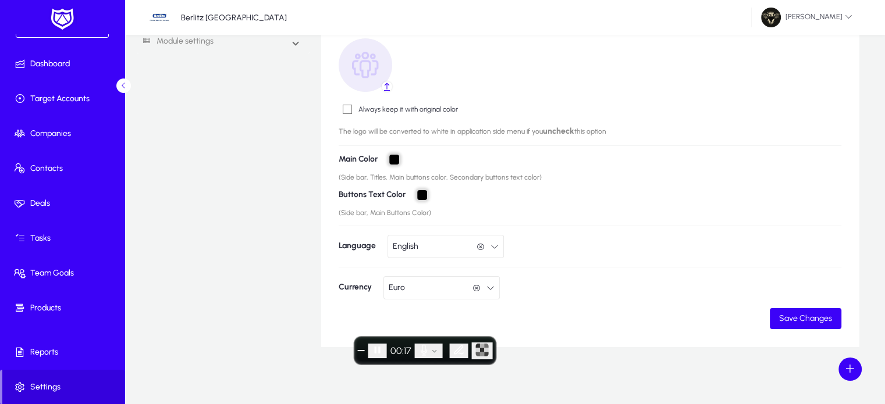
click at [430, 290] on button "Euro Euro" at bounding box center [441, 287] width 116 height 23
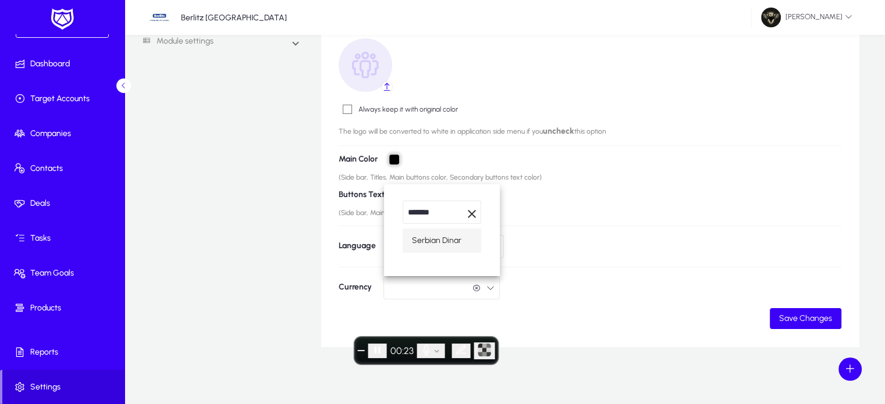
type input "*******"
click at [436, 239] on span "Serbian Dinar" at bounding box center [436, 241] width 49 height 14
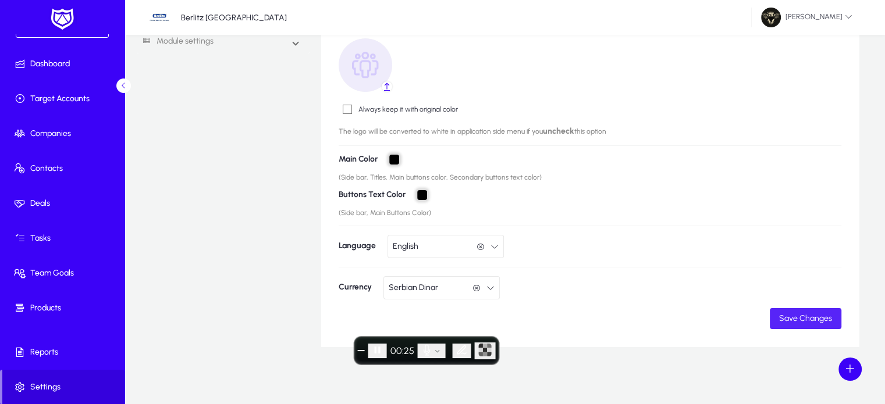
click at [797, 308] on span "submit" at bounding box center [806, 319] width 72 height 28
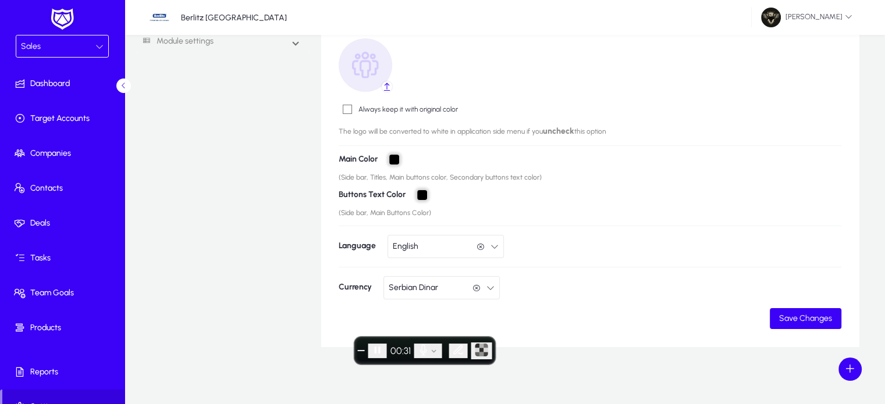
click at [46, 46] on div "Sales" at bounding box center [58, 46] width 74 height 15
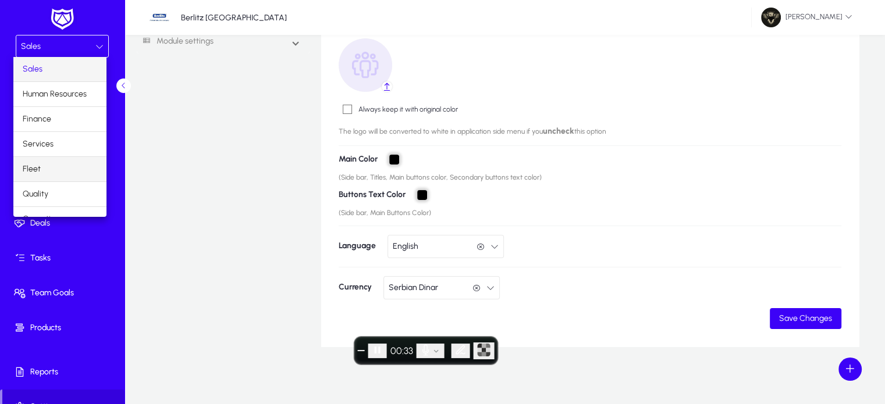
scroll to position [38, 0]
click at [253, 131] on div at bounding box center [442, 202] width 885 height 404
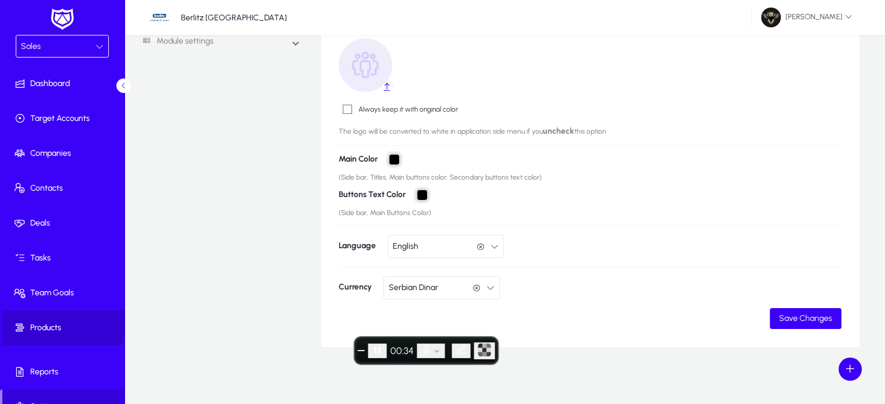
click at [48, 320] on span at bounding box center [64, 328] width 124 height 28
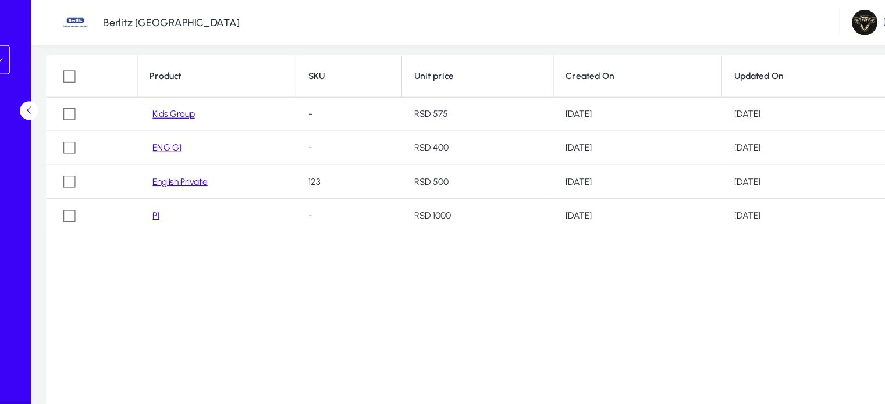
scroll to position [66, 0]
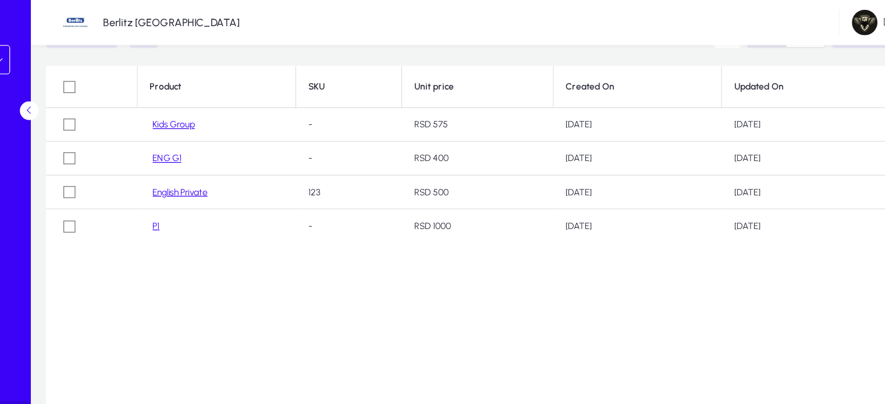
drag, startPoint x: 452, startPoint y: 120, endPoint x: 424, endPoint y: 123, distance: 28.1
click at [424, 123] on td "RSD 400" at bounding box center [470, 123] width 117 height 26
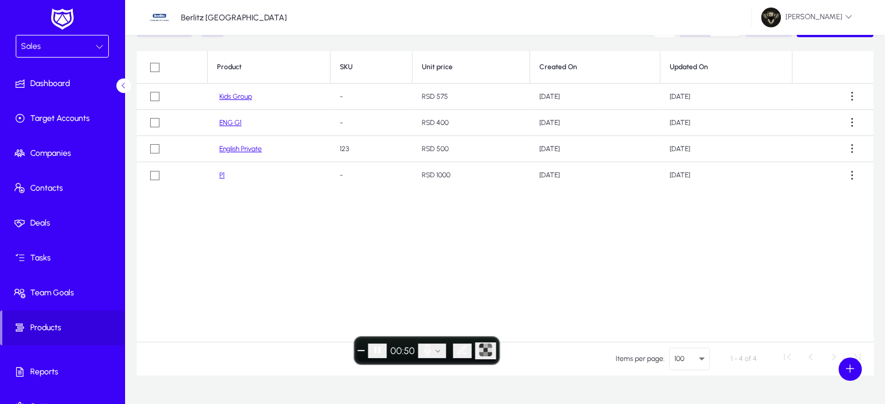
click at [48, 41] on div "Sales" at bounding box center [58, 46] width 74 height 15
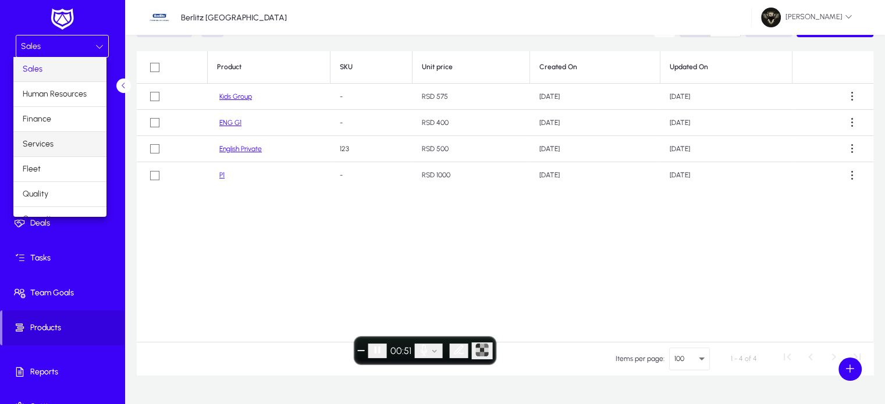
click at [42, 132] on mat-option "Services" at bounding box center [59, 144] width 93 height 24
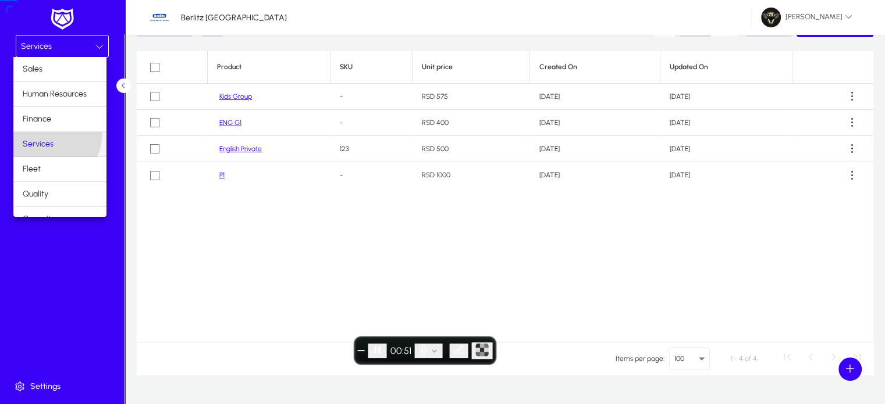
click at [73, 44] on div "Services" at bounding box center [58, 46] width 74 height 15
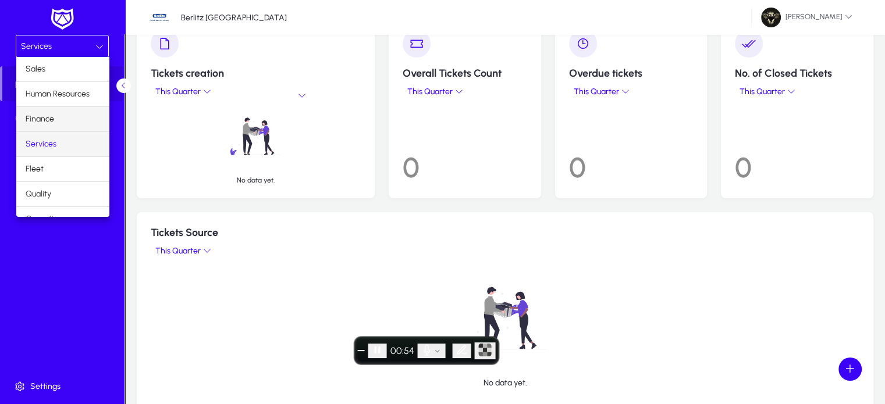
click at [49, 117] on span "Finance" at bounding box center [40, 119] width 29 height 14
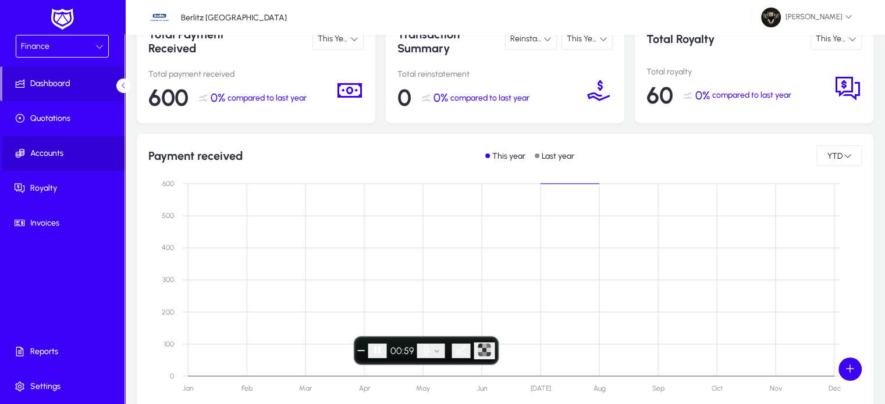
click at [54, 151] on span "Accounts" at bounding box center [64, 154] width 124 height 12
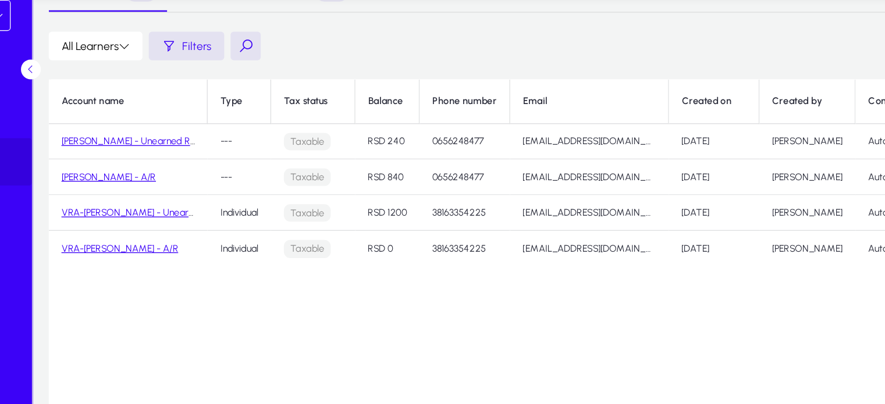
scroll to position [66, 0]
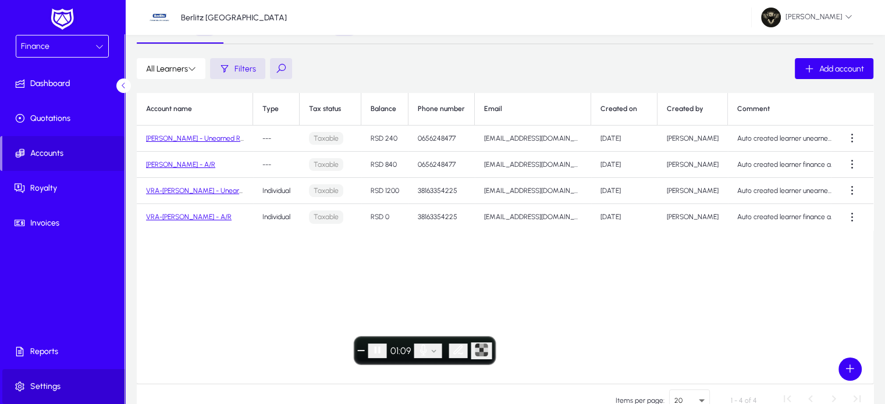
click at [52, 391] on span "Settings" at bounding box center [64, 387] width 124 height 12
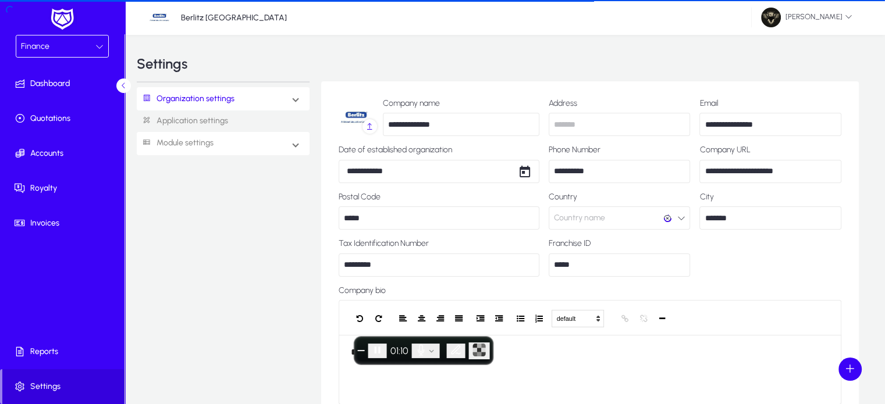
click at [184, 149] on link "Module settings" at bounding box center [175, 144] width 77 height 22
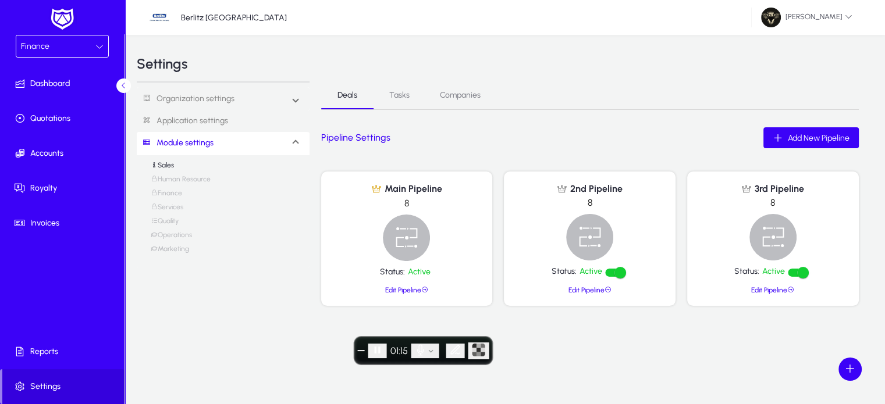
click at [179, 247] on link "Marketing" at bounding box center [170, 252] width 38 height 14
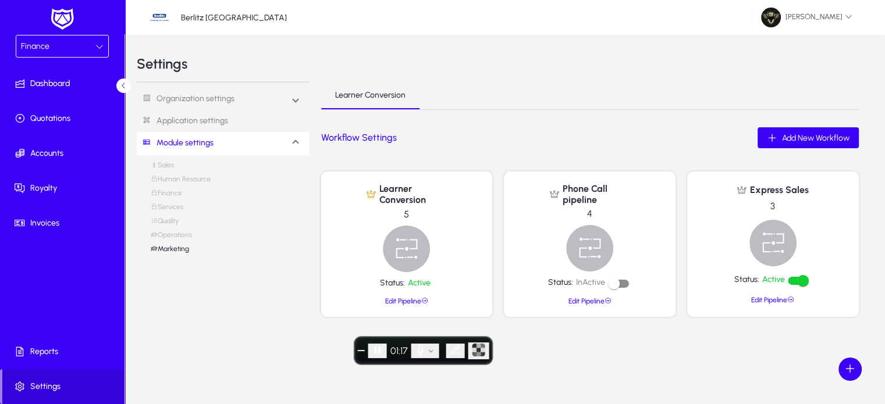
click at [168, 194] on link "Finance" at bounding box center [166, 196] width 31 height 14
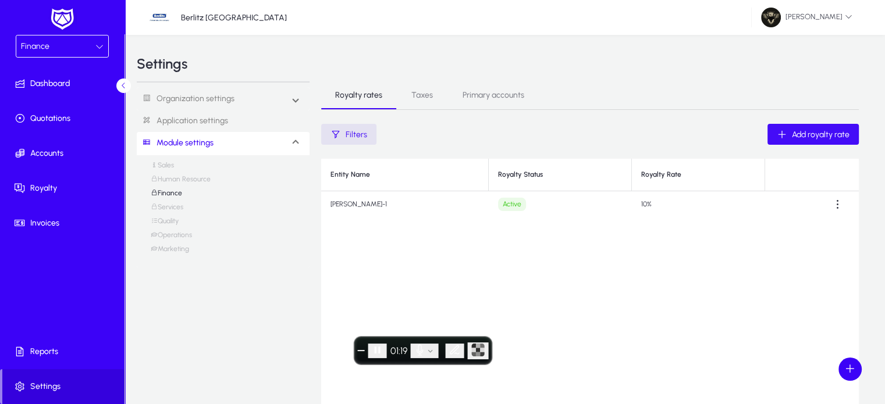
click at [820, 130] on span "Add royalty rate" at bounding box center [821, 135] width 58 height 10
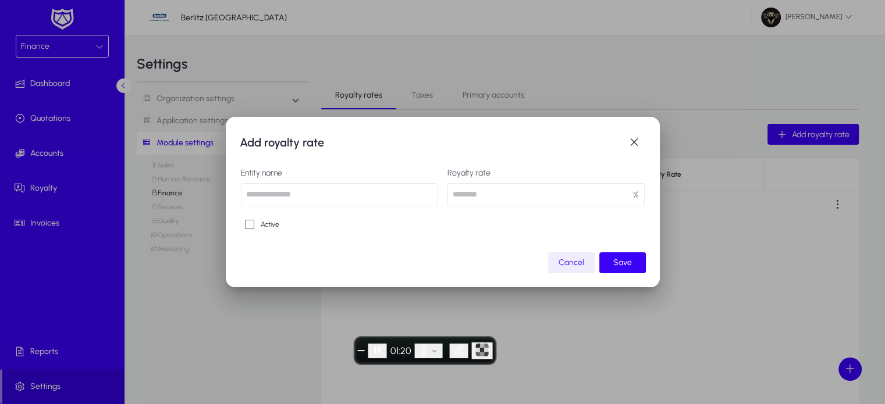
click at [279, 193] on input "text" at bounding box center [339, 194] width 197 height 23
type input "******"
click at [500, 200] on input "number" at bounding box center [545, 194] width 197 height 23
type input "**"
click at [622, 260] on span "Save" at bounding box center [622, 263] width 19 height 10
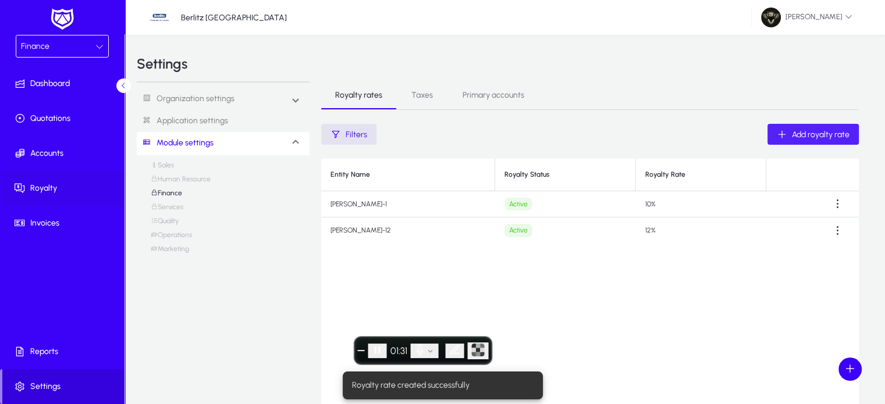
click at [28, 196] on span at bounding box center [64, 188] width 124 height 28
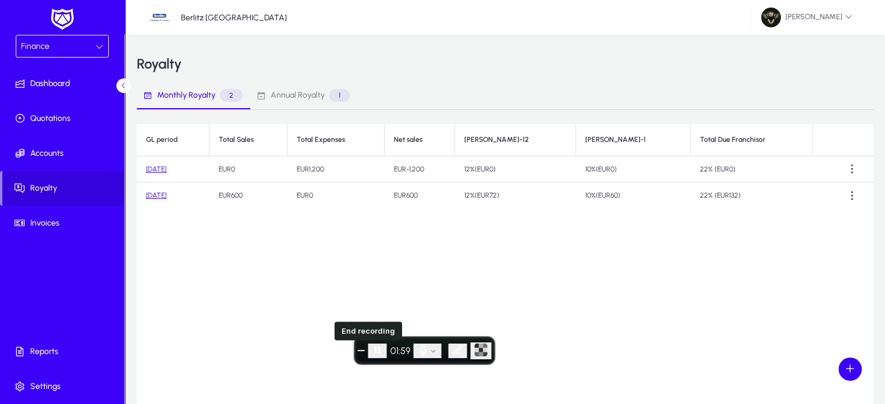
click at [365, 350] on button "End recording" at bounding box center [361, 350] width 7 height 1
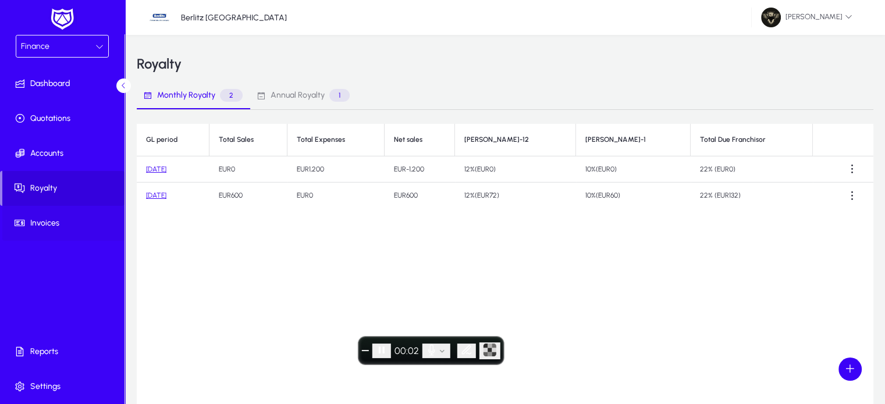
click at [58, 223] on span "Invoices" at bounding box center [64, 224] width 124 height 12
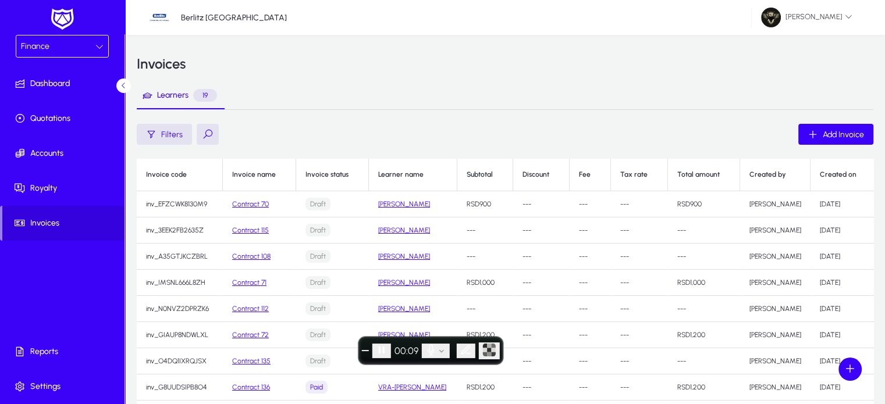
click at [257, 205] on link "Contract 70" at bounding box center [250, 204] width 37 height 8
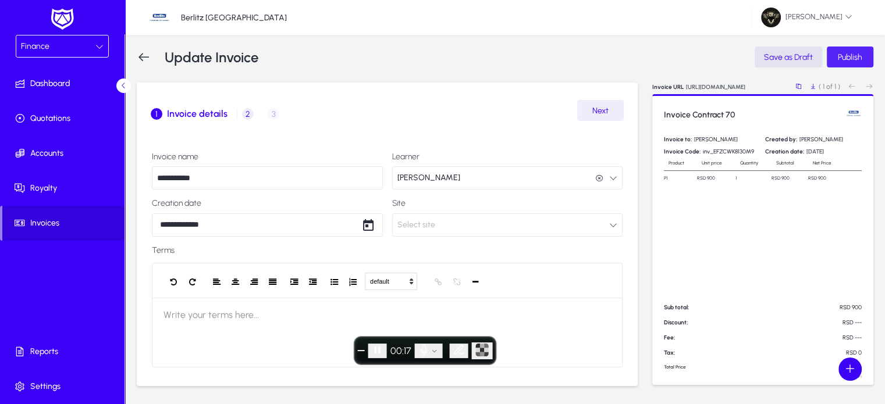
click at [861, 49] on span "submit" at bounding box center [850, 57] width 47 height 28
click at [491, 228] on button "Select site" at bounding box center [507, 224] width 231 height 23
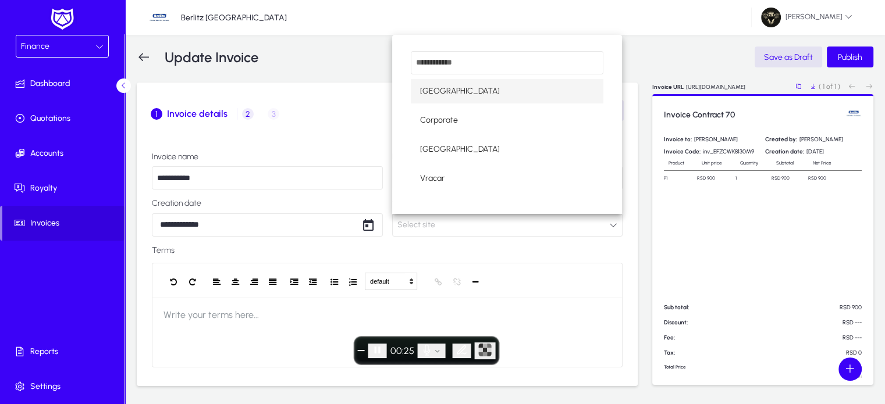
click at [460, 97] on span "Banovo brdo" at bounding box center [460, 91] width 80 height 14
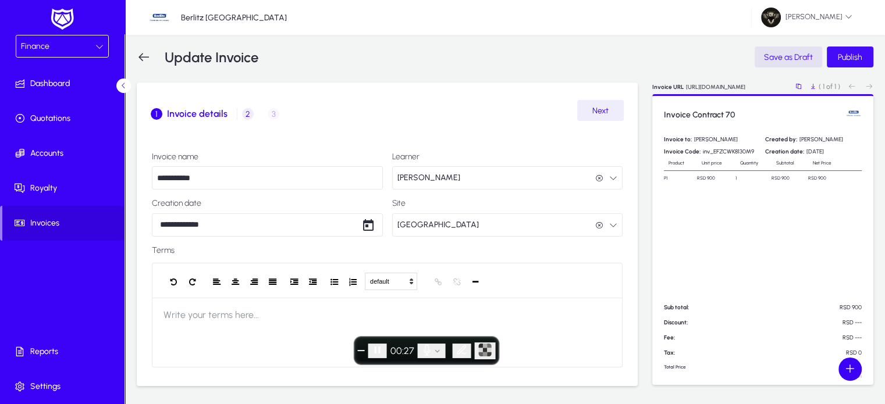
click at [849, 62] on span "Publish" at bounding box center [850, 57] width 24 height 10
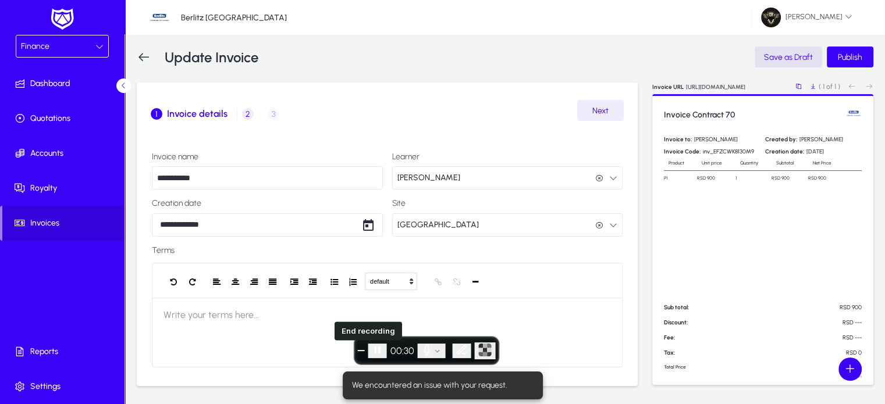
click at [365, 350] on button "End recording" at bounding box center [361, 350] width 7 height 1
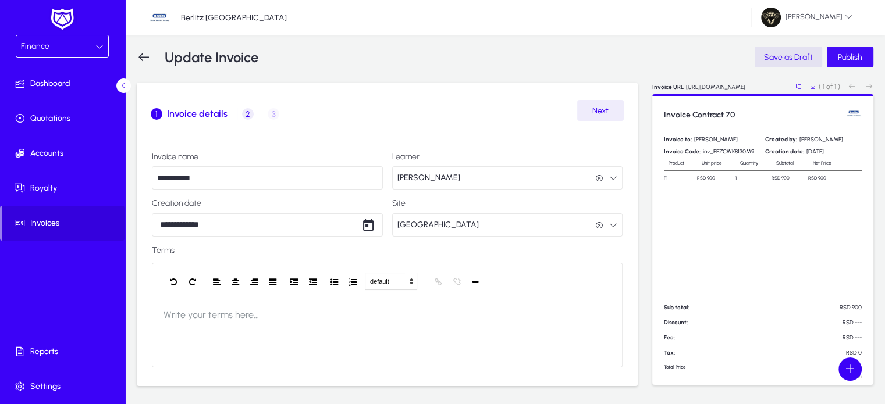
click at [838, 52] on span "Publish" at bounding box center [850, 57] width 24 height 10
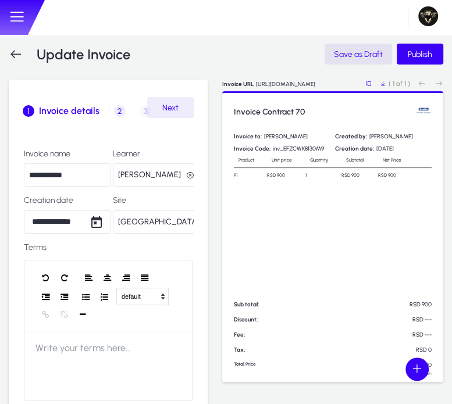
click at [161, 213] on span "Banovo brdo" at bounding box center [158, 222] width 81 height 23
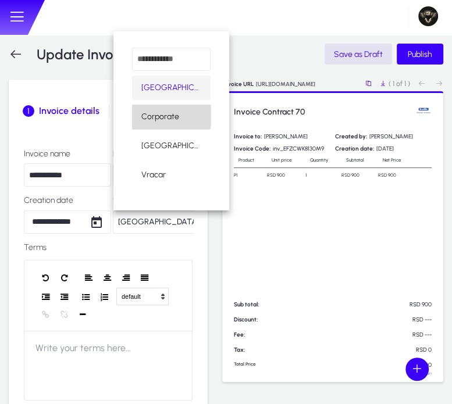
click at [169, 116] on span "Corporate" at bounding box center [160, 117] width 38 height 14
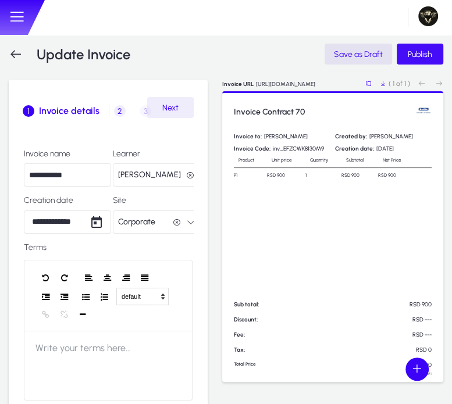
click at [421, 58] on span "Publish" at bounding box center [420, 54] width 24 height 10
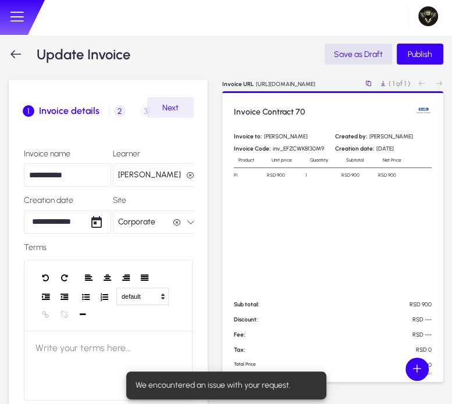
click at [140, 219] on span "Corporate" at bounding box center [136, 222] width 37 height 23
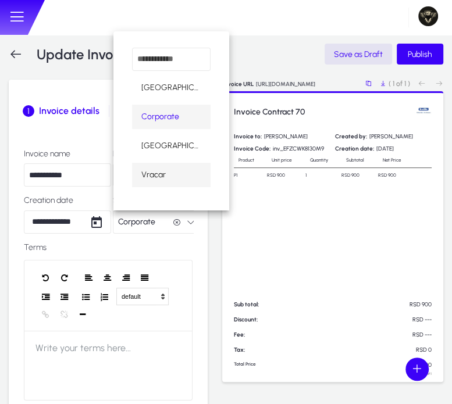
click at [159, 181] on span "Vracar" at bounding box center [153, 175] width 24 height 14
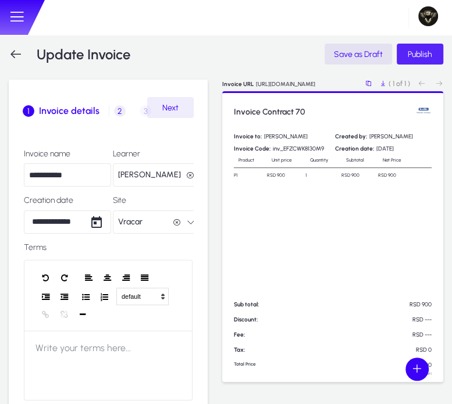
click at [418, 56] on span "Publish" at bounding box center [420, 54] width 24 height 10
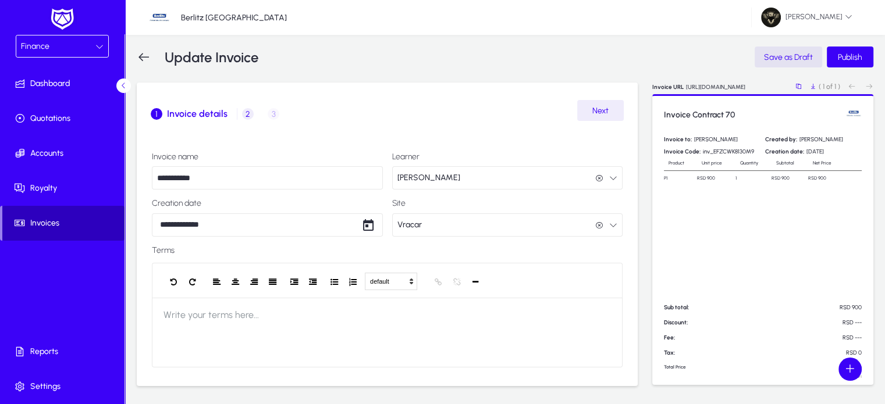
click at [51, 226] on span "Invoices" at bounding box center [63, 224] width 122 height 12
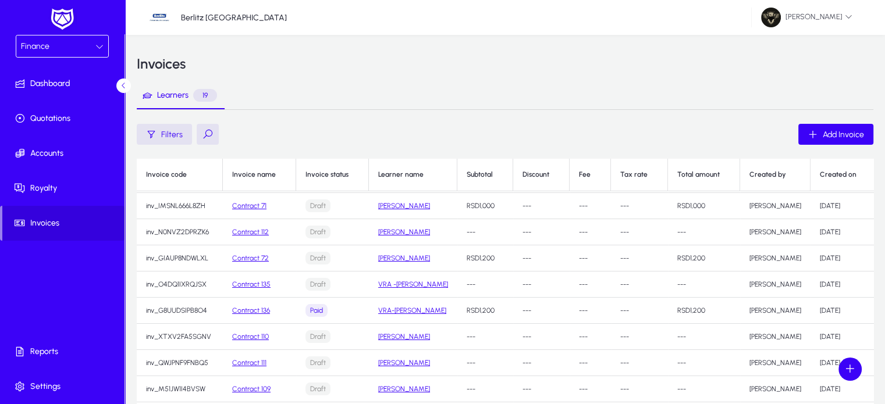
scroll to position [78, 0]
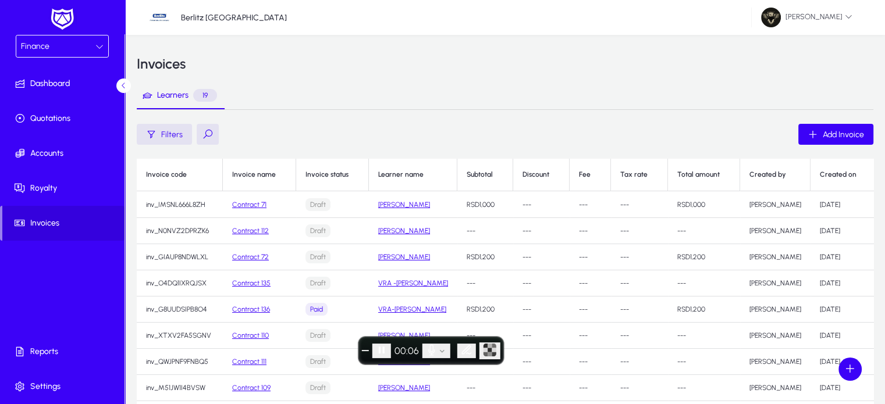
click at [257, 307] on link "Contract 136" at bounding box center [251, 309] width 38 height 8
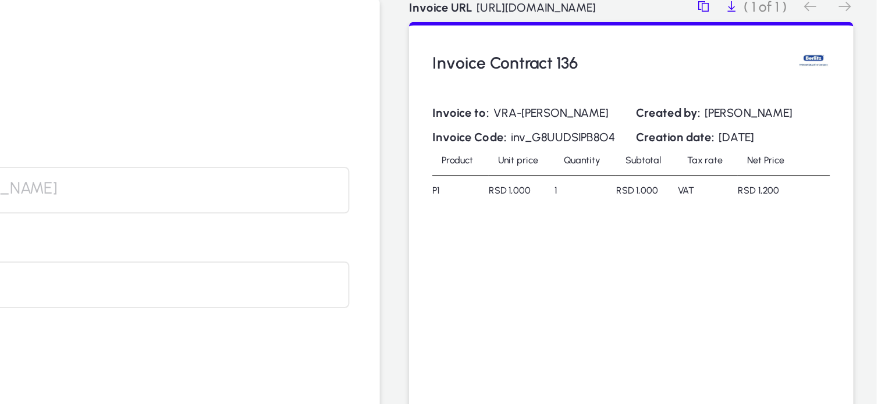
drag, startPoint x: 824, startPoint y: 177, endPoint x: 811, endPoint y: 180, distance: 13.1
click at [811, 180] on tr "P1 RSD 1,000 1 RSD 1,000 VAT RSD 1,200" at bounding box center [763, 178] width 198 height 15
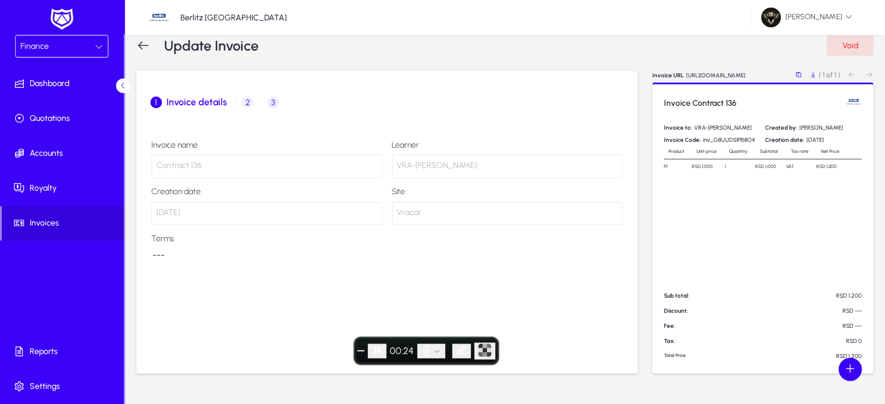
scroll to position [11, 0]
click at [58, 51] on div "Finance" at bounding box center [58, 46] width 74 height 15
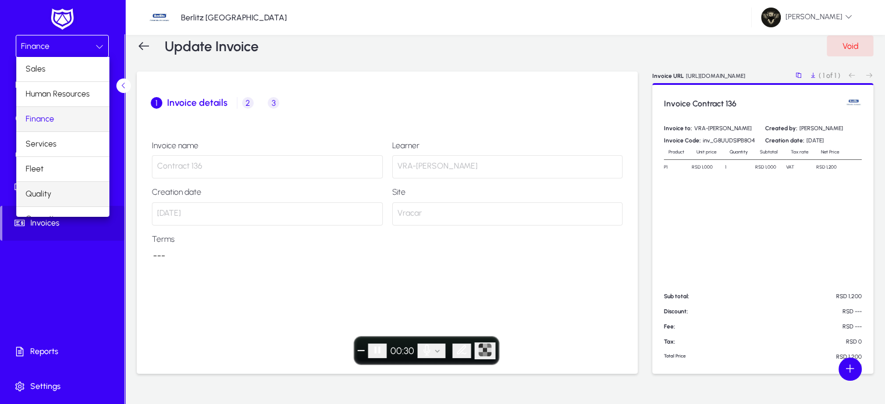
scroll to position [38, 0]
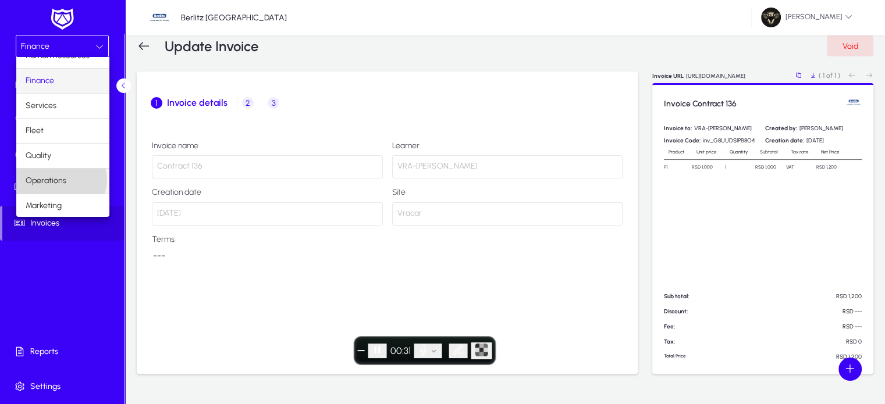
click at [60, 179] on span "Operations" at bounding box center [46, 181] width 41 height 14
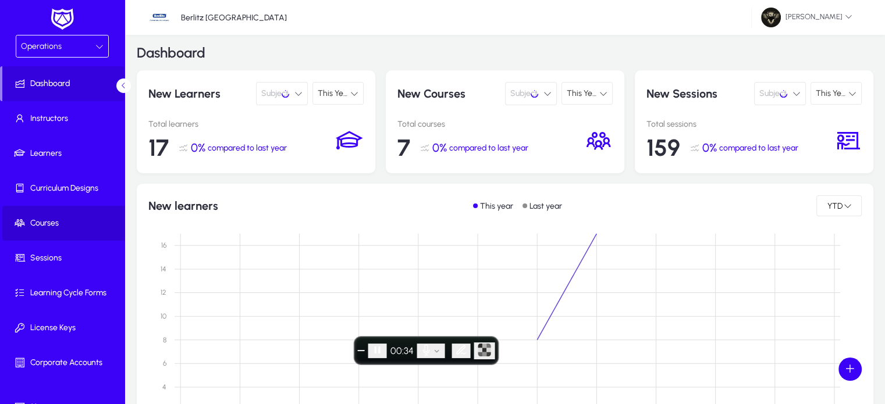
click at [68, 223] on span "Courses" at bounding box center [64, 224] width 124 height 12
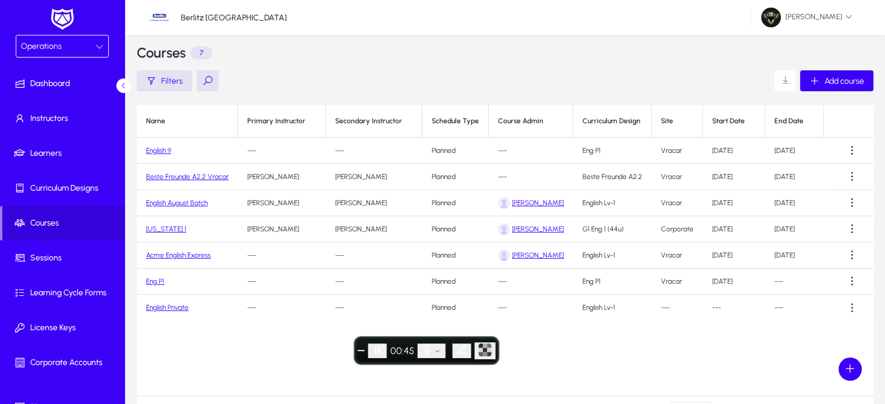
click at [165, 255] on link "Acme English Express" at bounding box center [178, 255] width 65 height 8
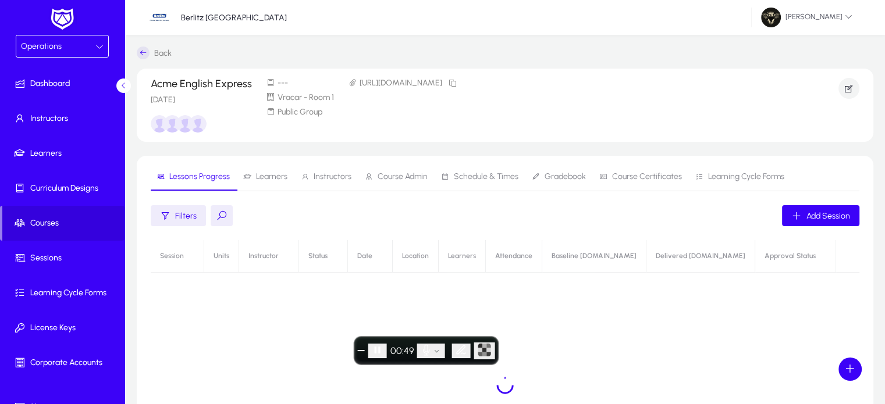
click at [266, 179] on span "Learners" at bounding box center [271, 177] width 31 height 8
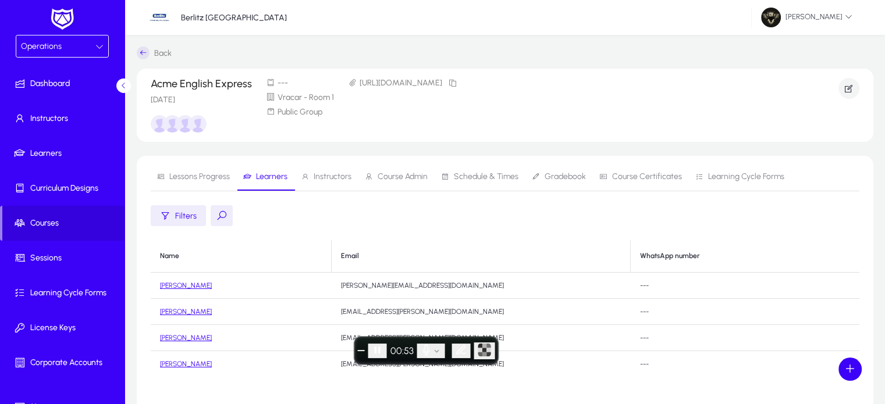
scroll to position [100, 0]
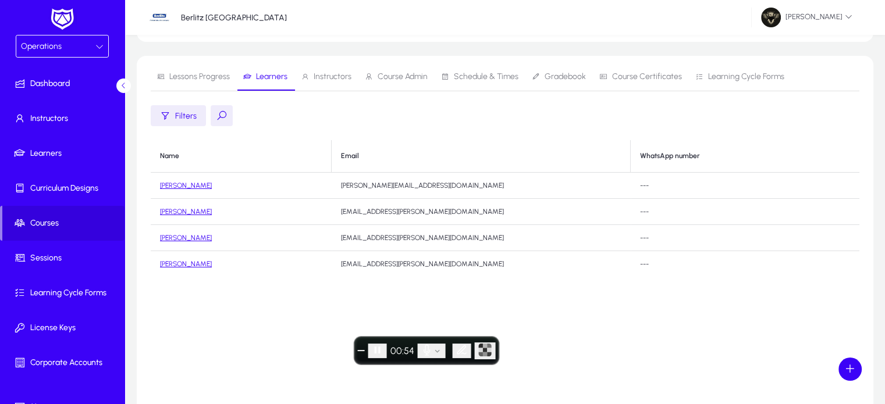
click at [179, 211] on link "[PERSON_NAME]" at bounding box center [186, 212] width 52 height 8
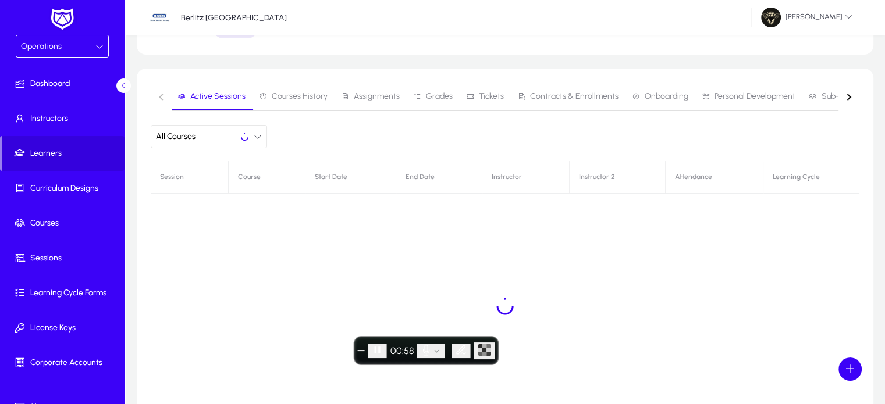
scroll to position [156, 0]
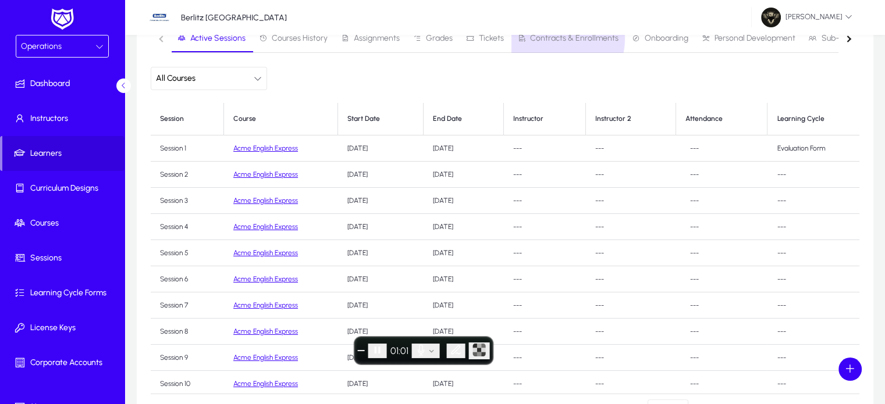
click at [558, 39] on span "Contracts & Enrollments" at bounding box center [574, 38] width 88 height 8
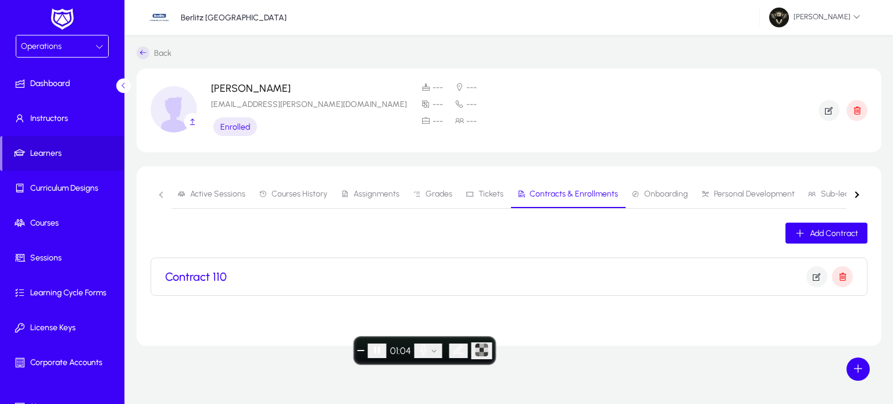
click at [593, 266] on div "Contract 110" at bounding box center [509, 276] width 688 height 21
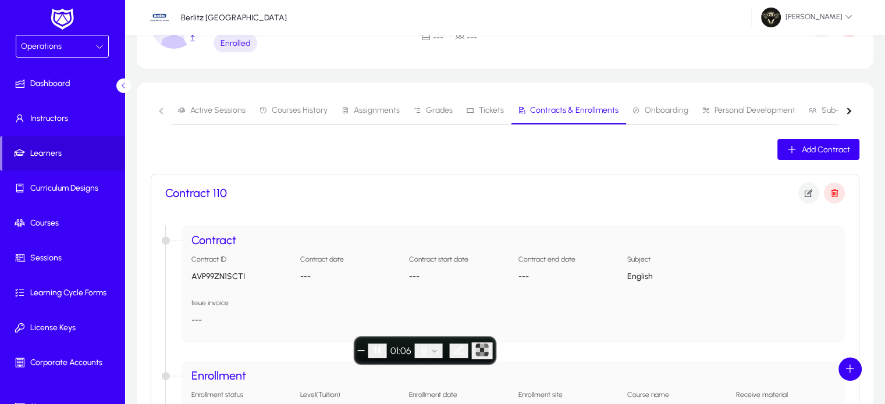
scroll to position [86, 0]
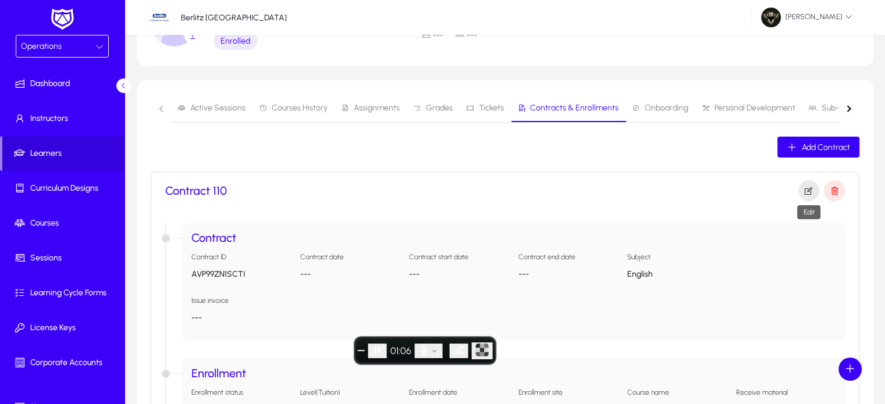
click at [807, 196] on span "button" at bounding box center [808, 191] width 21 height 28
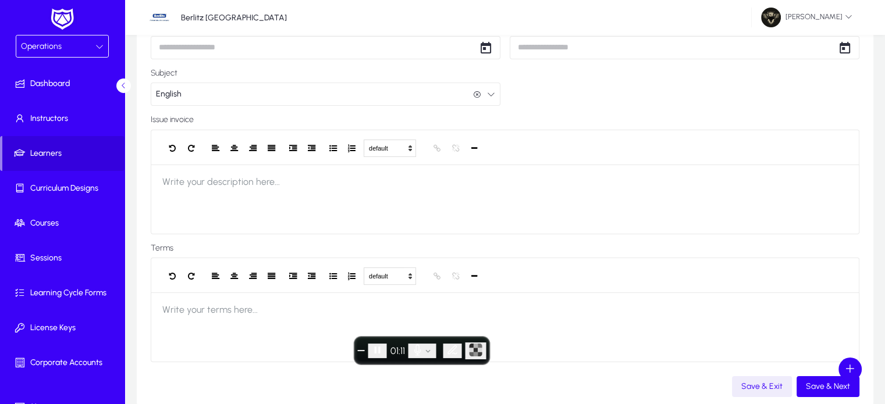
scroll to position [128, 0]
click at [812, 392] on span "Save & Next" at bounding box center [828, 387] width 44 height 10
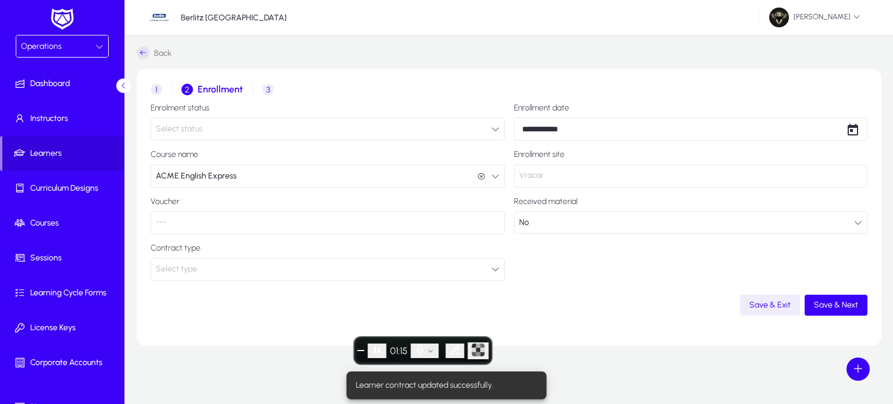
click at [267, 86] on span "3" at bounding box center [268, 90] width 12 height 12
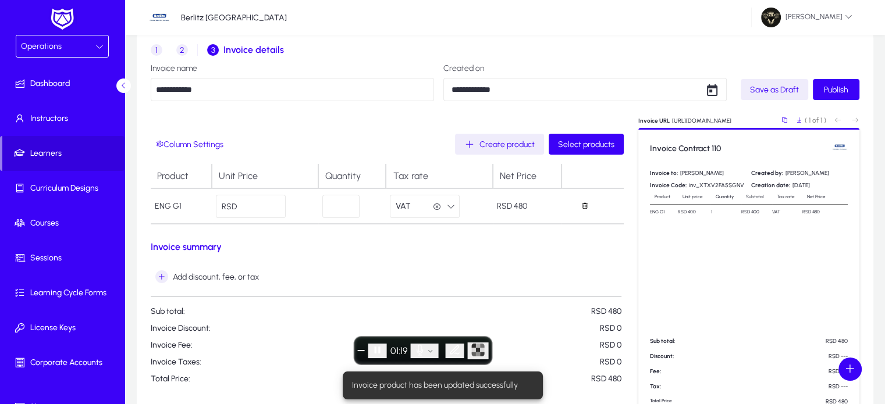
scroll to position [42, 0]
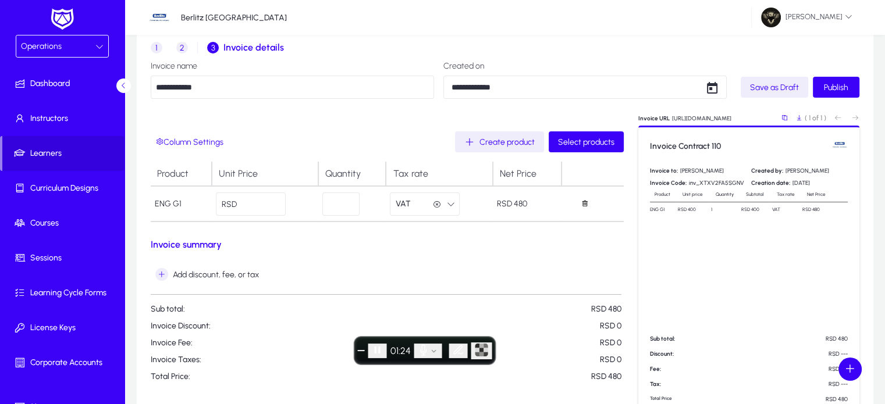
click at [430, 216] on td "VAT VAT" at bounding box center [439, 203] width 106 height 35
click at [424, 212] on button "VAT VAT" at bounding box center [425, 204] width 70 height 23
click at [264, 206] on div at bounding box center [442, 202] width 885 height 404
click at [264, 206] on input "***" at bounding box center [251, 204] width 70 height 23
type input "*"
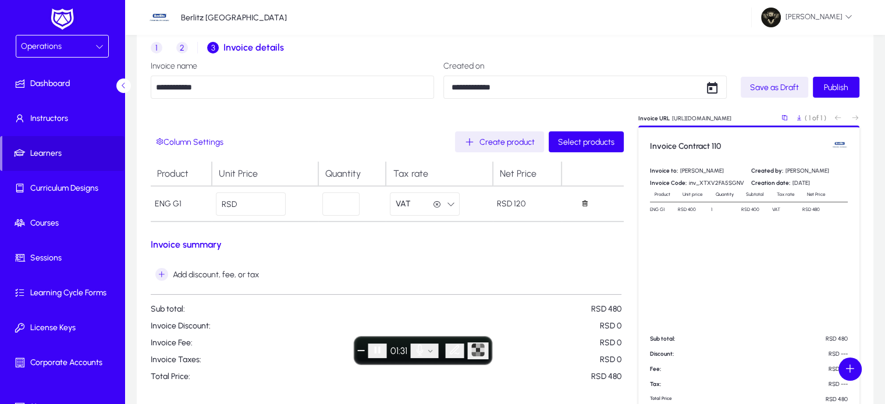
type input "****"
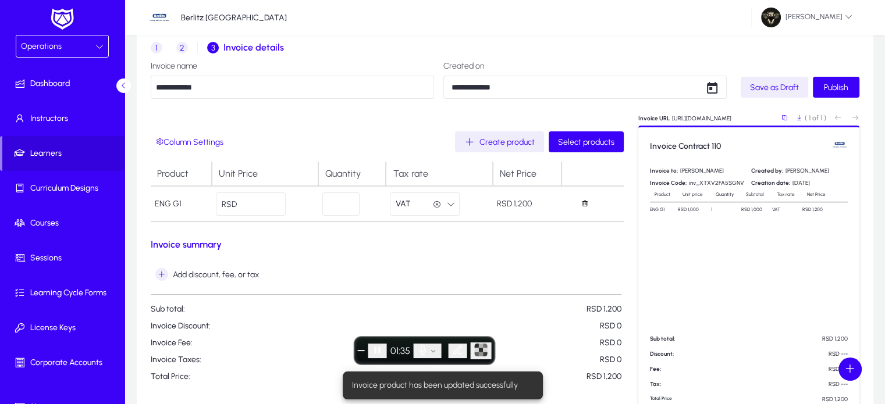
click at [420, 209] on button "VAT VAT" at bounding box center [425, 204] width 70 height 23
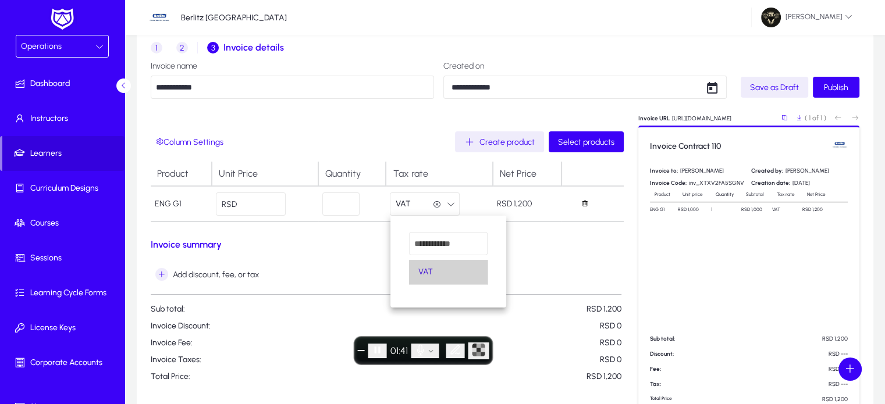
click at [453, 281] on mat-option "VAT" at bounding box center [448, 272] width 79 height 24
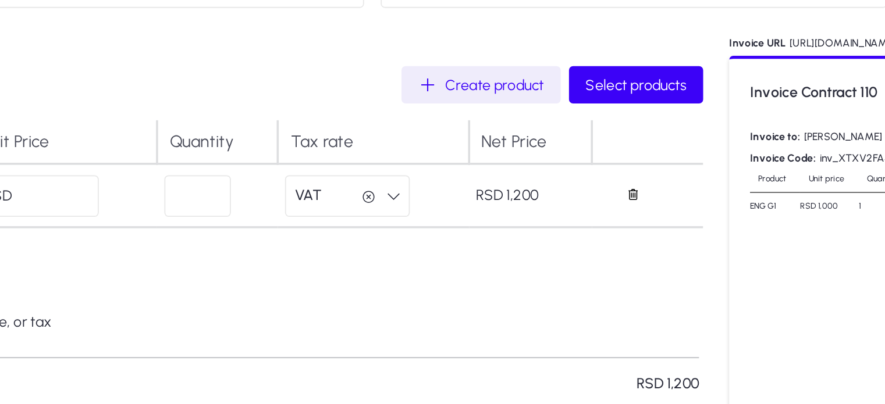
drag, startPoint x: 512, startPoint y: 204, endPoint x: 487, endPoint y: 208, distance: 24.8
click at [487, 208] on tr "ENG G1 RSD **** * VAT VAT RSD 1,200" at bounding box center [387, 203] width 473 height 35
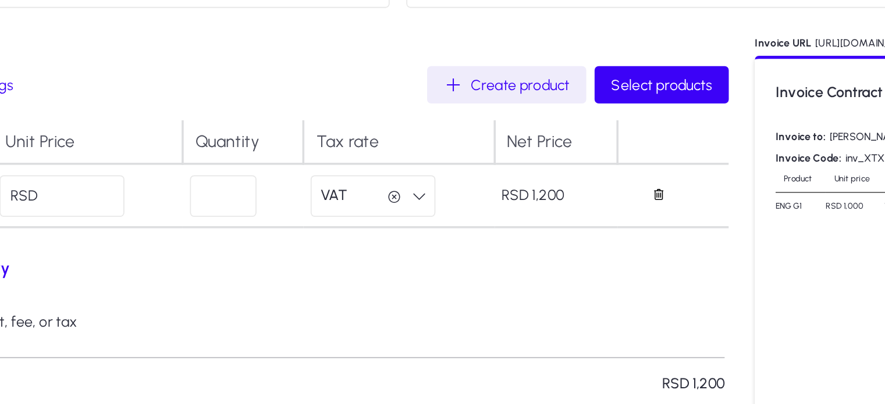
drag, startPoint x: 501, startPoint y: 236, endPoint x: 575, endPoint y: 262, distance: 78.6
click at [575, 262] on form "Column Settings Create product Select products Product Unit Price Quantity Tax …" at bounding box center [387, 256] width 473 height 250
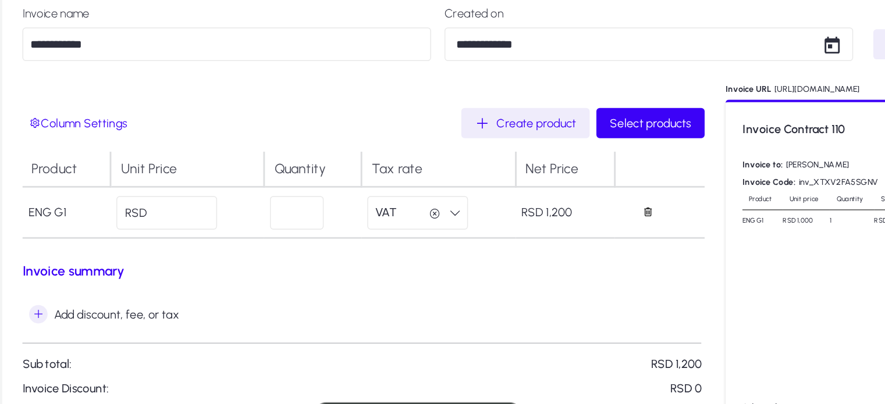
scroll to position [42, 0]
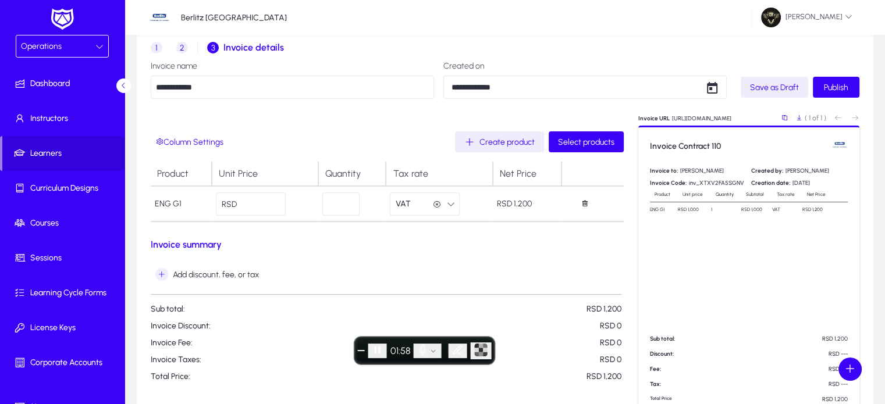
click at [240, 86] on input "**********" at bounding box center [292, 87] width 283 height 23
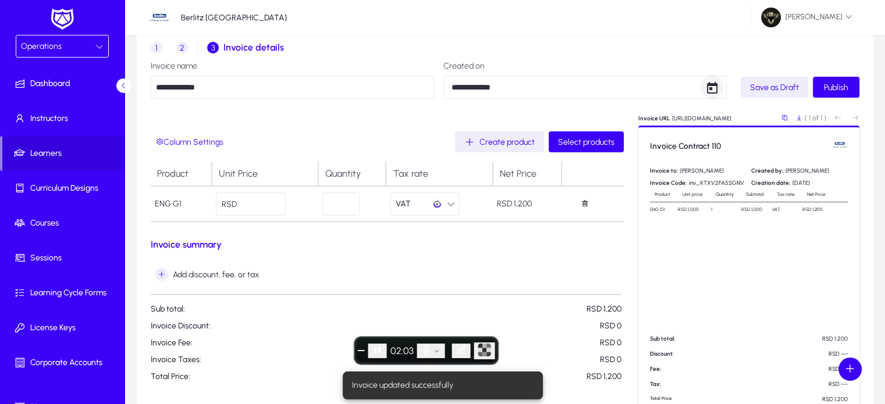
type input "**********"
click at [712, 90] on span "Open calendar" at bounding box center [711, 87] width 23 height 23
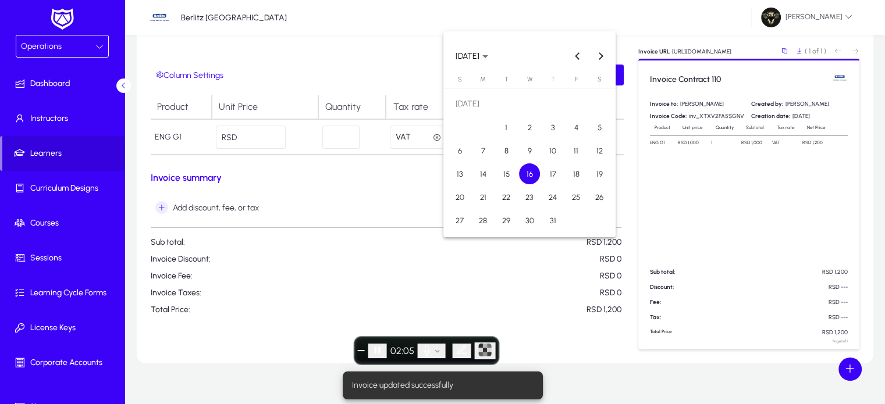
scroll to position [109, 0]
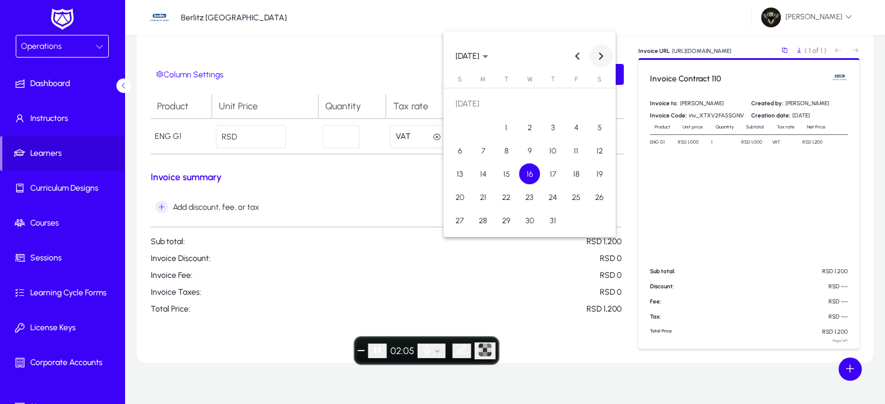
click at [603, 58] on span "Next month" at bounding box center [600, 55] width 23 height 23
click at [577, 52] on span "Previous month" at bounding box center [577, 55] width 23 height 23
click at [575, 174] on span "22" at bounding box center [575, 173] width 21 height 21
type input "**********"
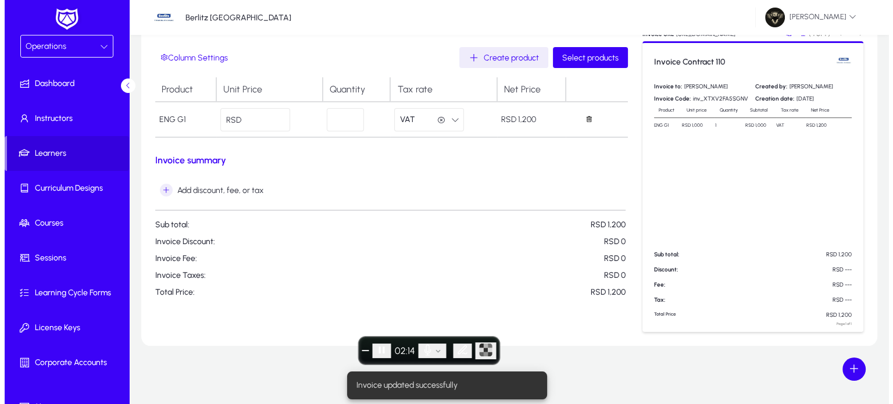
scroll to position [0, 0]
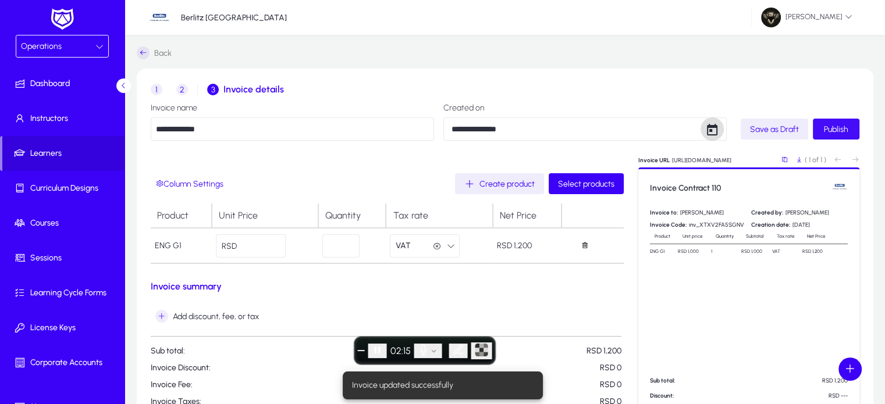
click at [838, 131] on span "Publish" at bounding box center [836, 129] width 24 height 10
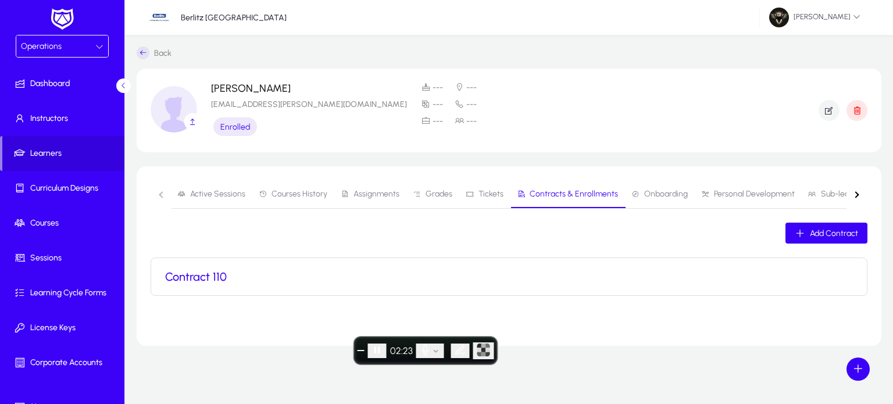
click at [33, 45] on span "Operations" at bounding box center [41, 46] width 41 height 10
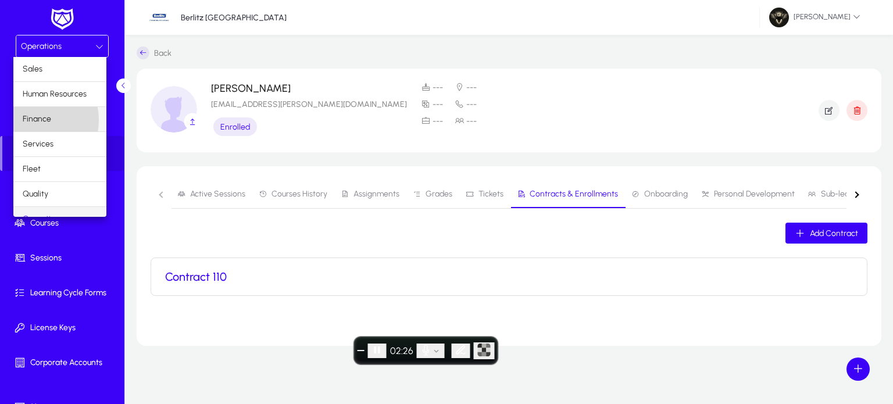
click at [35, 120] on span "Finance" at bounding box center [37, 119] width 29 height 14
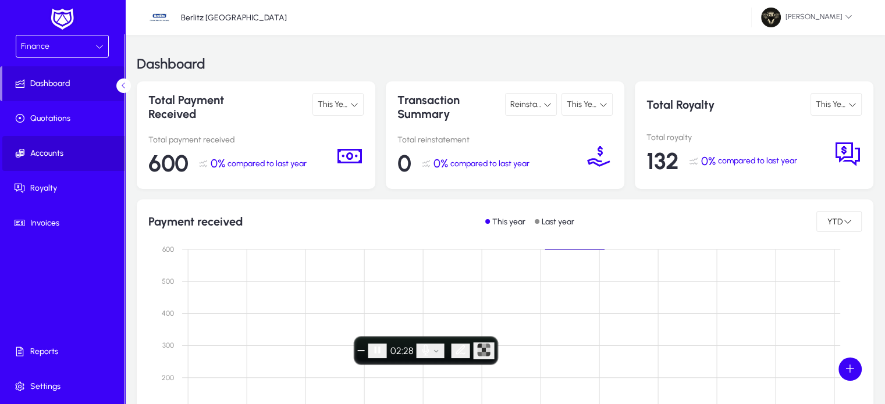
click at [54, 158] on span "Accounts" at bounding box center [64, 154] width 124 height 12
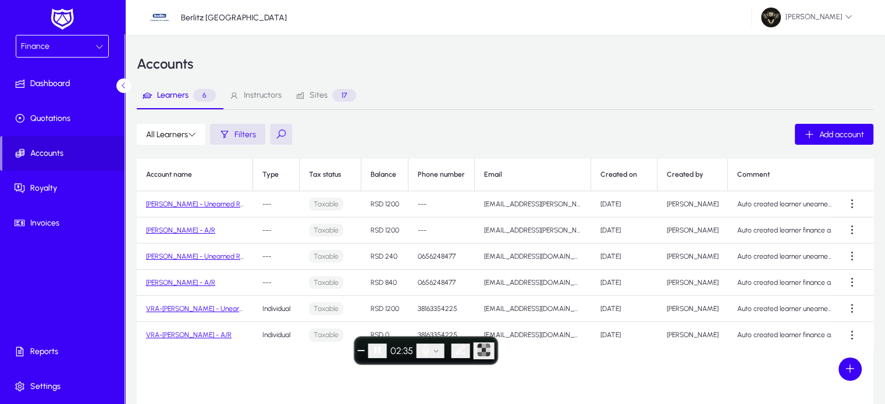
click at [221, 205] on link "Ismail Yildrim - Unearned Revenue" at bounding box center [204, 204] width 117 height 8
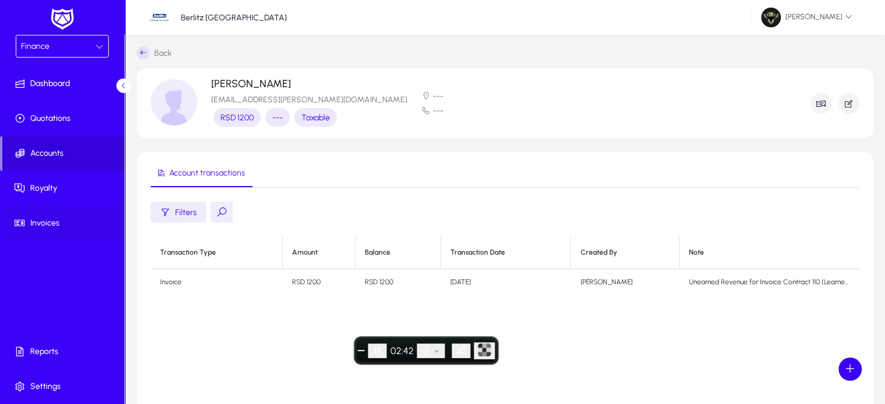
click at [40, 218] on span "Invoices" at bounding box center [64, 224] width 124 height 12
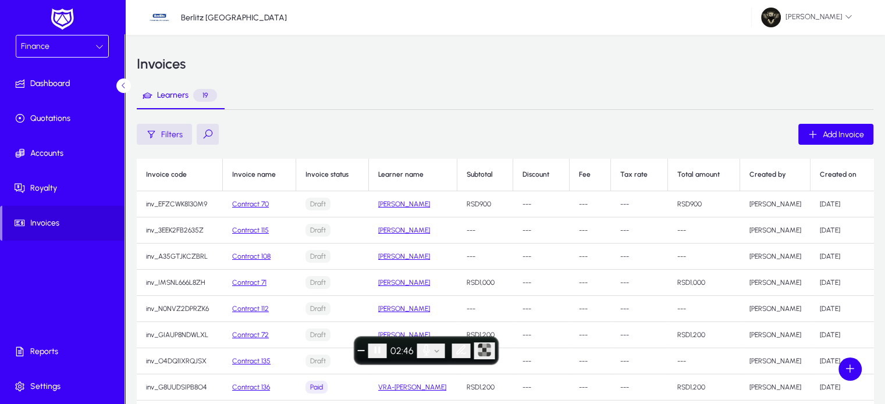
click at [207, 143] on button at bounding box center [208, 134] width 22 height 21
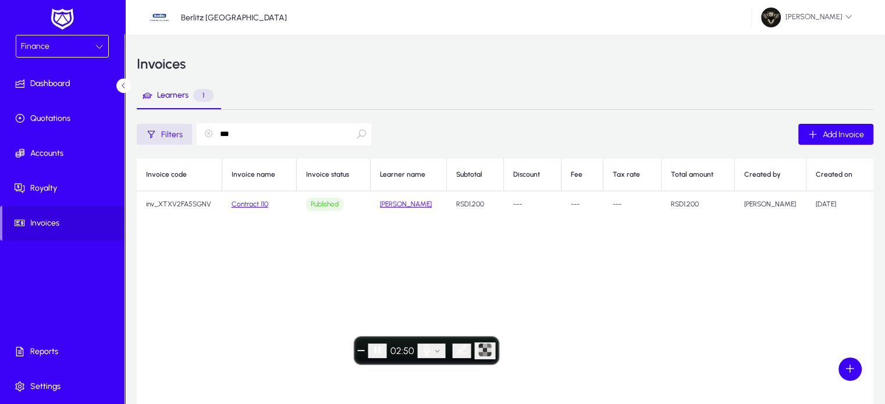
type input "***"
click at [256, 210] on td "Contract 110" at bounding box center [259, 204] width 74 height 26
click at [255, 207] on link "Contract 110" at bounding box center [249, 204] width 37 height 8
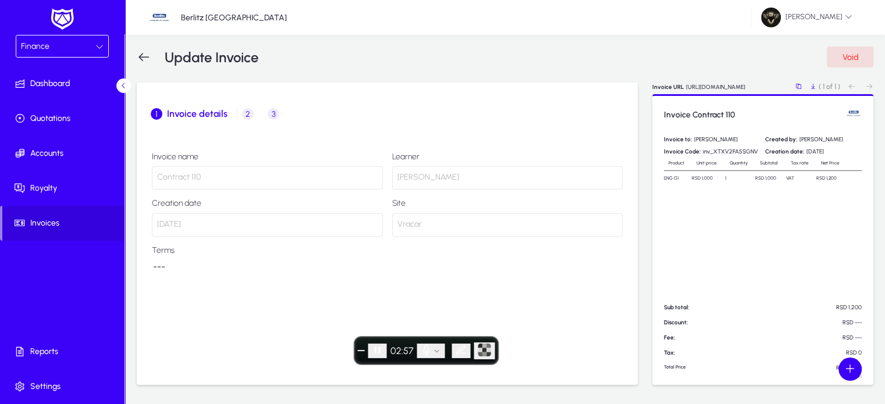
click at [273, 122] on span "3 Record payment" at bounding box center [273, 114] width 21 height 28
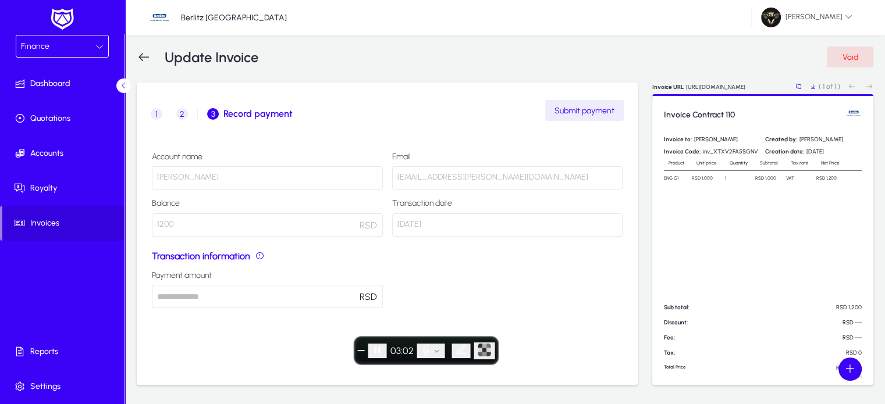
click at [594, 104] on div "1 Invoice details 2 Product / Service details 3 Record payment" at bounding box center [387, 114] width 473 height 28
click at [583, 111] on span "Submit payment" at bounding box center [584, 111] width 60 height 10
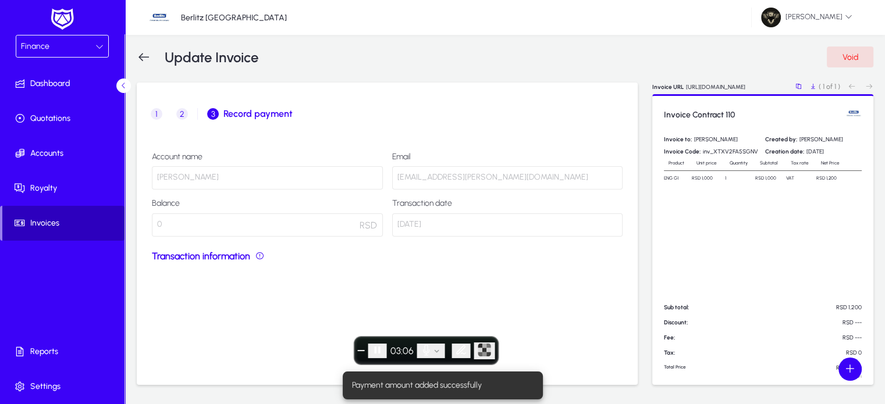
click at [54, 230] on span at bounding box center [63, 223] width 122 height 28
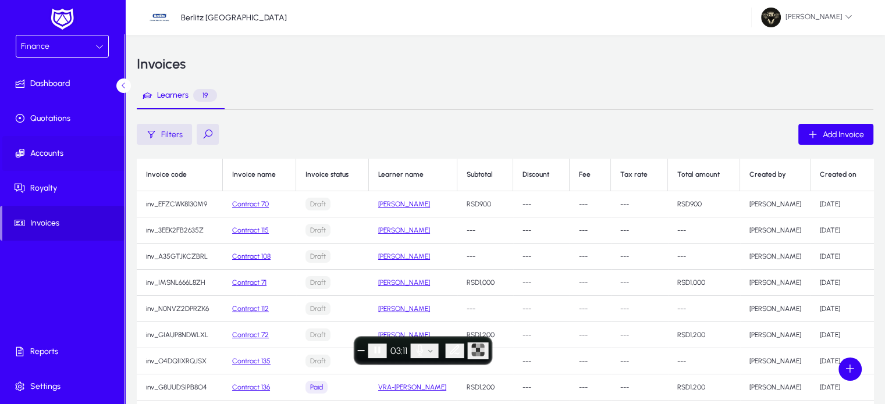
click at [59, 152] on span "Accounts" at bounding box center [64, 154] width 124 height 12
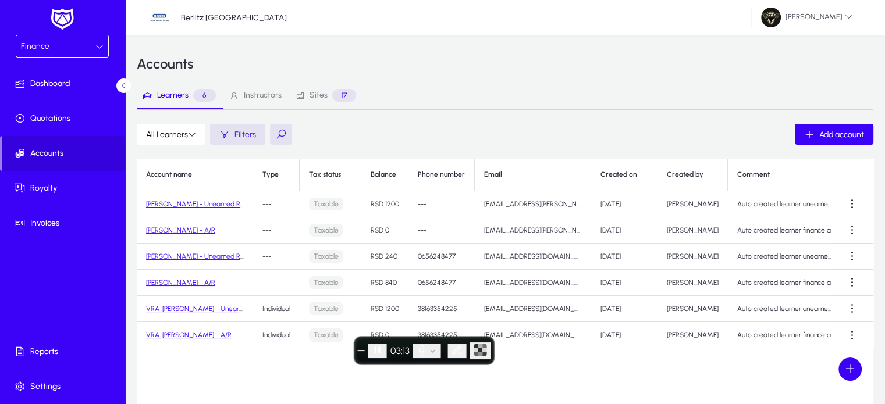
click at [313, 98] on span "Sites" at bounding box center [318, 95] width 18 height 8
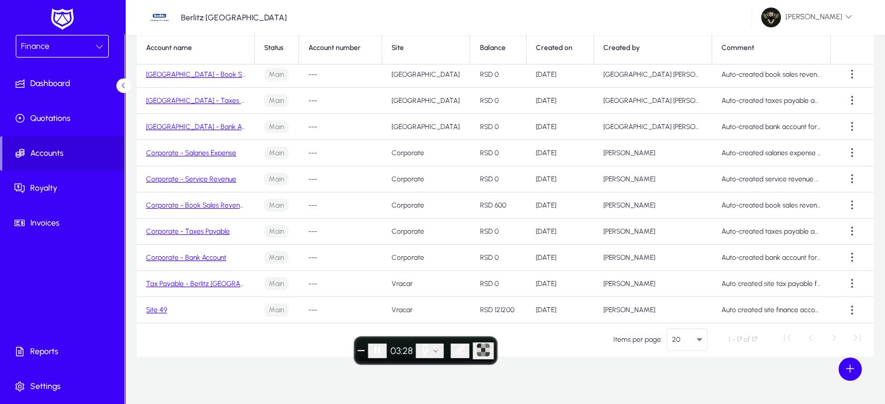
scroll to position [127, 0]
click at [158, 311] on link "Site 49" at bounding box center [156, 309] width 21 height 8
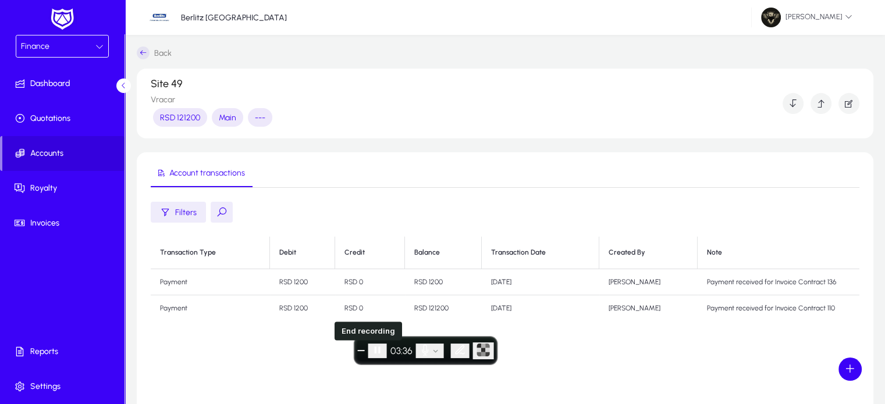
click at [361, 351] on span "End recording" at bounding box center [361, 351] width 0 height 0
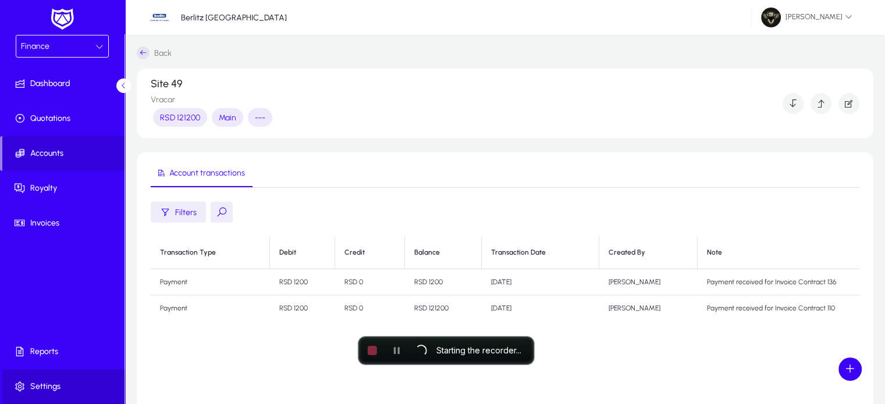
click at [44, 388] on span "Settings" at bounding box center [64, 387] width 124 height 12
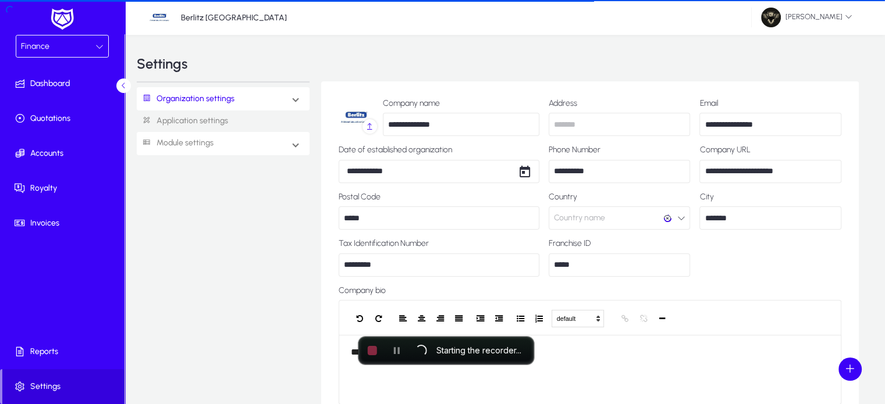
click at [180, 138] on link "Module settings" at bounding box center [175, 144] width 77 height 22
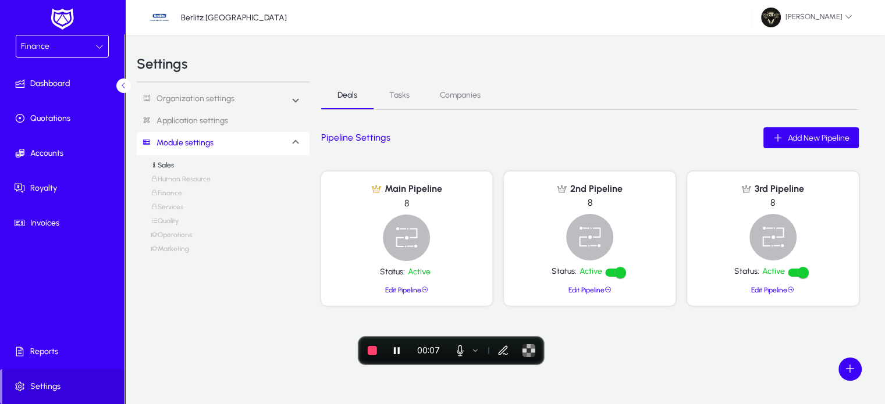
click at [193, 247] on div "Sales Human Resource Finance Services Quality Operations Marketing" at bounding box center [223, 210] width 145 height 98
click at [172, 234] on link "Operations" at bounding box center [171, 238] width 41 height 14
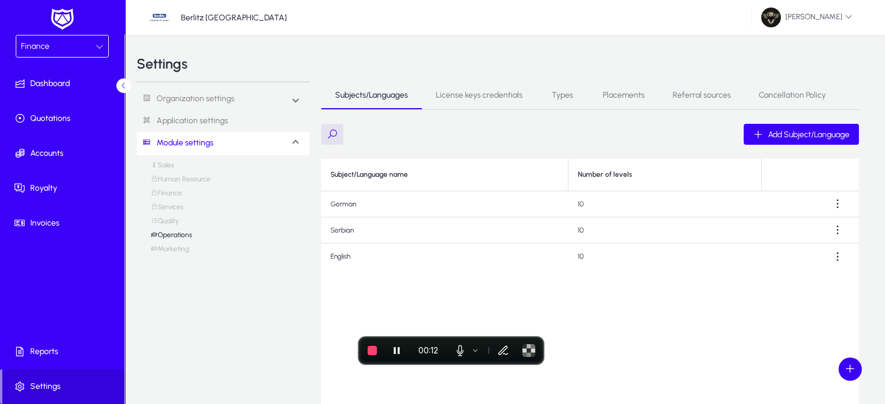
click at [484, 84] on span "License keys credentials" at bounding box center [479, 95] width 87 height 28
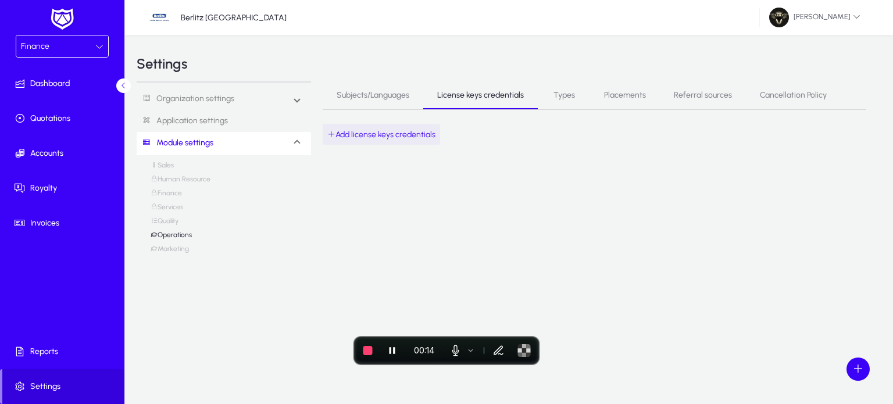
click at [391, 133] on span "Add license keys credentials" at bounding box center [381, 135] width 108 height 10
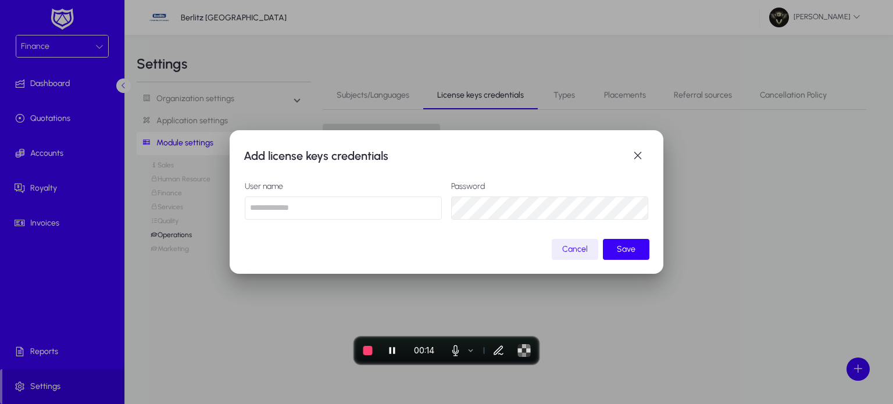
type input "**********"
click at [297, 213] on input "**********" at bounding box center [343, 208] width 197 height 23
click at [380, 218] on input "**********" at bounding box center [343, 208] width 197 height 23
drag, startPoint x: 380, startPoint y: 204, endPoint x: 231, endPoint y: 218, distance: 149.6
click at [231, 218] on div "**********" at bounding box center [447, 201] width 434 height 143
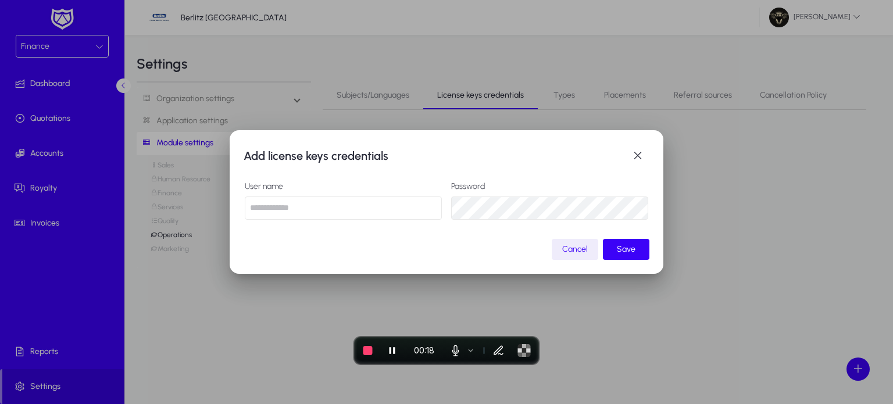
click at [418, 253] on mat-dialog-actions "Cancel Save" at bounding box center [447, 249] width 406 height 22
click at [415, 215] on mat-dialog-content "User name Password" at bounding box center [447, 203] width 406 height 70
click at [333, 208] on input "text" at bounding box center [343, 208] width 197 height 23
type input "*"
click at [630, 255] on span "submit" at bounding box center [626, 250] width 47 height 28
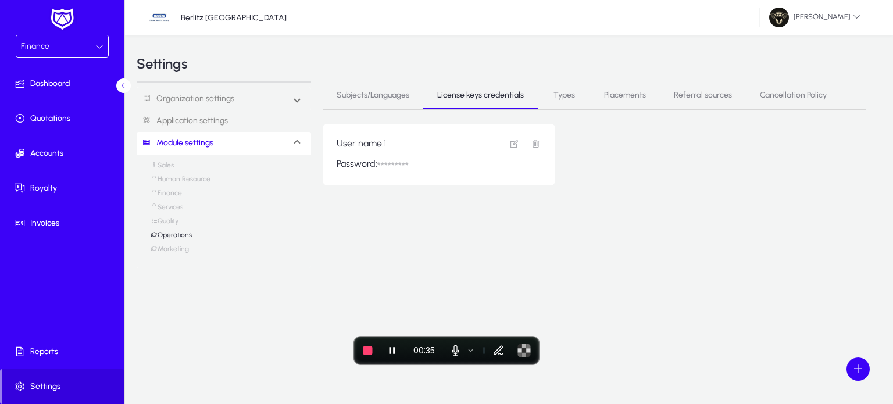
click at [44, 55] on div "Finance" at bounding box center [62, 46] width 92 height 22
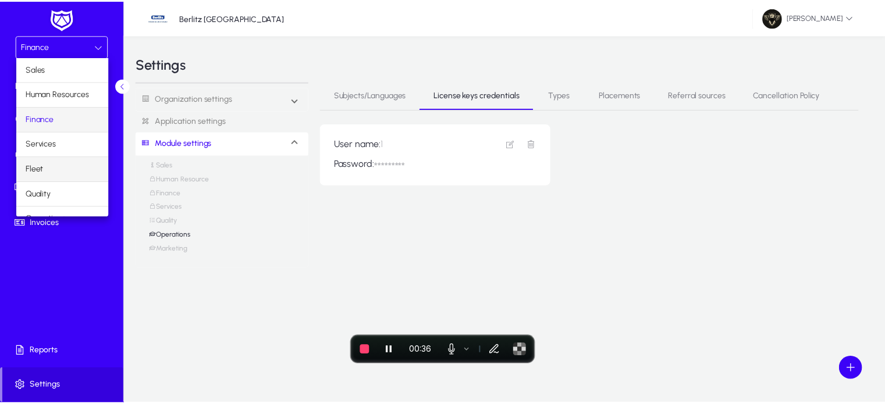
scroll to position [38, 0]
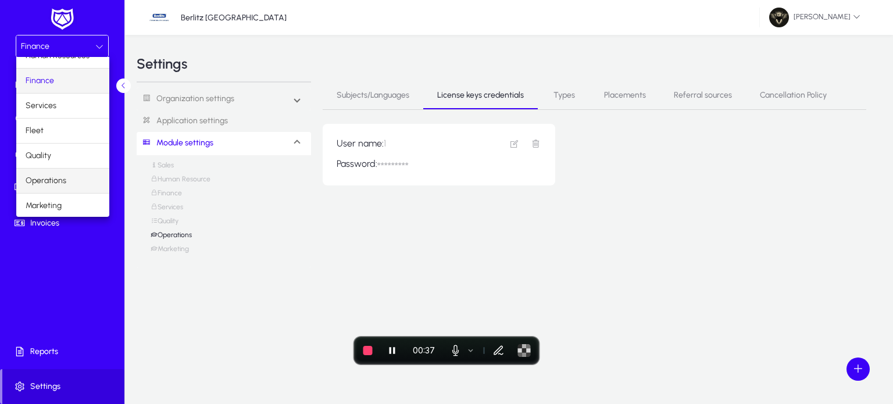
click at [42, 177] on span "Operations" at bounding box center [46, 181] width 41 height 14
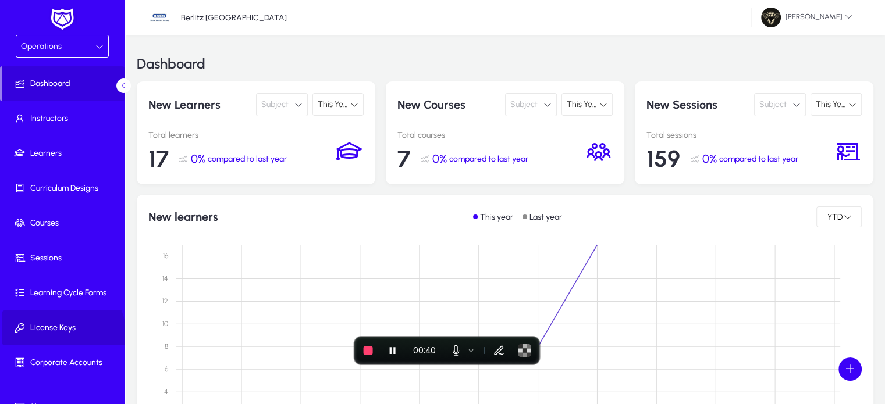
click at [45, 339] on span at bounding box center [64, 328] width 124 height 28
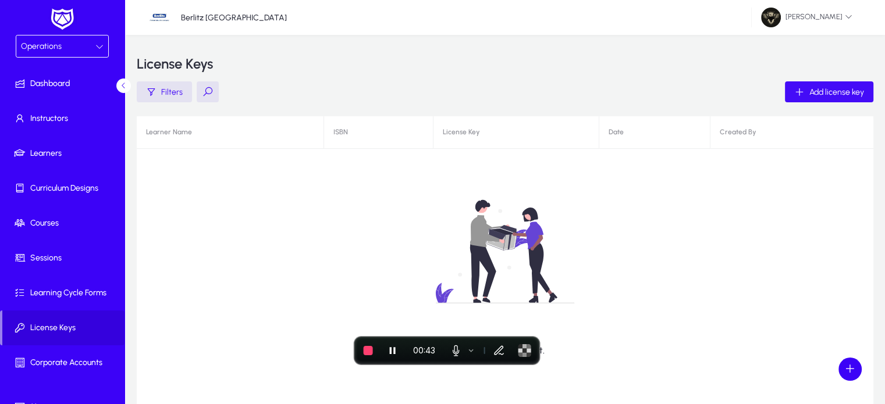
click at [803, 90] on icon "button" at bounding box center [799, 92] width 10 height 10
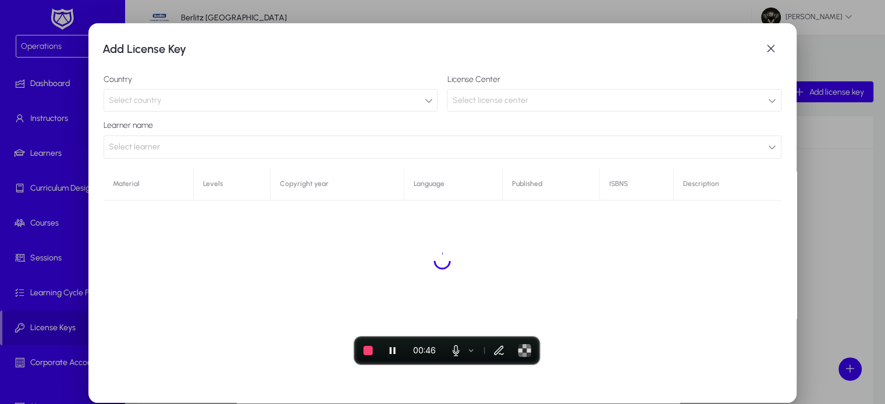
click at [149, 98] on span "Select country" at bounding box center [135, 100] width 52 height 10
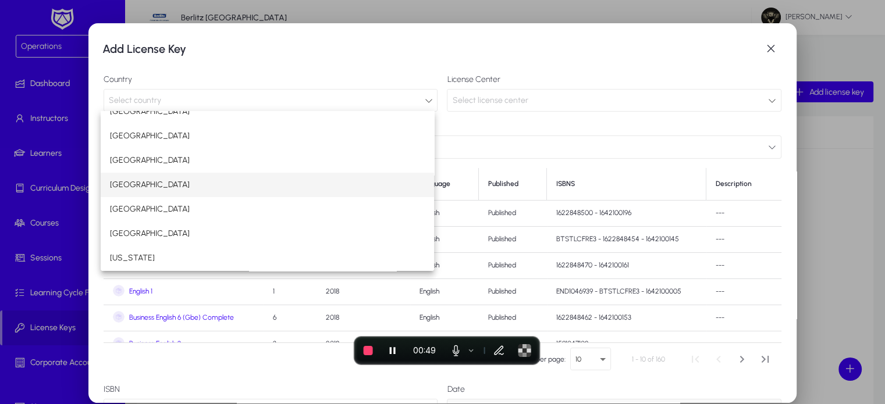
scroll to position [232, 0]
click at [129, 181] on span "[GEOGRAPHIC_DATA]" at bounding box center [150, 184] width 80 height 14
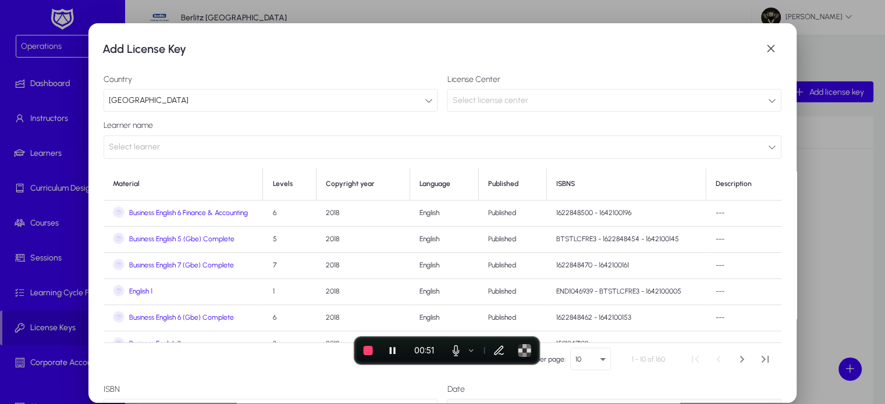
click at [493, 96] on span "Select license center" at bounding box center [490, 100] width 76 height 10
click at [486, 101] on span "Select license center" at bounding box center [490, 100] width 76 height 10
click at [170, 147] on button "Select learner" at bounding box center [443, 147] width 678 height 23
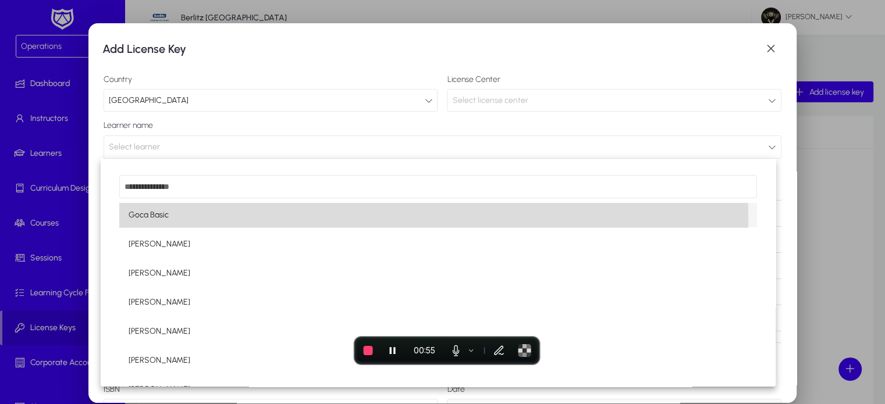
click at [156, 218] on span "Goca Basic" at bounding box center [149, 215] width 40 height 14
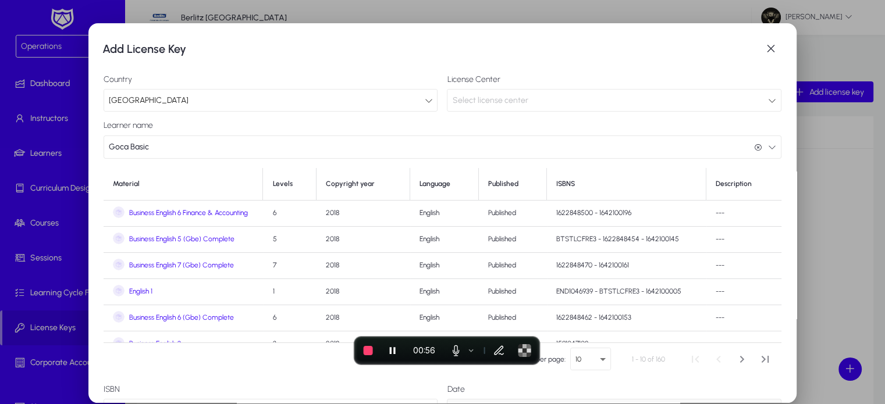
click at [504, 104] on span "Select license center" at bounding box center [490, 100] width 76 height 10
click at [527, 88] on div "License Center Select license center" at bounding box center [614, 93] width 334 height 37
click at [515, 93] on div "Select license center" at bounding box center [609, 100] width 315 height 15
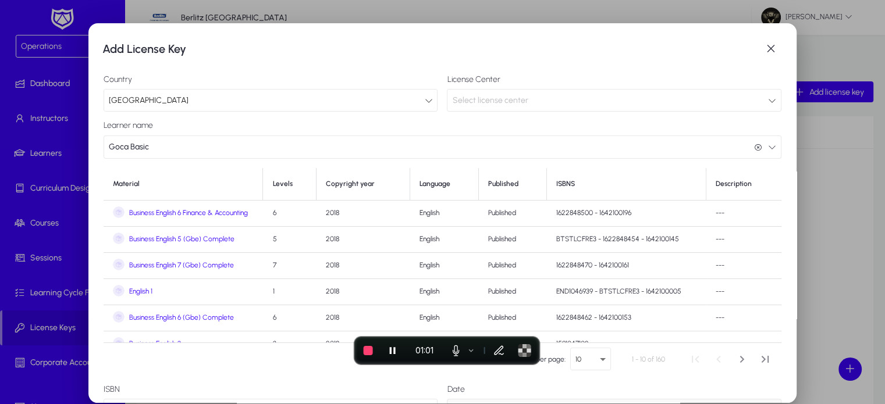
click at [230, 97] on div "[GEOGRAPHIC_DATA]" at bounding box center [266, 100] width 315 height 15
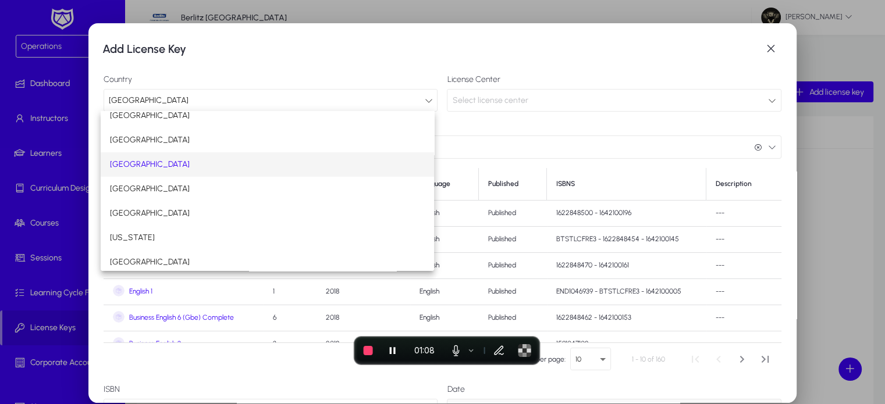
scroll to position [254, 0]
click at [152, 207] on mat-option "[GEOGRAPHIC_DATA]" at bounding box center [267, 212] width 333 height 24
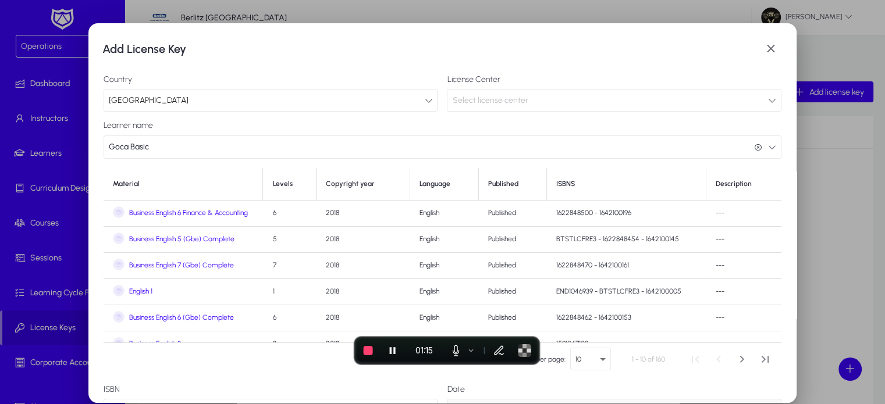
click at [483, 91] on div "Select license center" at bounding box center [613, 101] width 333 height 22
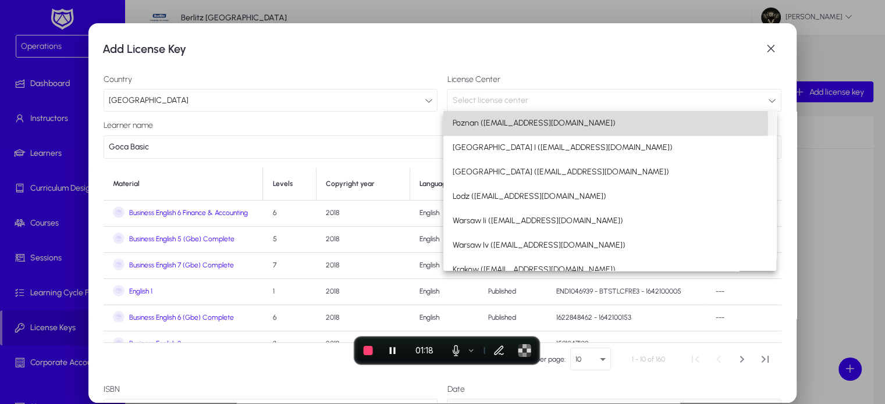
click at [471, 125] on span "Poznan ([EMAIL_ADDRESS][DOMAIN_NAME])" at bounding box center [534, 123] width 163 height 14
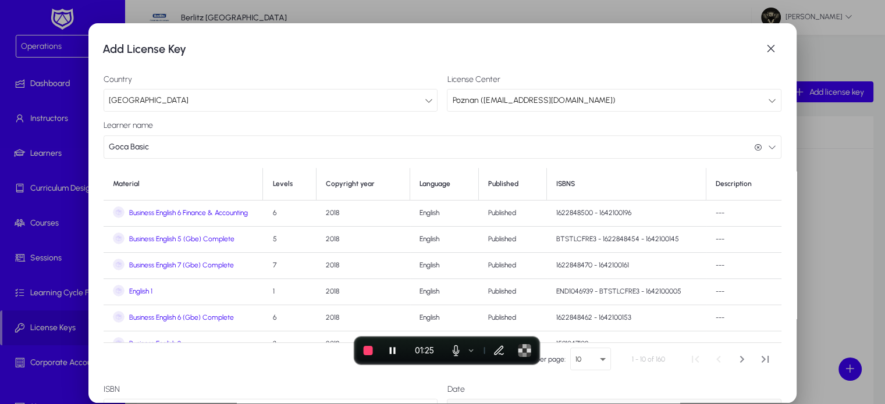
scroll to position [41, 0]
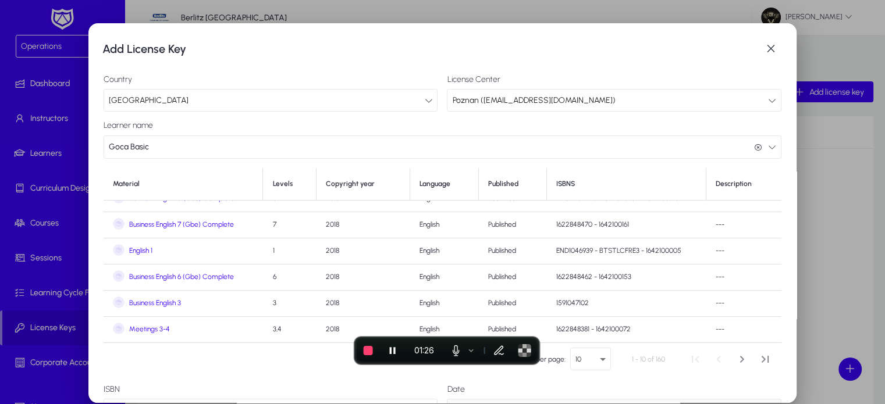
click at [145, 247] on span "English 1" at bounding box center [140, 251] width 23 height 9
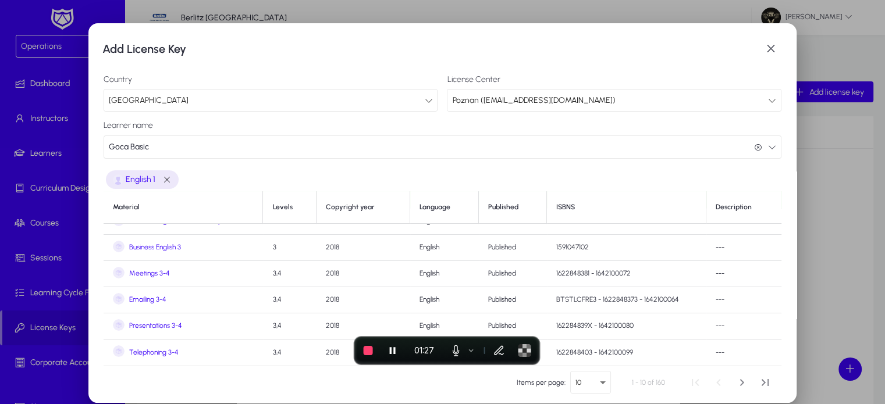
scroll to position [95, 0]
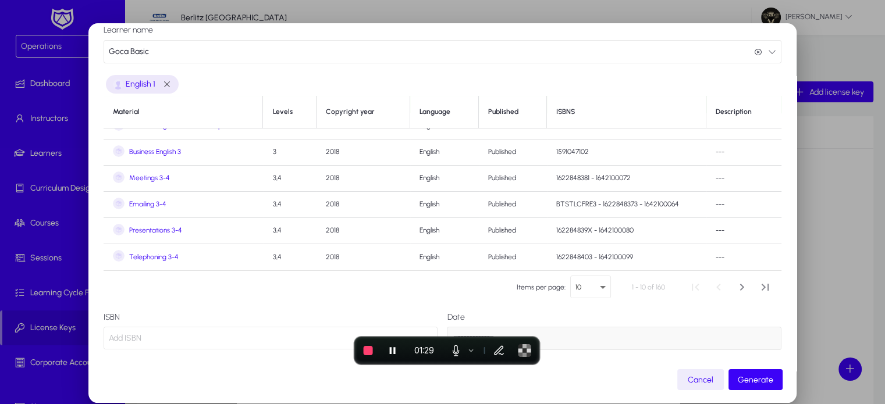
click at [136, 336] on span "Add ISBN" at bounding box center [125, 338] width 33 height 10
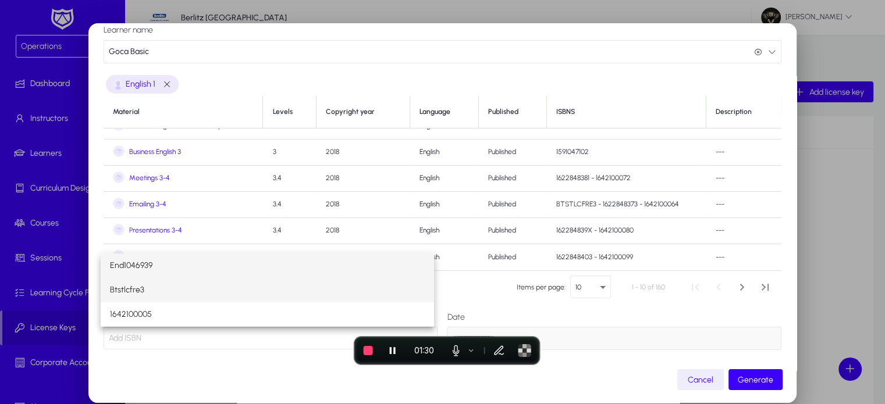
click at [127, 291] on span "Btstlcfre3" at bounding box center [127, 290] width 34 height 14
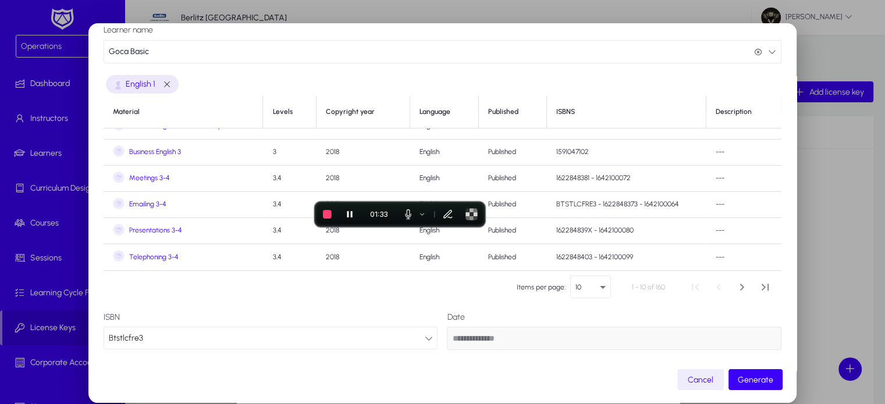
drag, startPoint x: 439, startPoint y: 339, endPoint x: 389, endPoint y: 181, distance: 165.4
click at [389, 181] on body "Operations Dashboard Instructors Learners Curriculum Designs Courses Sessions L…" at bounding box center [442, 202] width 885 height 404
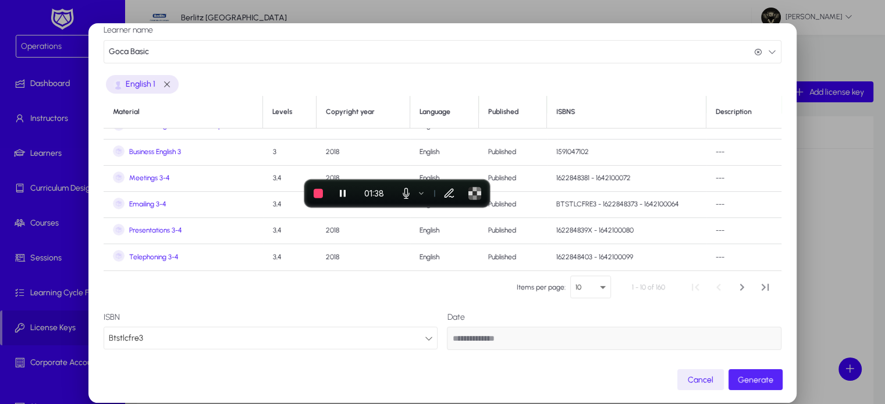
click at [761, 377] on span "Generate" at bounding box center [755, 380] width 35 height 10
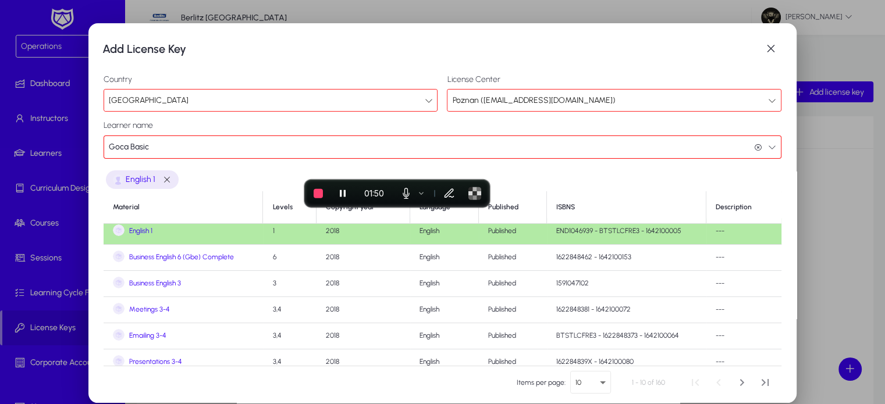
scroll to position [86, 0]
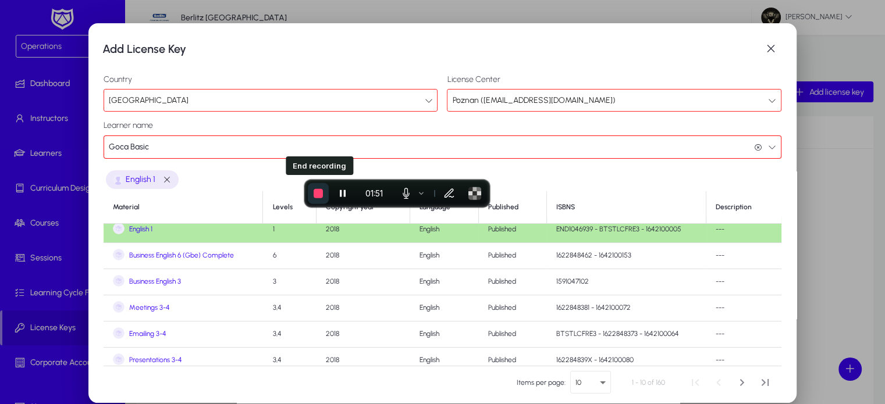
click at [318, 190] on span "End recording" at bounding box center [318, 193] width 9 height 9
